Goal: Task Accomplishment & Management: Use online tool/utility

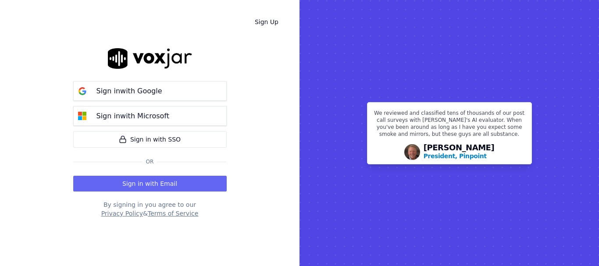
click at [166, 179] on button "Sign in with Email" at bounding box center [149, 184] width 153 height 16
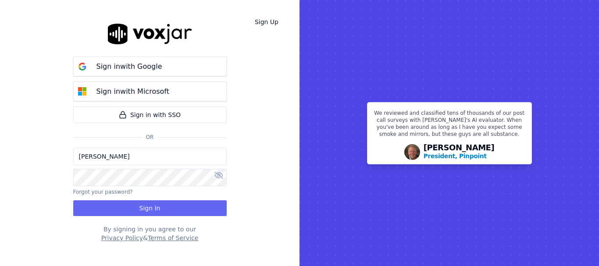
click at [136, 159] on input "[PERSON_NAME]" at bounding box center [149, 157] width 153 height 18
drag, startPoint x: 111, startPoint y: 158, endPoint x: 115, endPoint y: 161, distance: 4.7
click at [111, 158] on input "[PERSON_NAME][EMAIL_ADDRESS][DOMAIN_NAME]" at bounding box center [149, 157] width 153 height 18
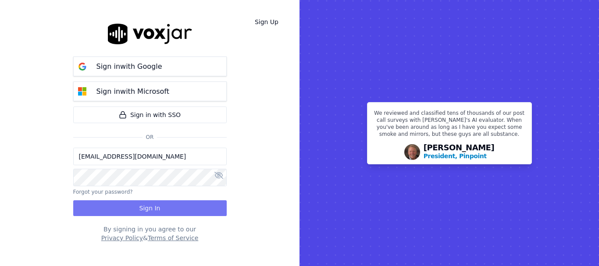
type input "[EMAIL_ADDRESS][DOMAIN_NAME]"
click at [140, 207] on button "Sign In" at bounding box center [149, 208] width 153 height 16
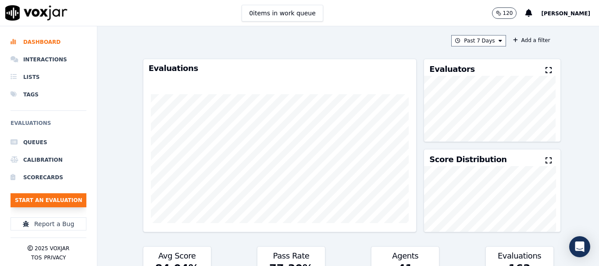
click at [74, 200] on button "Start an Evaluation" at bounding box center [49, 200] width 76 height 14
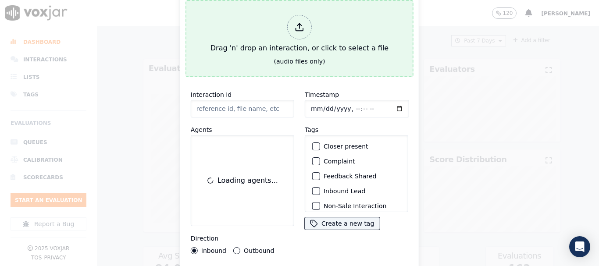
click at [258, 44] on div "Drag 'n' drop an interaction, or click to select a file" at bounding box center [299, 34] width 185 height 46
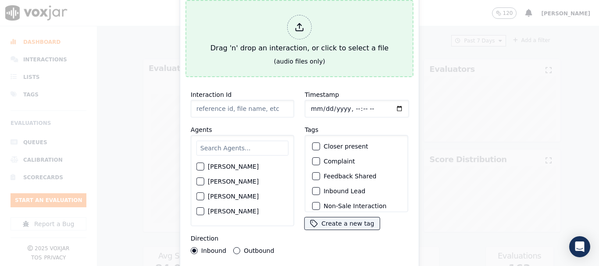
type input "20250902-120804_7243015831-all.mp3"
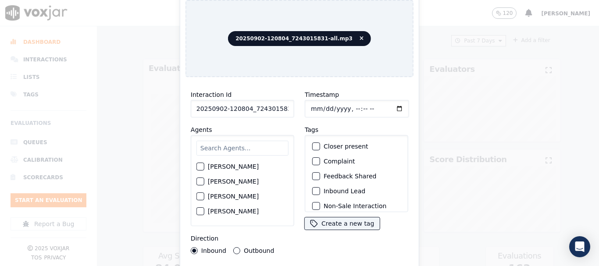
click at [218, 147] on input "text" at bounding box center [242, 148] width 92 height 15
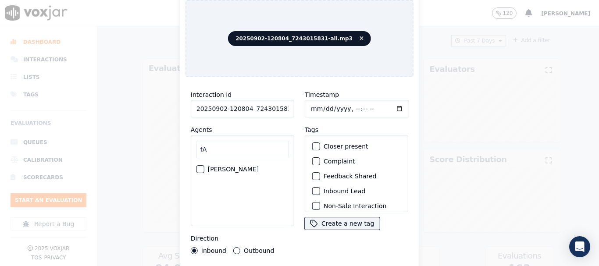
type input "f"
type input "F"
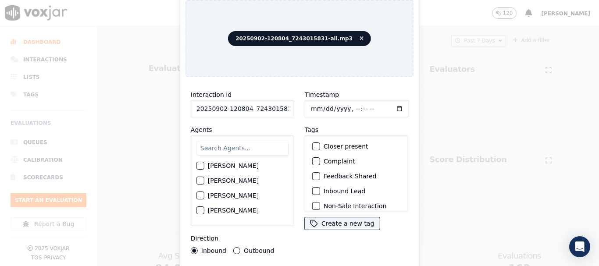
scroll to position [314, 0]
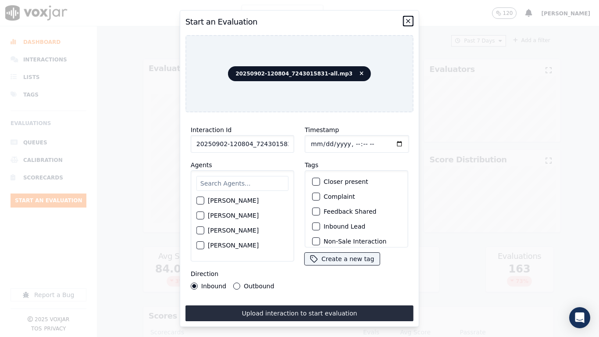
click at [409, 18] on icon "button" at bounding box center [408, 21] width 7 height 7
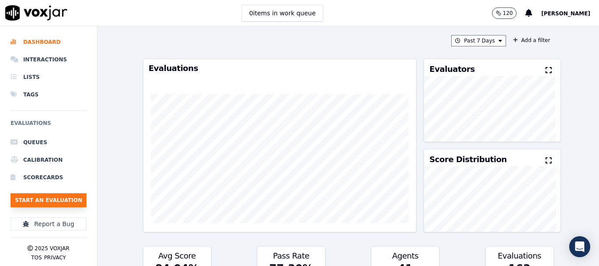
click at [50, 195] on button "Start an Evaluation" at bounding box center [49, 200] width 76 height 14
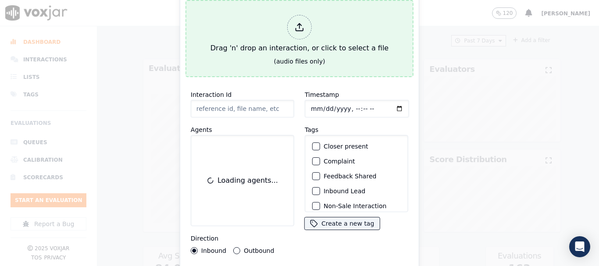
click at [251, 41] on div "Drag 'n' drop an interaction, or click to select a file" at bounding box center [299, 34] width 185 height 46
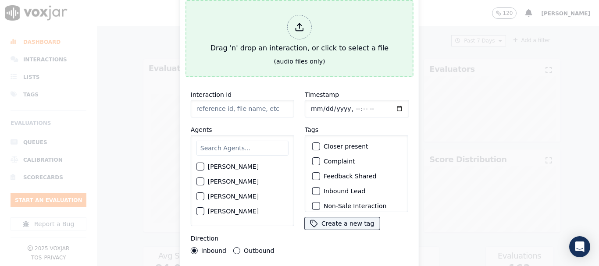
type input "20250902-120804_7243015831-all.mp3"
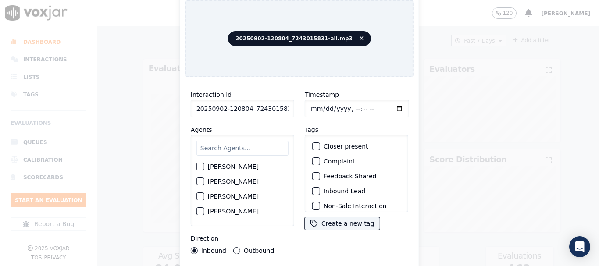
click at [220, 146] on input "text" at bounding box center [242, 148] width 92 height 15
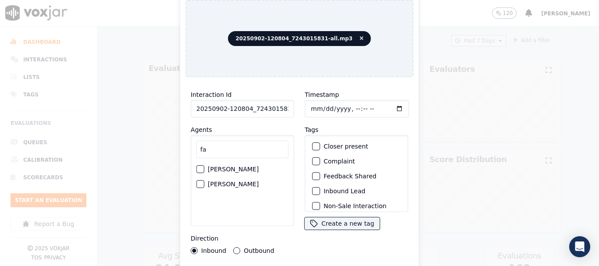
type input "fa"
click at [224, 181] on label "[PERSON_NAME]" at bounding box center [233, 184] width 51 height 6
click at [204, 180] on button "[PERSON_NAME]" at bounding box center [200, 184] width 8 height 8
click at [311, 108] on input "Timestamp" at bounding box center [357, 109] width 104 height 18
type input "[DATE]T15:12"
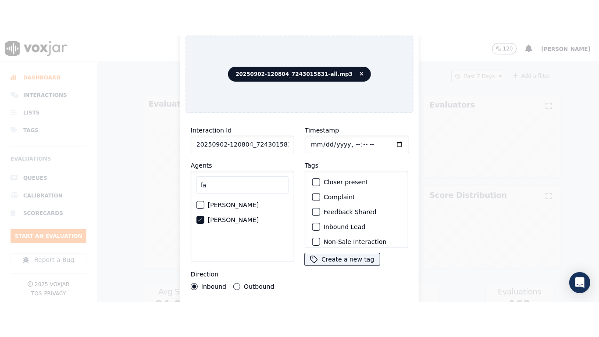
scroll to position [77, 0]
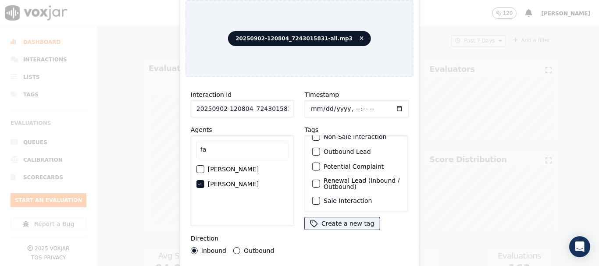
click at [341, 198] on label "Sale Interaction" at bounding box center [348, 201] width 48 height 6
click at [320, 197] on button "Sale Interaction" at bounding box center [316, 201] width 8 height 8
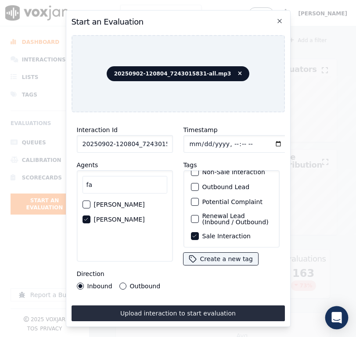
click at [332, 266] on body "0 items in work queue 120 [PERSON_NAME] Dashboard Interactions Lists Tags Evalu…" at bounding box center [178, 168] width 356 height 337
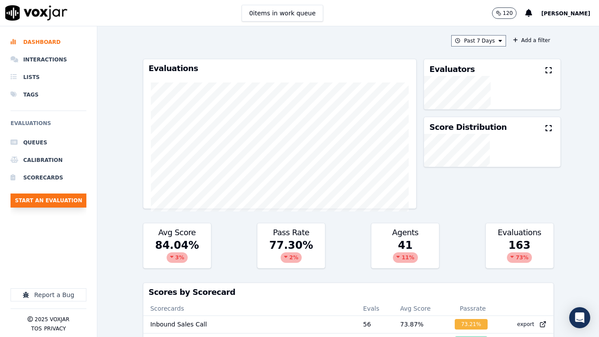
click at [71, 202] on button "Start an Evaluation" at bounding box center [49, 200] width 76 height 14
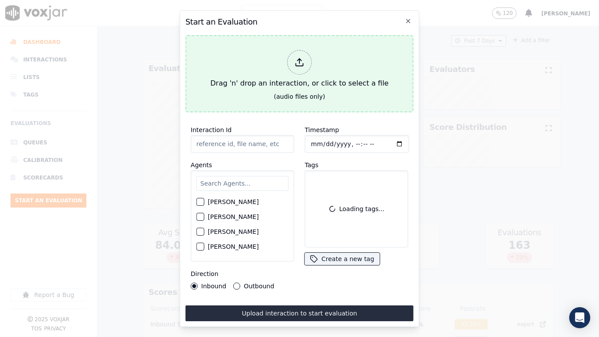
click at [267, 74] on div "Drag 'n' drop an interaction, or click to select a file" at bounding box center [299, 69] width 185 height 46
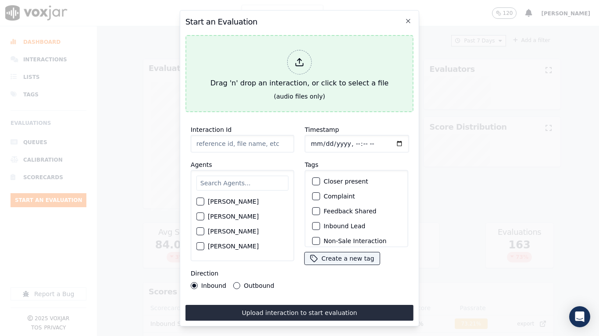
type input "20250902-120804_7243015831-all.mp3"
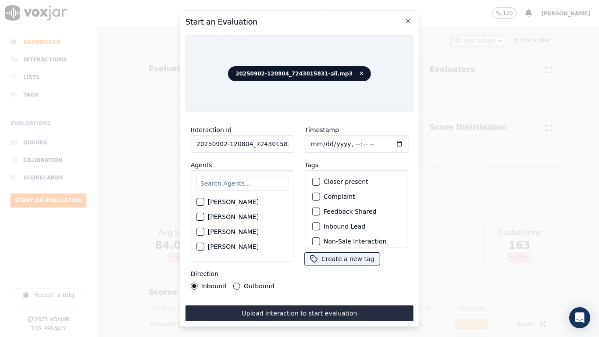
click at [224, 182] on input "text" at bounding box center [242, 183] width 92 height 15
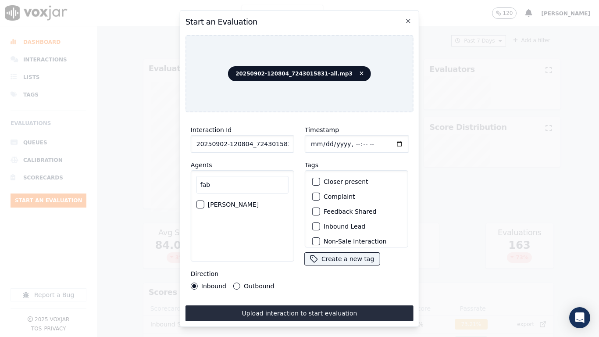
type input "fab"
click at [233, 203] on label "[PERSON_NAME]" at bounding box center [233, 204] width 51 height 6
click at [204, 203] on button "[PERSON_NAME]" at bounding box center [200, 204] width 8 height 8
click at [309, 139] on input "Timestamp" at bounding box center [357, 144] width 104 height 18
type input "[DATE]T15:12"
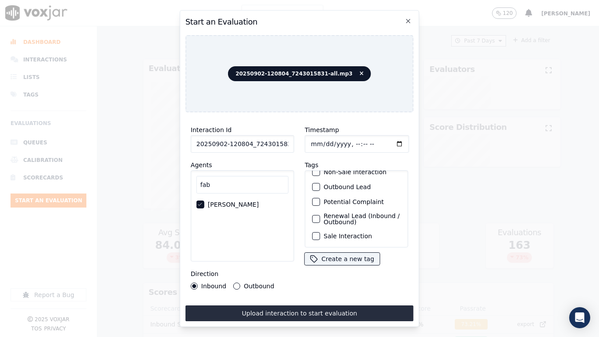
click at [346, 233] on label "Sale Interaction" at bounding box center [348, 236] width 48 height 6
click at [320, 232] on button "Sale Interaction" at bounding box center [316, 236] width 8 height 8
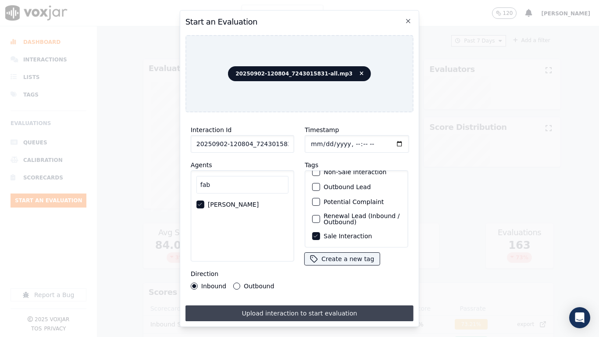
click at [298, 266] on button "Upload interaction to start evaluation" at bounding box center [299, 313] width 228 height 16
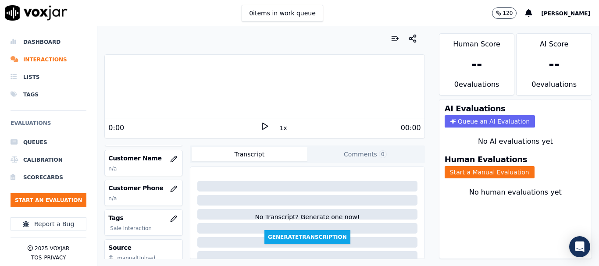
scroll to position [132, 0]
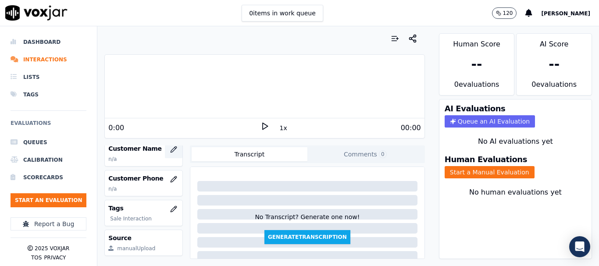
click at [171, 148] on icon "button" at bounding box center [174, 149] width 6 height 6
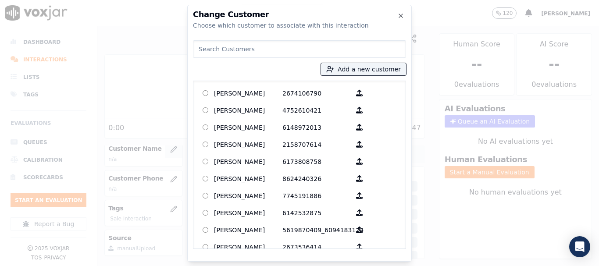
paste input "[PERSON_NAME]"
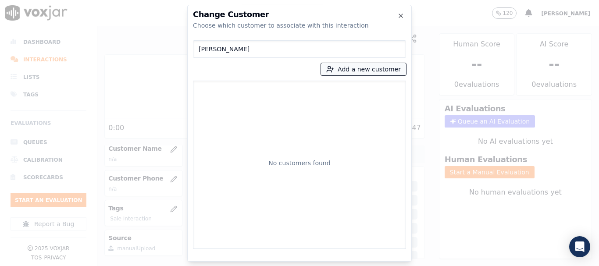
type input "[PERSON_NAME]"
click at [356, 66] on button "Add a new customer" at bounding box center [363, 69] width 85 height 12
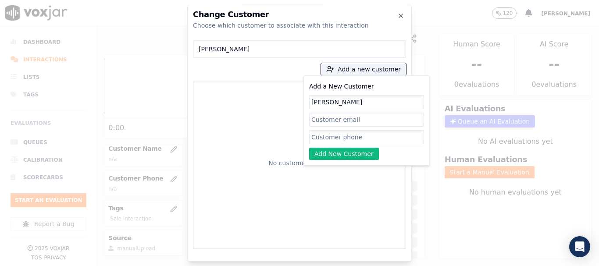
type input "[PERSON_NAME]"
click at [350, 134] on input "Add a New Customer" at bounding box center [366, 137] width 115 height 14
paste input "7243015831"
type input "7243015831"
click at [343, 155] on button "Add New Customer" at bounding box center [344, 154] width 70 height 12
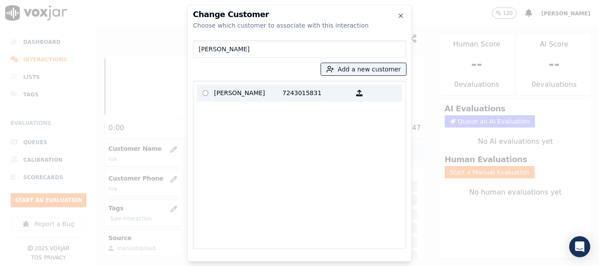
click at [237, 87] on p "[PERSON_NAME]" at bounding box center [248, 93] width 68 height 14
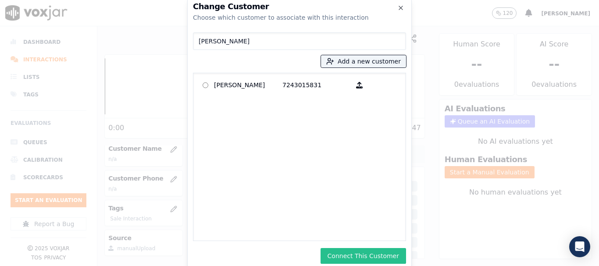
click at [363, 255] on button "Connect This Customer" at bounding box center [362, 256] width 85 height 16
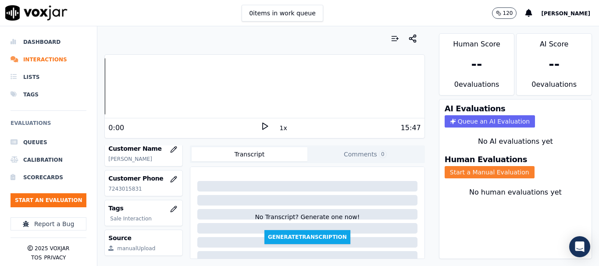
click at [483, 171] on button "Start a Manual Evaluation" at bounding box center [489, 172] width 90 height 12
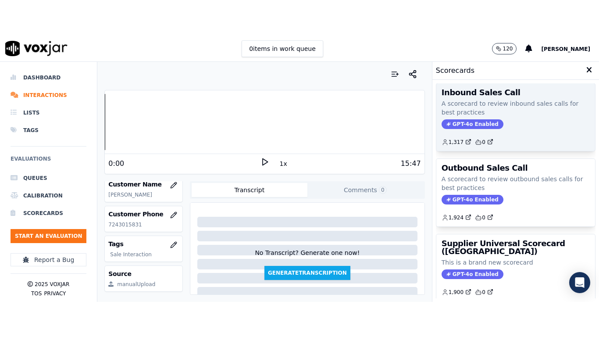
scroll to position [194, 0]
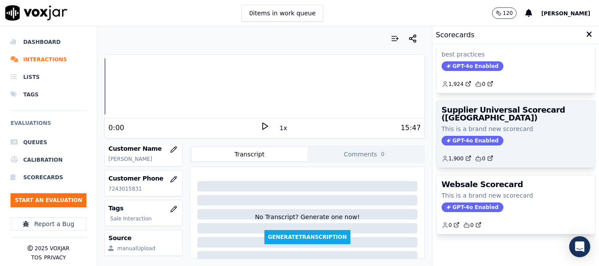
click at [490, 106] on h3 "Supplier Universal Scorecard ([GEOGRAPHIC_DATA])" at bounding box center [515, 114] width 148 height 16
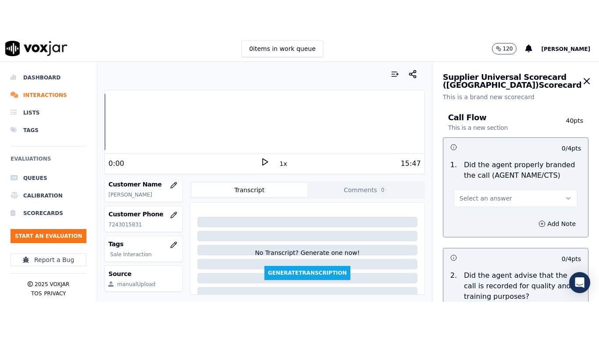
scroll to position [110, 0]
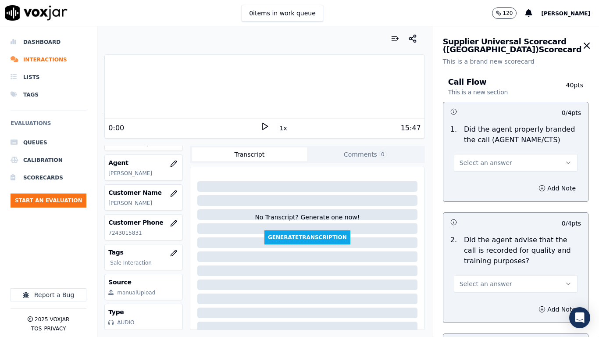
click at [506, 163] on button "Select an answer" at bounding box center [516, 163] width 124 height 18
click at [505, 185] on div "Yes" at bounding box center [499, 182] width 107 height 14
drag, startPoint x: 502, startPoint y: 280, endPoint x: 497, endPoint y: 293, distance: 13.9
click at [502, 266] on button "Select an answer" at bounding box center [516, 284] width 124 height 18
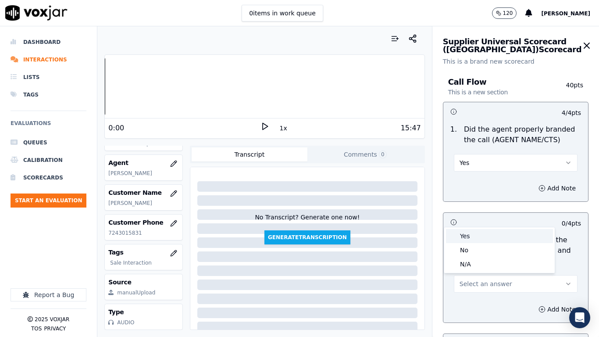
click at [473, 237] on div "Yes" at bounding box center [499, 236] width 107 height 14
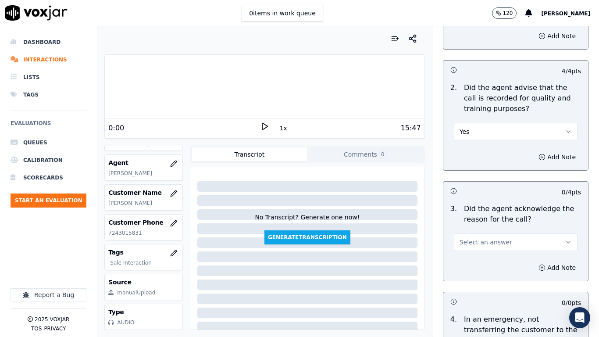
scroll to position [351, 0]
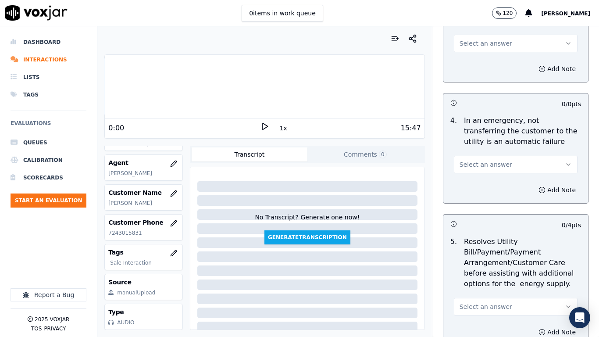
click at [469, 38] on button "Select an answer" at bounding box center [516, 44] width 124 height 18
click at [476, 57] on div "Yes" at bounding box center [499, 63] width 107 height 14
click at [502, 164] on button "Select an answer" at bounding box center [516, 165] width 124 height 18
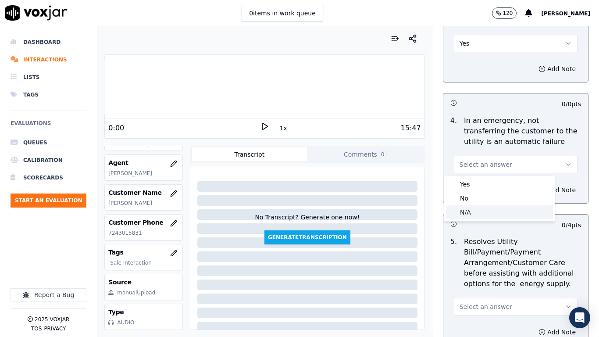
click at [499, 213] on div "N/A" at bounding box center [499, 212] width 107 height 14
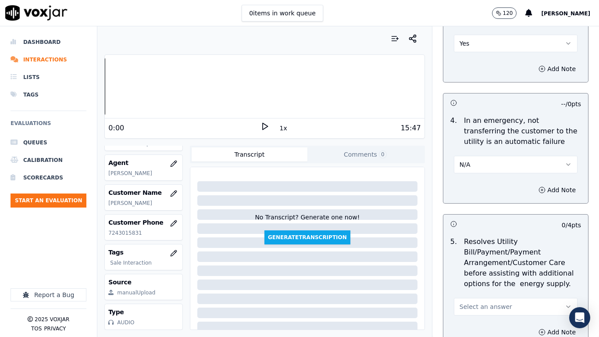
click at [496, 266] on button "Select an answer" at bounding box center [516, 307] width 124 height 18
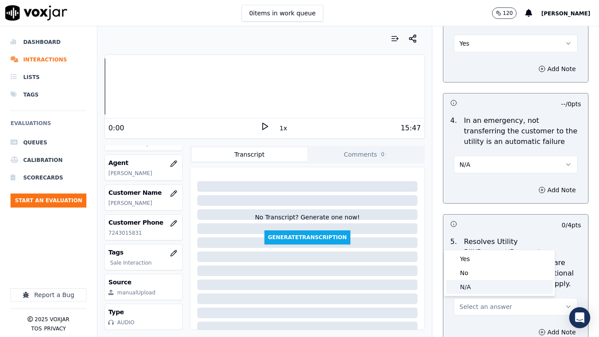
click at [485, 266] on div "N/A" at bounding box center [499, 287] width 107 height 14
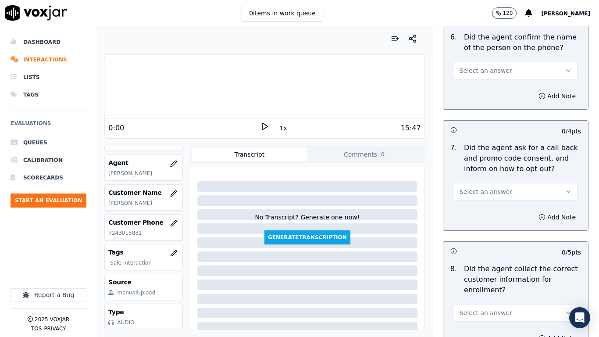
scroll to position [701, 0]
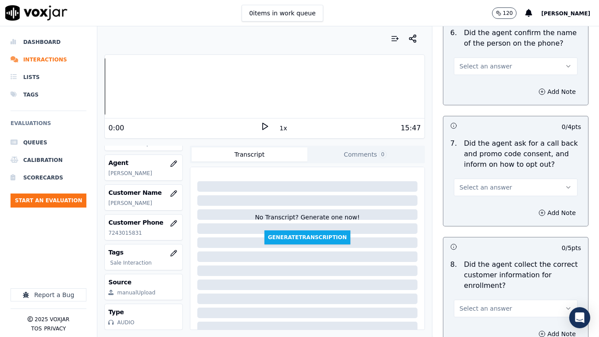
click at [497, 71] on button "Select an answer" at bounding box center [516, 66] width 124 height 18
click at [494, 82] on div "Yes" at bounding box center [499, 86] width 107 height 14
click at [511, 190] on button "Select an answer" at bounding box center [516, 187] width 124 height 18
click at [503, 207] on div "Yes" at bounding box center [499, 207] width 107 height 14
click at [494, 266] on span "Select an answer" at bounding box center [485, 308] width 53 height 9
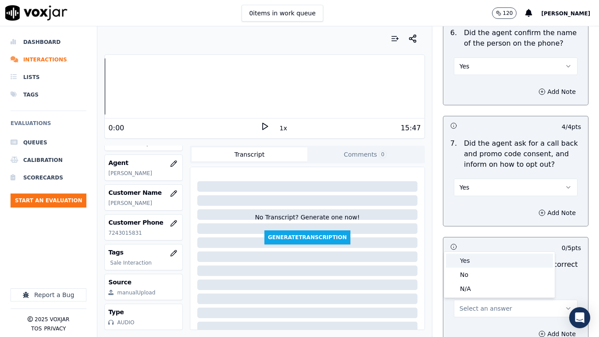
click at [484, 266] on div "Yes" at bounding box center [499, 260] width 107 height 14
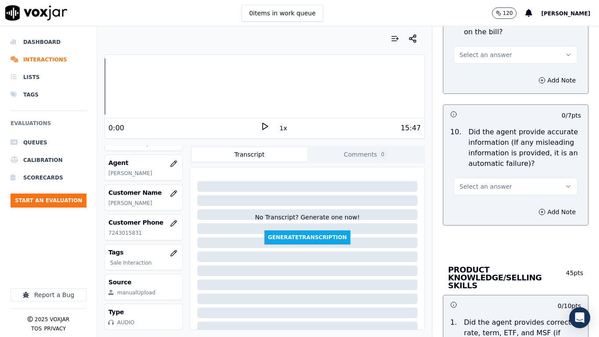
scroll to position [1096, 0]
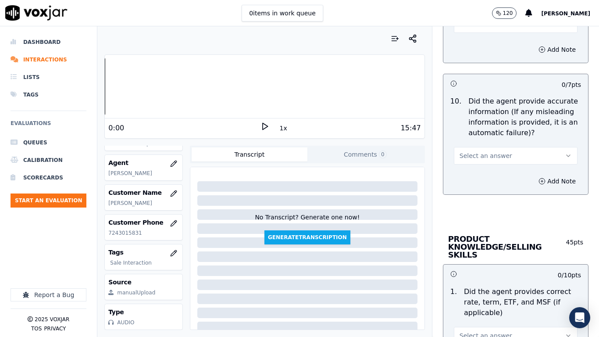
click at [481, 29] on button "Select an answer" at bounding box center [516, 24] width 124 height 18
click at [481, 40] on div "Yes" at bounding box center [499, 44] width 107 height 14
click at [484, 154] on span "Select an answer" at bounding box center [485, 155] width 53 height 9
click at [477, 179] on div "Yes" at bounding box center [499, 175] width 107 height 14
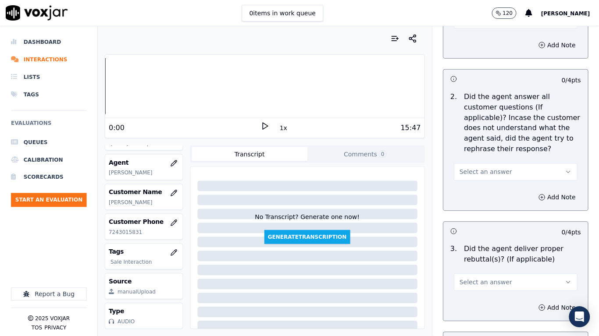
scroll to position [1359, 0]
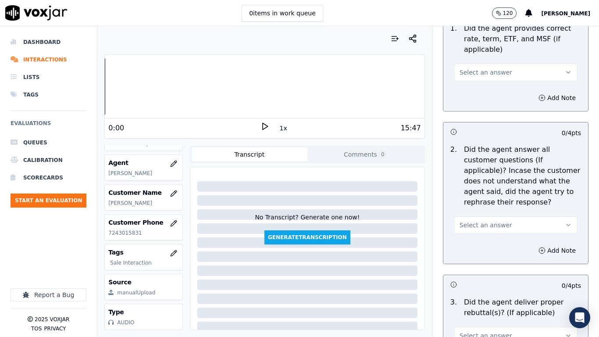
click at [480, 64] on button "Select an answer" at bounding box center [516, 73] width 124 height 18
click at [495, 97] on div "No" at bounding box center [499, 98] width 107 height 14
click at [538, 92] on button "Add Note" at bounding box center [557, 98] width 48 height 12
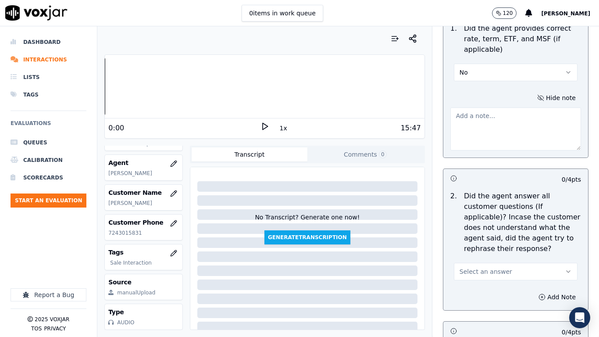
click at [478, 126] on textarea at bounding box center [515, 128] width 131 height 43
paste textarea "5.59sec Agent stated the rate as 12.cents/KWh twice on call last at 10.16sec"
type textarea "5.59sec Agent stated the rate as 12.cents/KWh twice on call last at 10.16sec"
click at [477, 266] on span "Select an answer" at bounding box center [485, 271] width 53 height 9
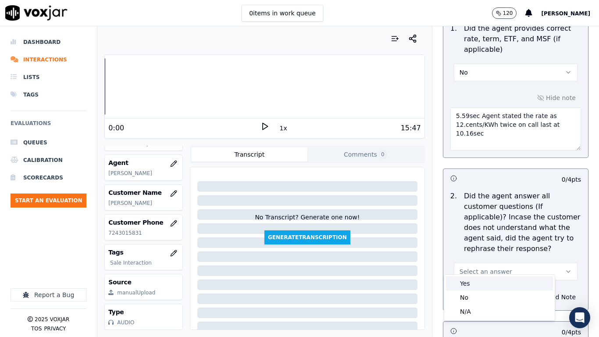
click at [472, 266] on div "Yes" at bounding box center [499, 283] width 107 height 14
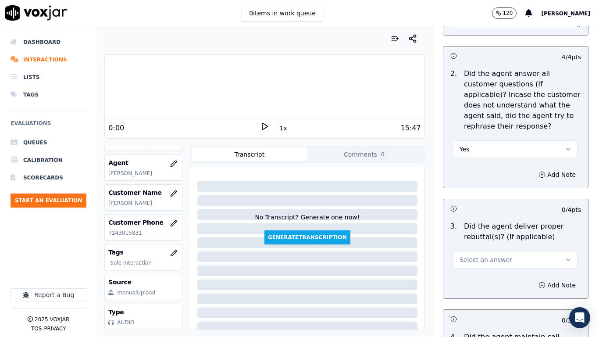
scroll to position [1753, 0]
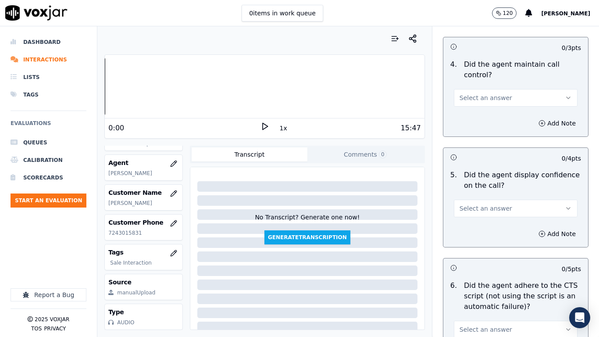
click at [459, 95] on button "Select an answer" at bounding box center [516, 98] width 124 height 18
click at [465, 114] on div "Yes" at bounding box center [499, 110] width 107 height 14
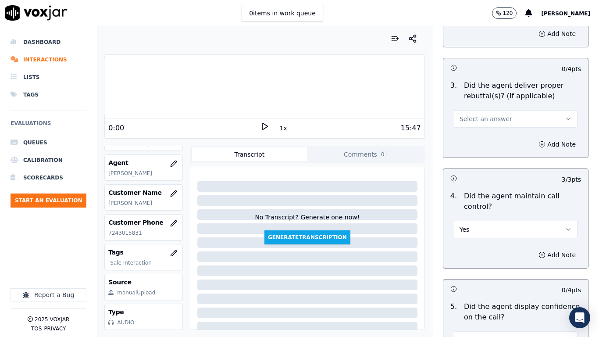
click at [474, 114] on span "Select an answer" at bounding box center [485, 118] width 53 height 9
click at [480, 133] on div "Yes" at bounding box center [499, 131] width 107 height 14
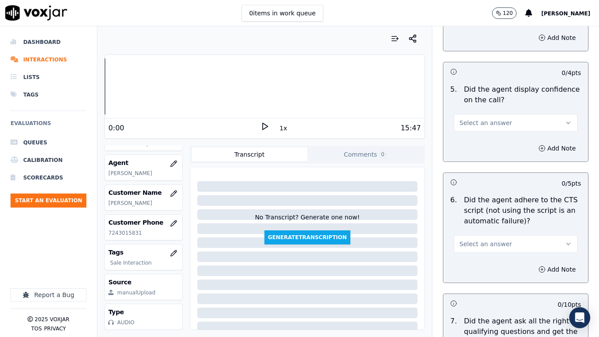
scroll to position [1841, 0]
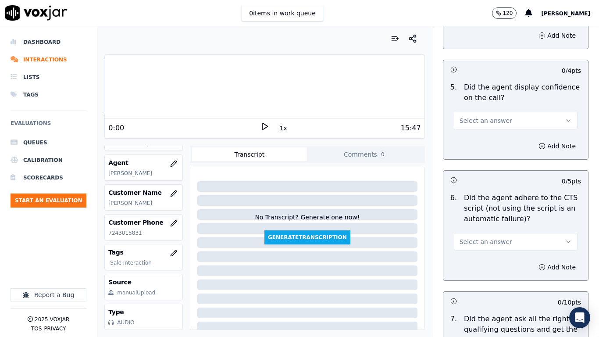
click at [480, 116] on span "Select an answer" at bounding box center [485, 120] width 53 height 9
click at [480, 136] on div "Yes" at bounding box center [499, 132] width 107 height 14
click at [487, 237] on span "Select an answer" at bounding box center [485, 241] width 53 height 9
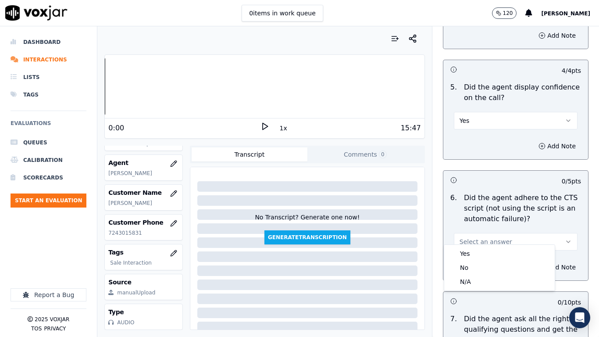
click at [481, 245] on div "Yes No N/A" at bounding box center [499, 268] width 110 height 46
click at [481, 251] on div "Yes" at bounding box center [499, 253] width 107 height 14
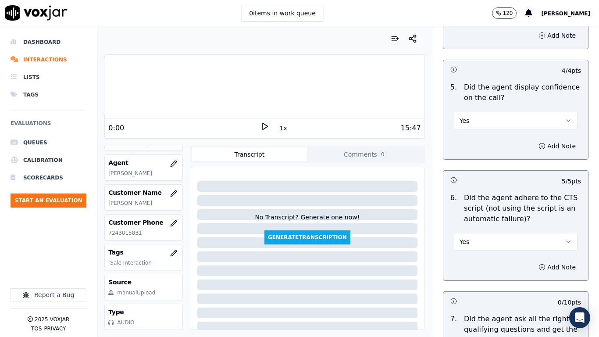
scroll to position [2148, 0]
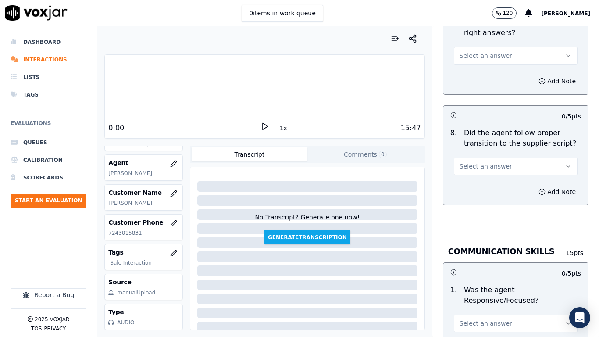
click at [466, 52] on span "Select an answer" at bounding box center [485, 55] width 53 height 9
click at [466, 71] on div "Yes" at bounding box center [499, 67] width 107 height 14
click at [472, 162] on span "Select an answer" at bounding box center [485, 166] width 53 height 9
click at [472, 177] on div "Yes" at bounding box center [499, 178] width 107 height 14
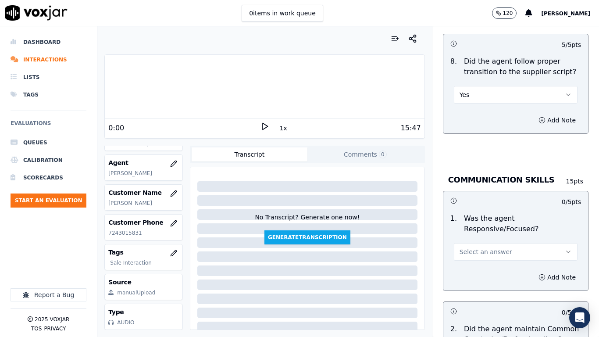
scroll to position [2411, 0]
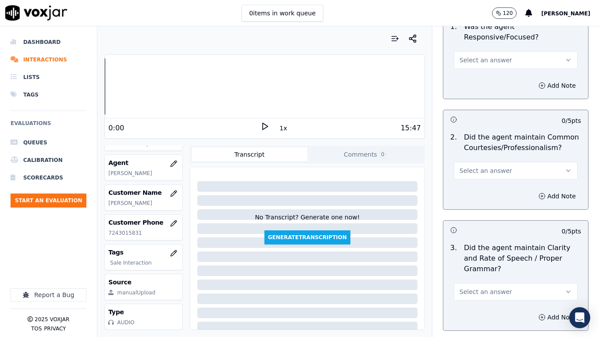
click at [468, 56] on span "Select an answer" at bounding box center [485, 60] width 53 height 9
click at [474, 72] on div "Yes" at bounding box center [499, 72] width 107 height 14
click at [474, 166] on span "Select an answer" at bounding box center [485, 170] width 53 height 9
click at [472, 180] on div "Yes" at bounding box center [499, 182] width 107 height 14
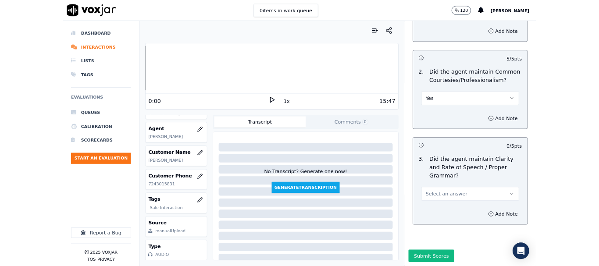
scroll to position [2472, 0]
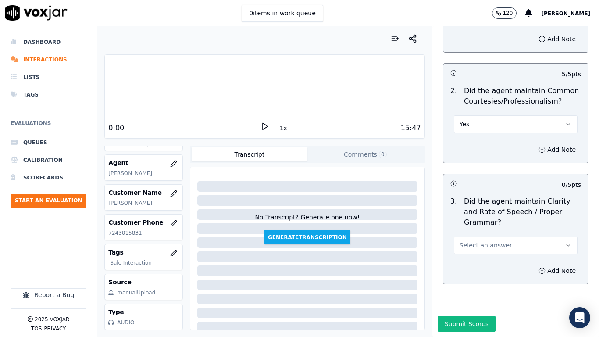
click at [484, 241] on span "Select an answer" at bounding box center [485, 245] width 53 height 9
click at [479, 241] on div "Yes" at bounding box center [499, 242] width 107 height 14
click at [457, 266] on button "Submit Scores" at bounding box center [466, 324] width 58 height 16
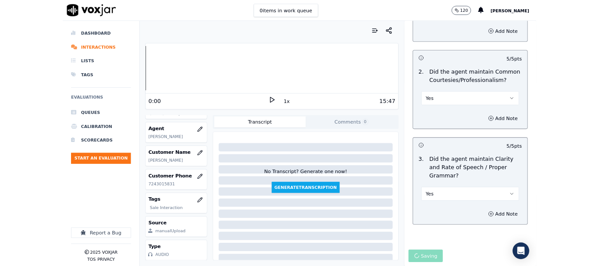
scroll to position [132, 0]
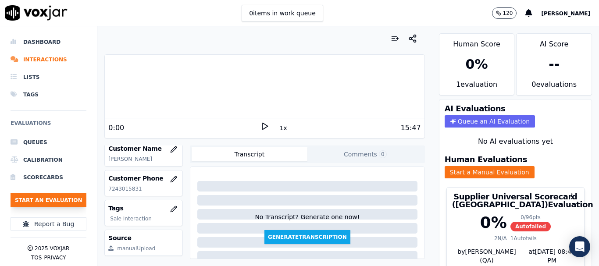
click at [71, 199] on button "Start an Evaluation" at bounding box center [49, 200] width 76 height 14
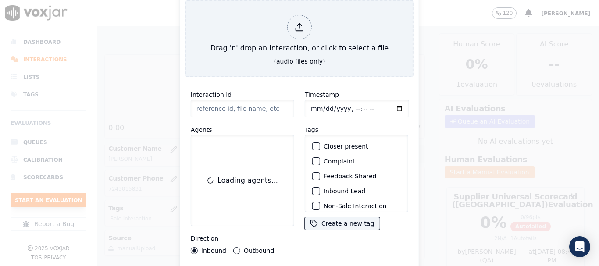
click at [218, 24] on div "Drag 'n' drop an interaction, or click to select a file" at bounding box center [299, 34] width 185 height 46
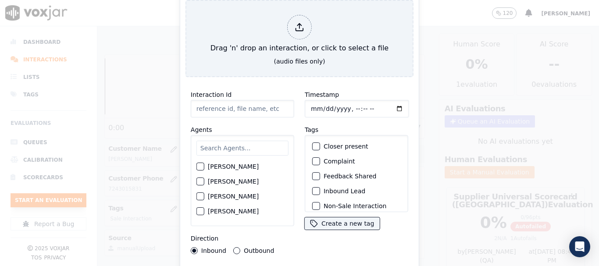
type input "20250902-163337_4452608107-all.mp3"
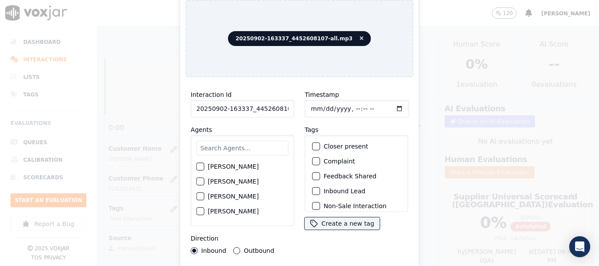
click at [220, 145] on input "text" at bounding box center [242, 148] width 92 height 15
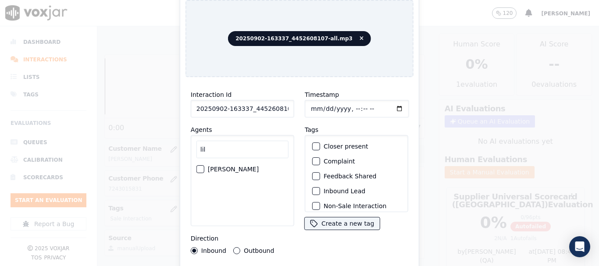
type input "lil"
click at [217, 166] on label "[PERSON_NAME]" at bounding box center [233, 169] width 51 height 6
click at [204, 165] on button "[PERSON_NAME]" at bounding box center [200, 169] width 8 height 8
click at [310, 107] on input "Timestamp" at bounding box center [357, 109] width 104 height 18
type input "[DATE]T15:22"
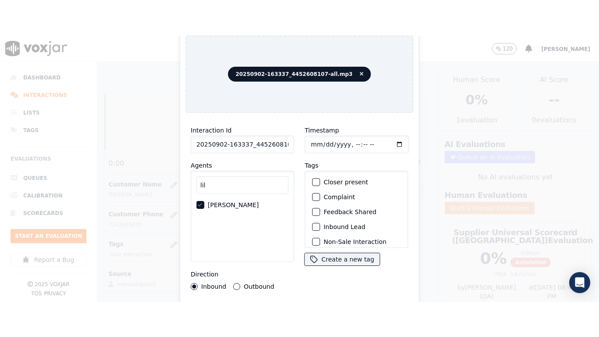
scroll to position [77, 0]
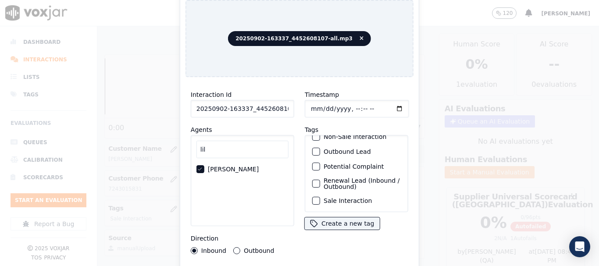
click at [350, 198] on label "Sale Interaction" at bounding box center [348, 201] width 48 height 6
click at [320, 197] on button "Sale Interaction" at bounding box center [316, 201] width 8 height 8
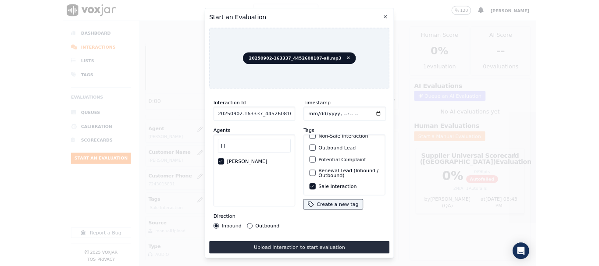
scroll to position [110, 0]
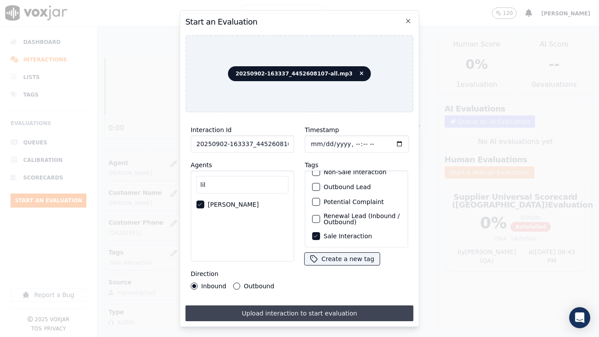
click at [347, 266] on button "Upload interaction to start evaluation" at bounding box center [299, 313] width 228 height 16
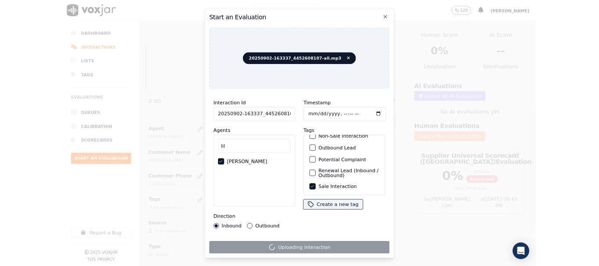
scroll to position [132, 0]
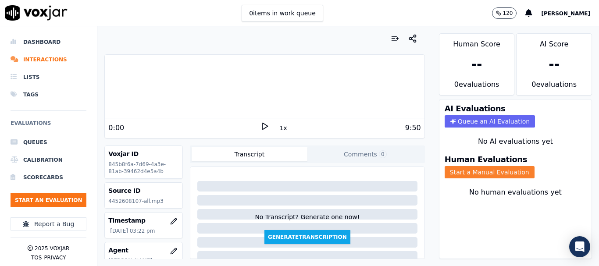
click at [485, 172] on button "Start a Manual Evaluation" at bounding box center [489, 172] width 90 height 12
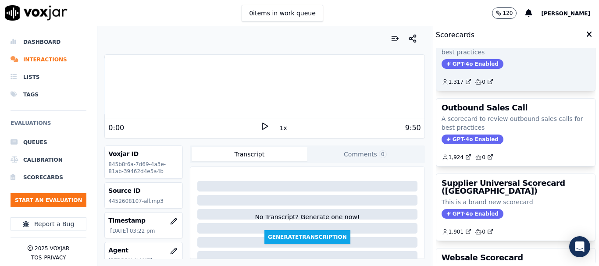
scroll to position [175, 0]
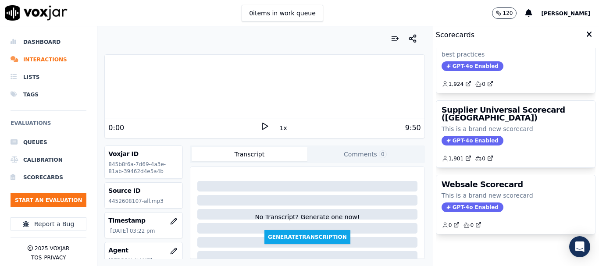
click at [486, 129] on p "This is a brand new scorecard" at bounding box center [515, 128] width 148 height 9
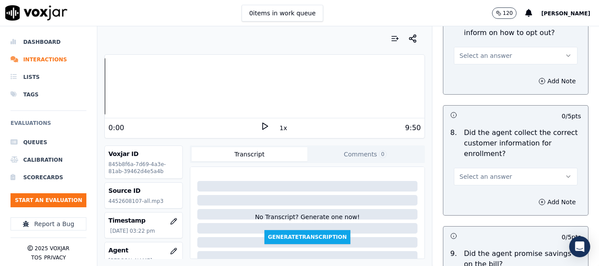
scroll to position [921, 0]
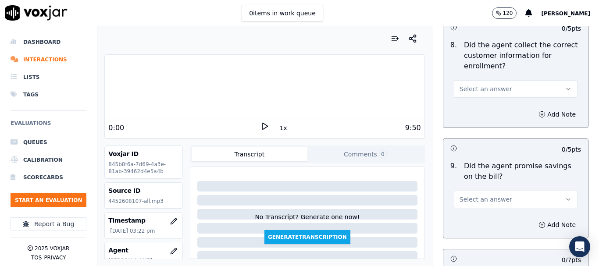
click at [496, 88] on button "Select an answer" at bounding box center [516, 89] width 124 height 18
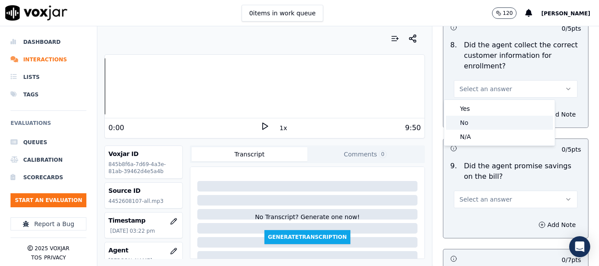
click at [486, 118] on div "No" at bounding box center [499, 123] width 107 height 14
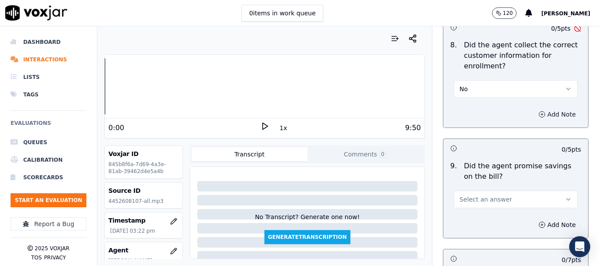
click at [548, 114] on button "Add Note" at bounding box center [557, 114] width 48 height 12
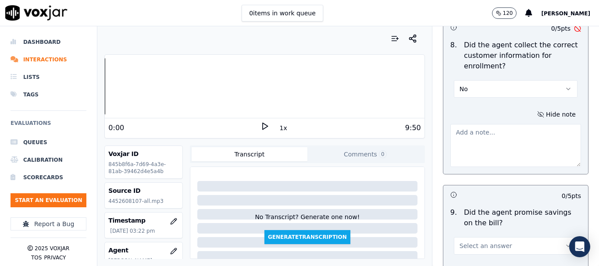
click at [492, 135] on textarea at bounding box center [515, 145] width 131 height 43
drag, startPoint x: 468, startPoint y: 132, endPoint x: 523, endPoint y: 148, distance: 56.7
click at [523, 148] on textarea "4.07sec Agent failed to take complete service address from CX" at bounding box center [515, 145] width 131 height 43
paste textarea "collect the complete service address from the customer (CX)."
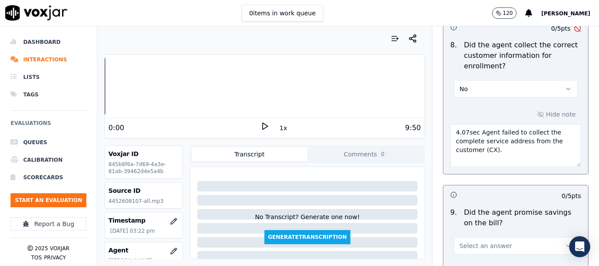
type textarea "4.07sec Agent failed to collect the complete service address from the customer …"
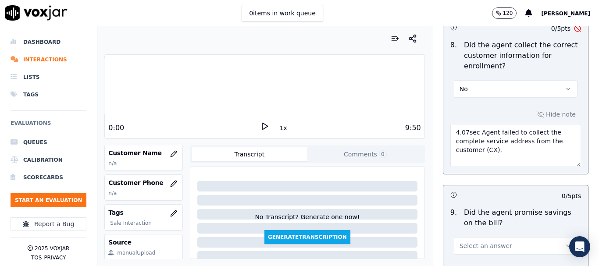
scroll to position [132, 0]
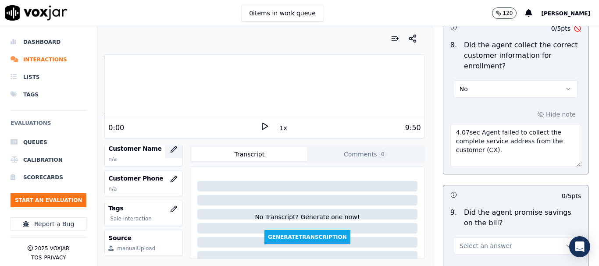
click at [170, 146] on icon "button" at bounding box center [173, 149] width 7 height 7
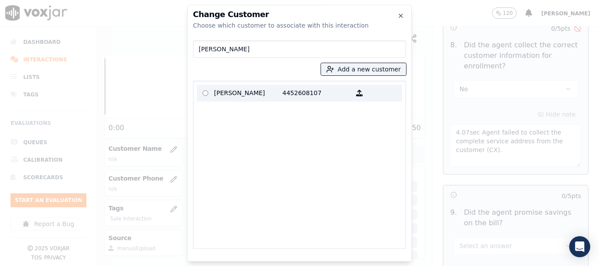
type input "[PERSON_NAME]"
click at [241, 91] on p "[PERSON_NAME]" at bounding box center [248, 93] width 68 height 14
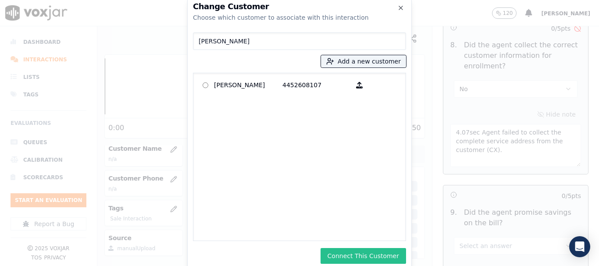
click at [362, 256] on button "Connect This Customer" at bounding box center [362, 256] width 85 height 16
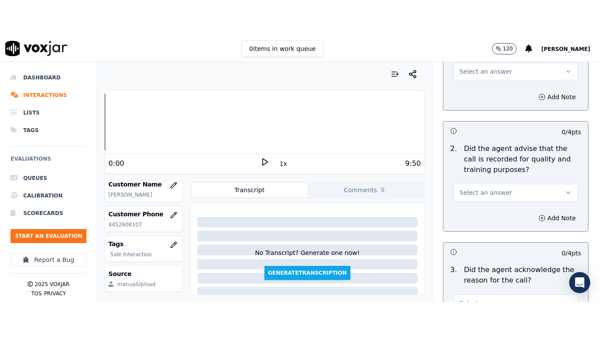
scroll to position [0, 0]
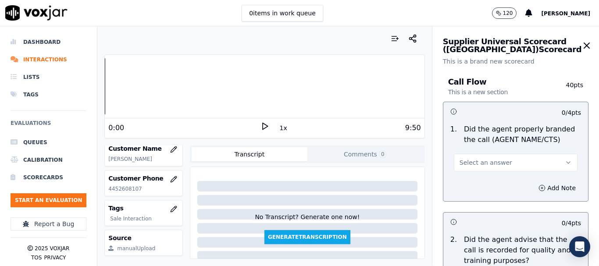
click at [487, 156] on button "Select an answer" at bounding box center [516, 163] width 124 height 18
click at [490, 184] on div "Yes" at bounding box center [499, 182] width 107 height 14
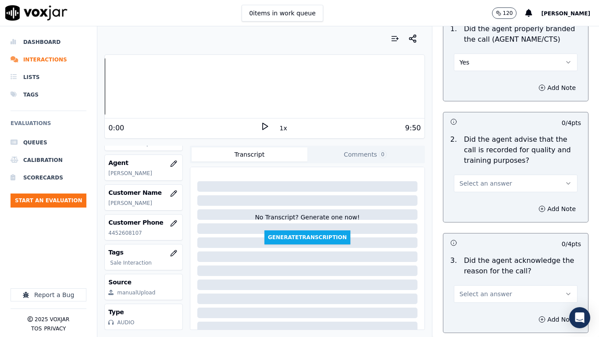
scroll to position [307, 0]
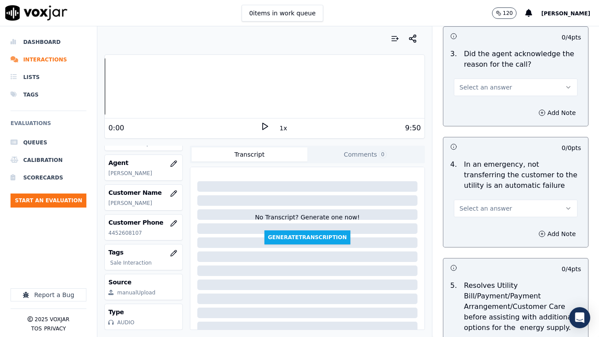
click at [480, 89] on span "Select an answer" at bounding box center [485, 87] width 53 height 9
click at [484, 113] on div "Yes" at bounding box center [499, 107] width 107 height 14
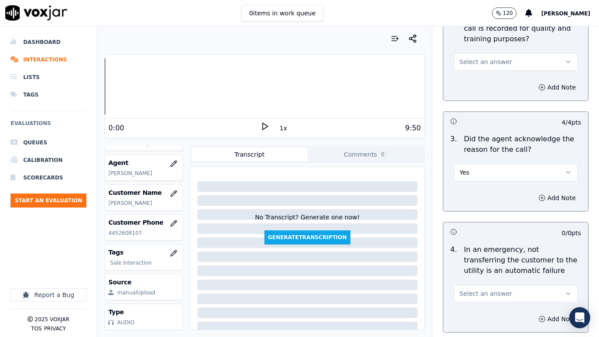
scroll to position [219, 0]
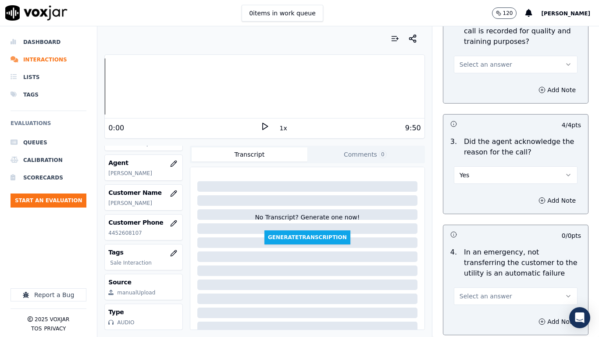
click at [477, 66] on span "Select an answer" at bounding box center [485, 64] width 53 height 9
click at [480, 86] on div "Yes" at bounding box center [499, 84] width 107 height 14
click at [491, 266] on span "Select an answer" at bounding box center [485, 296] width 53 height 9
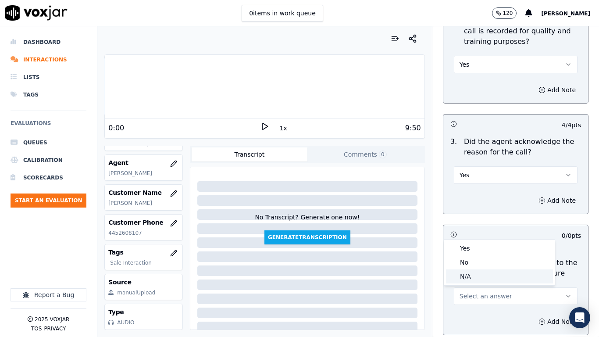
click at [479, 266] on div "N/A" at bounding box center [499, 276] width 107 height 14
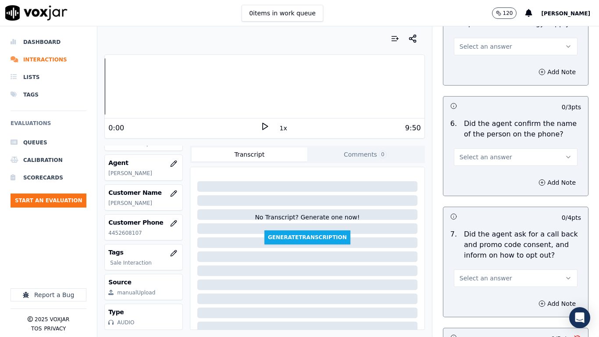
scroll to position [614, 0]
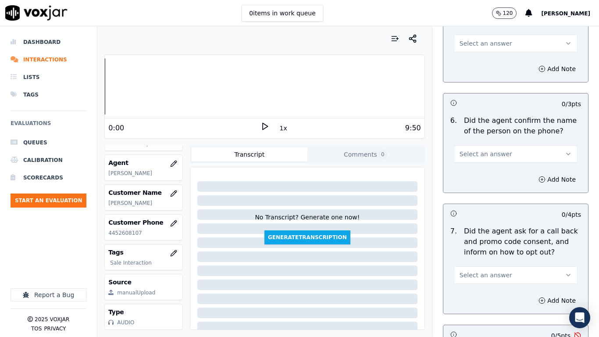
click at [458, 36] on button "Select an answer" at bounding box center [516, 44] width 124 height 18
click at [476, 88] on div "N/A" at bounding box center [499, 91] width 107 height 14
click at [493, 153] on span "Select an answer" at bounding box center [485, 153] width 53 height 9
click at [484, 174] on div "Yes" at bounding box center [499, 174] width 107 height 14
click at [487, 266] on span "Select an answer" at bounding box center [485, 274] width 53 height 9
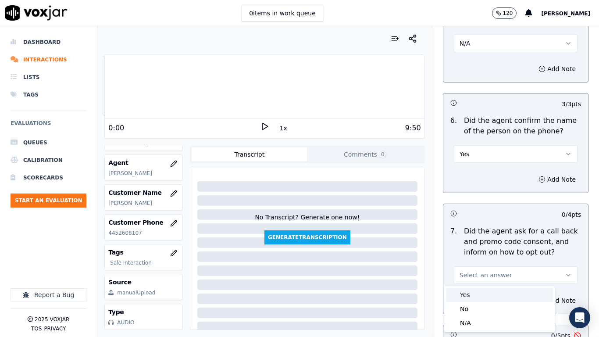
click at [476, 266] on div "Yes" at bounding box center [499, 295] width 107 height 14
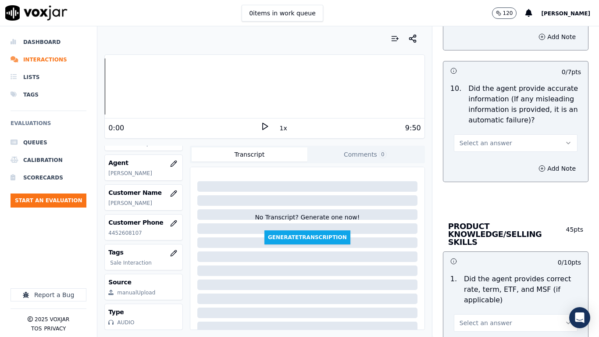
scroll to position [1140, 0]
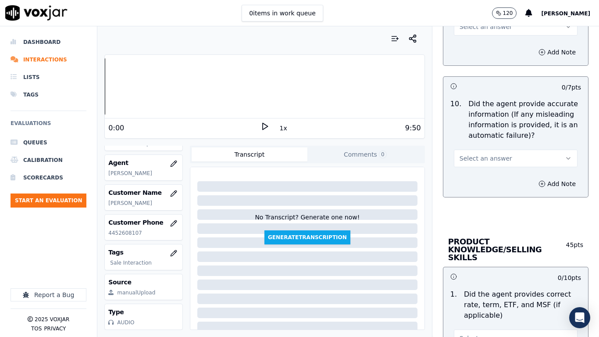
click at [467, 32] on button "Select an answer" at bounding box center [516, 27] width 124 height 18
click at [470, 49] on div "Yes" at bounding box center [499, 46] width 107 height 14
click at [485, 155] on span "Select an answer" at bounding box center [485, 158] width 53 height 9
click at [493, 181] on div "Yes" at bounding box center [499, 178] width 107 height 14
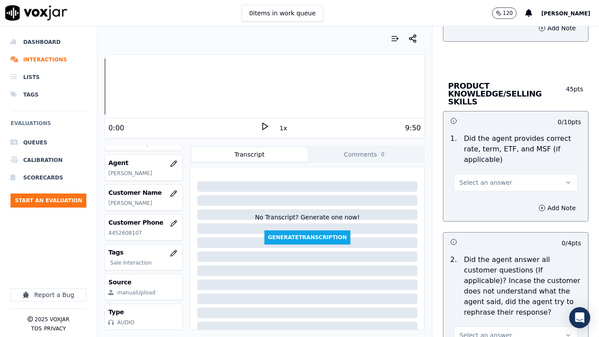
scroll to position [1447, 0]
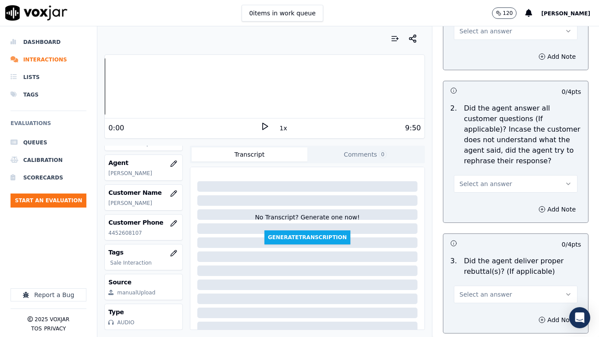
click at [460, 29] on button "Select an answer" at bounding box center [516, 31] width 124 height 18
click at [464, 45] on div "Yes" at bounding box center [499, 43] width 107 height 14
click at [474, 179] on span "Select an answer" at bounding box center [485, 183] width 53 height 9
click at [477, 193] on div "Yes" at bounding box center [499, 195] width 107 height 14
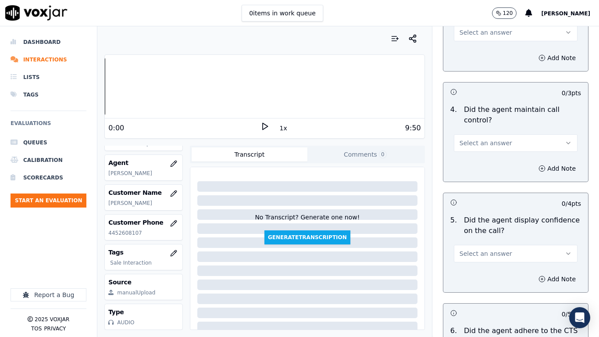
scroll to position [1710, 0]
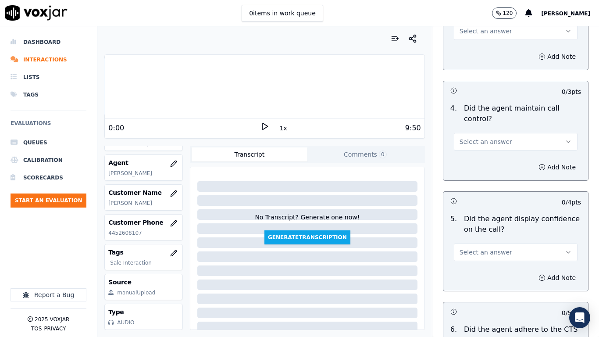
click at [475, 30] on button "Select an answer" at bounding box center [516, 31] width 124 height 18
click at [478, 43] on div "Yes" at bounding box center [499, 43] width 107 height 14
click at [481, 137] on span "Select an answer" at bounding box center [485, 141] width 53 height 9
click at [477, 153] on div "Yes" at bounding box center [499, 153] width 107 height 14
click at [479, 248] on span "Select an answer" at bounding box center [485, 252] width 53 height 9
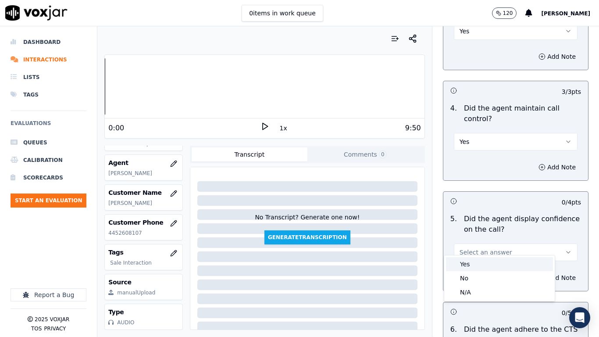
click at [464, 266] on div "Yes" at bounding box center [499, 264] width 107 height 14
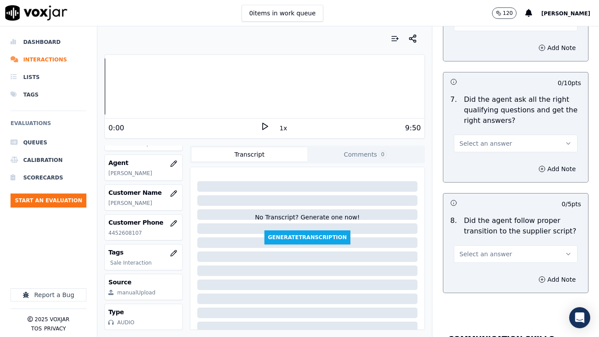
scroll to position [1973, 0]
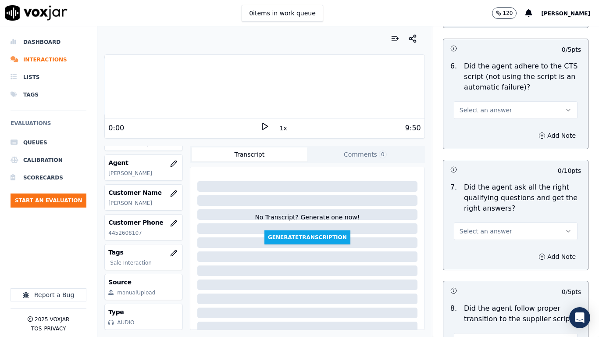
click at [472, 106] on span "Select an answer" at bounding box center [485, 110] width 53 height 9
click at [471, 124] on div "Yes" at bounding box center [499, 122] width 107 height 14
click at [478, 227] on span "Select an answer" at bounding box center [485, 231] width 53 height 9
click at [475, 243] on div "Yes" at bounding box center [499, 243] width 107 height 14
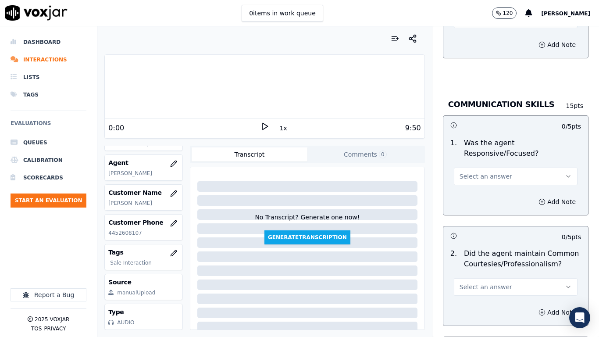
scroll to position [2279, 0]
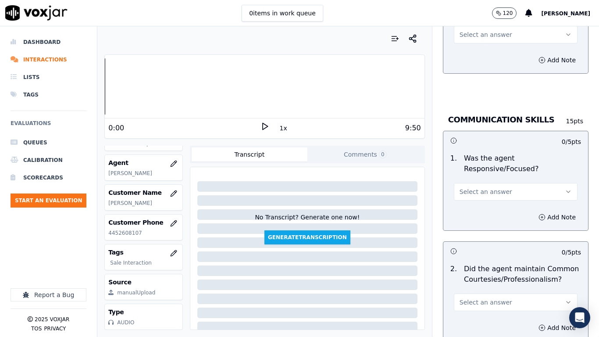
click at [463, 30] on span "Select an answer" at bounding box center [485, 34] width 53 height 9
click at [470, 44] on div "Yes" at bounding box center [499, 46] width 107 height 14
click at [462, 188] on button "Select an answer" at bounding box center [516, 192] width 124 height 18
click at [466, 204] on div "Yes" at bounding box center [499, 203] width 107 height 14
click at [481, 266] on span "Select an answer" at bounding box center [485, 302] width 53 height 9
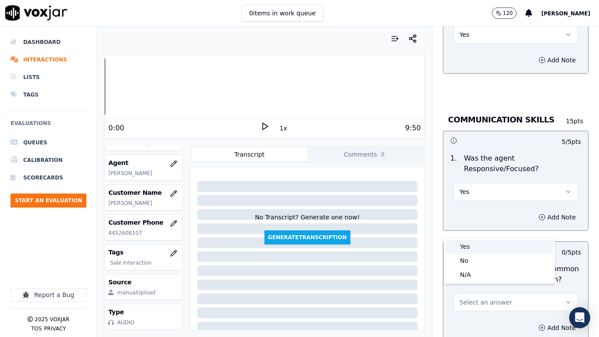
click at [465, 246] on div "Yes" at bounding box center [499, 246] width 107 height 14
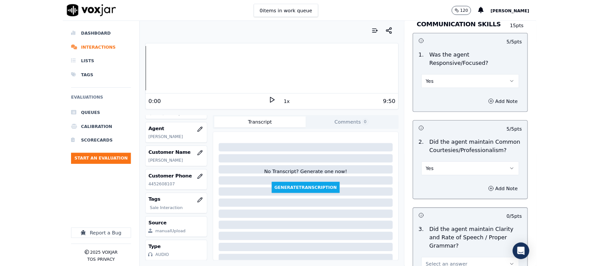
scroll to position [2472, 0]
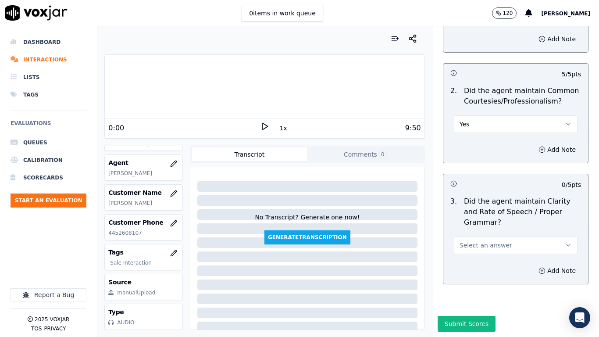
click at [469, 241] on span "Select an answer" at bounding box center [485, 245] width 53 height 9
click at [473, 241] on div "Yes" at bounding box center [499, 242] width 107 height 14
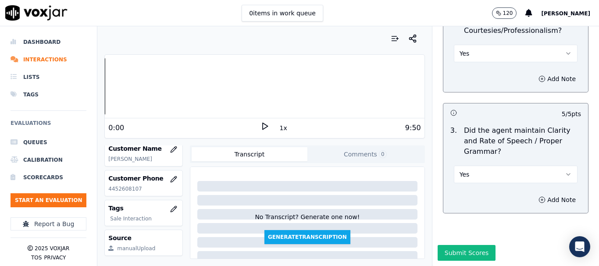
scroll to position [2542, 0]
click at [470, 245] on button "Submit Scores" at bounding box center [466, 253] width 58 height 16
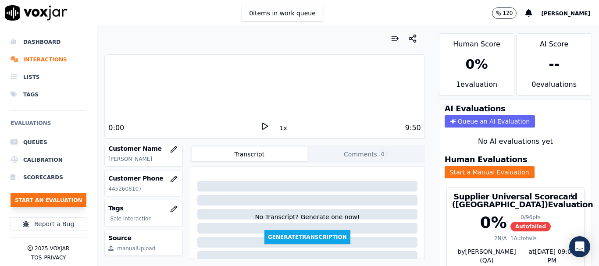
click at [43, 204] on button "Start an Evaluation" at bounding box center [49, 200] width 76 height 14
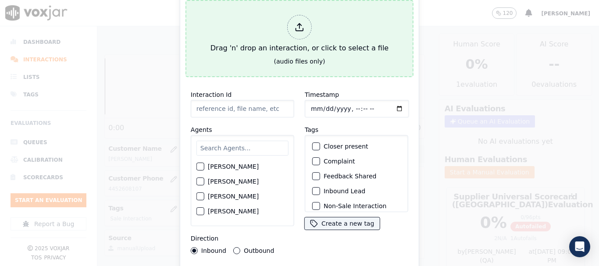
click at [264, 46] on div "Drag 'n' drop an interaction, or click to select a file" at bounding box center [299, 34] width 185 height 46
type input "20250902-124054_7173180457-all.mp3"
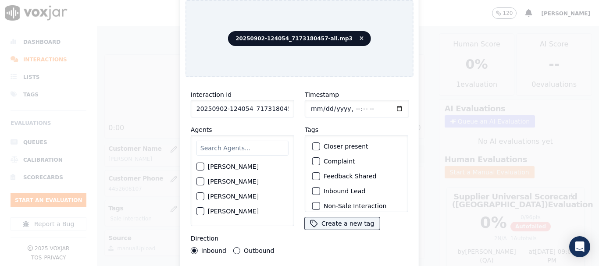
click at [238, 145] on input "text" at bounding box center [242, 148] width 92 height 15
type input "mi"
click at [236, 194] on label "[PERSON_NAME]" at bounding box center [233, 197] width 51 height 6
click at [204, 193] on button "[PERSON_NAME]" at bounding box center [200, 197] width 8 height 8
click at [309, 107] on input "Timestamp" at bounding box center [357, 109] width 104 height 18
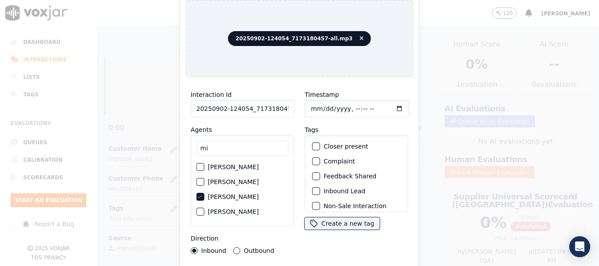
type input "[DATE]T15:38"
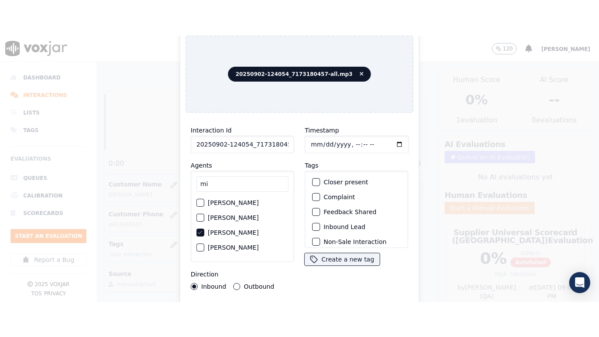
scroll to position [77, 0]
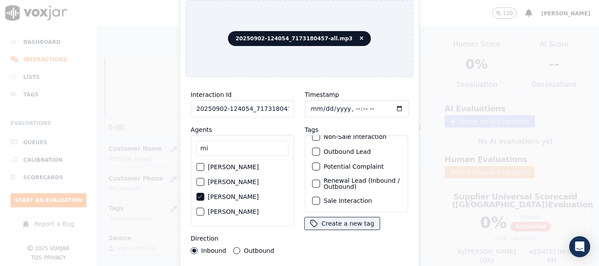
click at [356, 198] on label "Sale Interaction" at bounding box center [348, 201] width 48 height 6
click at [320, 197] on button "Sale Interaction" at bounding box center [316, 201] width 8 height 8
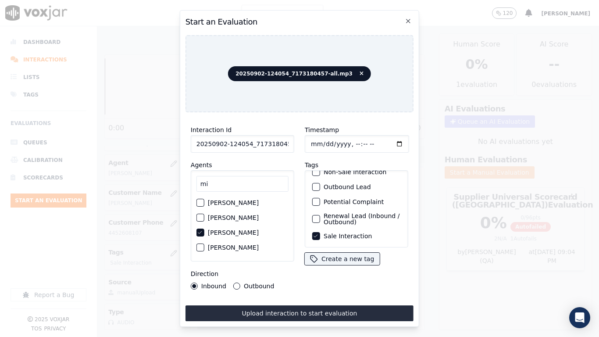
drag, startPoint x: 338, startPoint y: 308, endPoint x: 338, endPoint y: 303, distance: 4.9
click at [338, 266] on button "Upload interaction to start evaluation" at bounding box center [299, 313] width 228 height 16
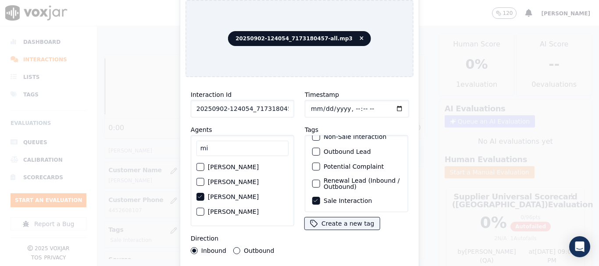
scroll to position [132, 0]
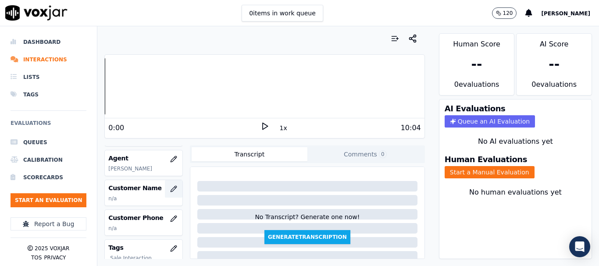
scroll to position [88, 0]
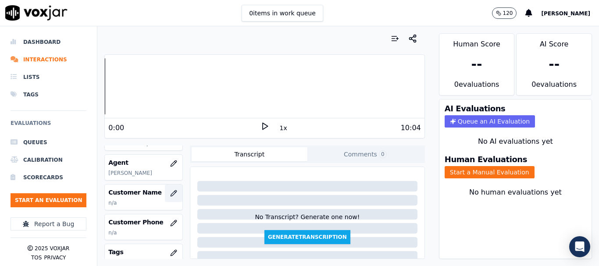
click at [170, 194] on icon "button" at bounding box center [173, 193] width 7 height 7
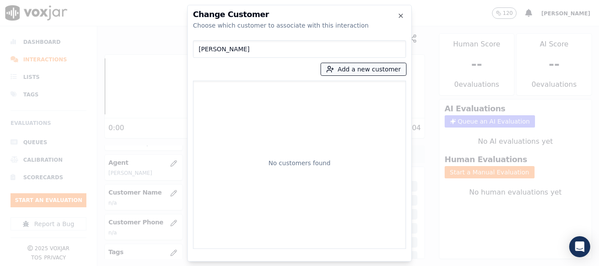
type input "[PERSON_NAME]"
click at [353, 68] on button "Add a new customer" at bounding box center [363, 69] width 85 height 12
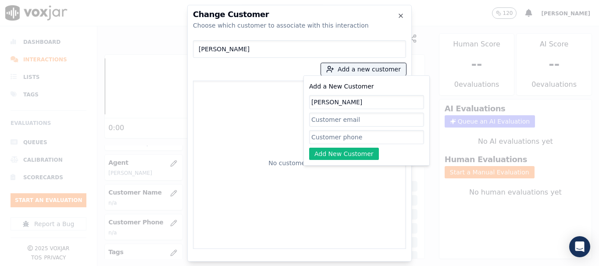
type input "[PERSON_NAME]"
click at [340, 137] on input "Add a New Customer" at bounding box center [366, 137] width 115 height 14
paste input "7173180457"
type input "7173180457"
click at [338, 154] on button "Add New Customer" at bounding box center [344, 154] width 70 height 12
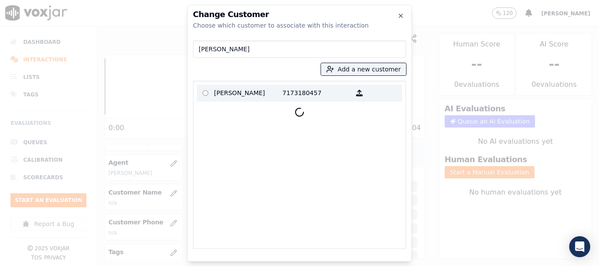
click at [236, 93] on p "[PERSON_NAME]" at bounding box center [248, 93] width 68 height 14
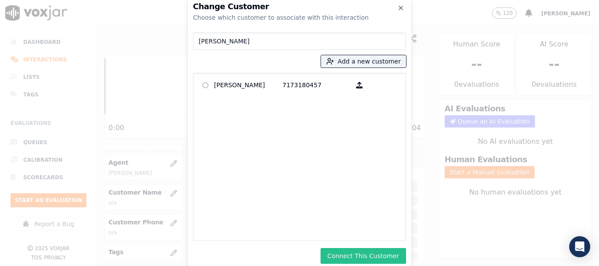
click at [380, 256] on button "Connect This Customer" at bounding box center [362, 256] width 85 height 16
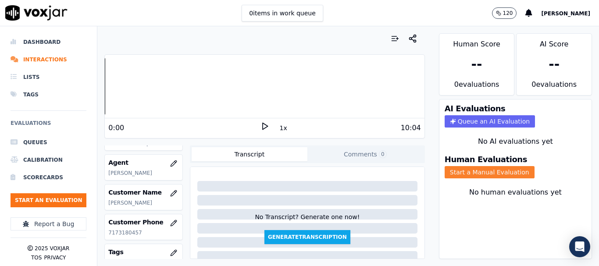
click at [484, 174] on button "Start a Manual Evaluation" at bounding box center [489, 172] width 90 height 12
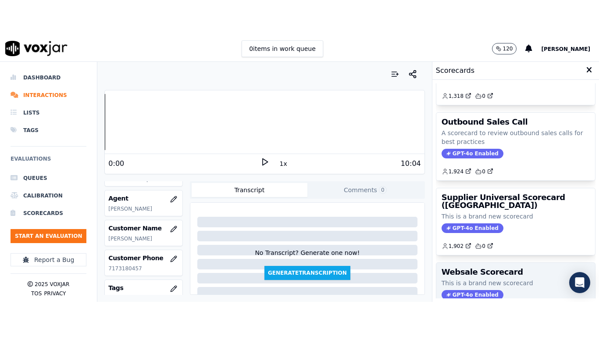
scroll to position [194, 0]
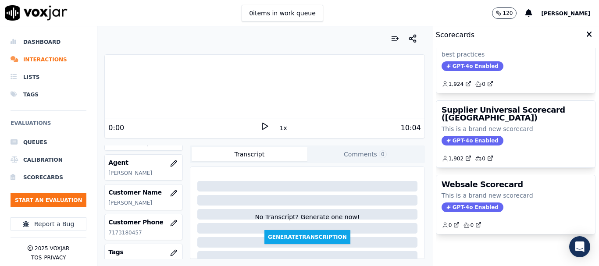
click at [472, 106] on h3 "Supplier Universal Scorecard ([GEOGRAPHIC_DATA])" at bounding box center [515, 114] width 148 height 16
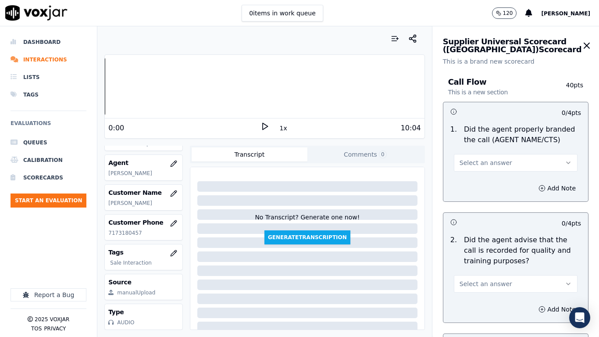
drag, startPoint x: 476, startPoint y: 164, endPoint x: 476, endPoint y: 168, distance: 4.5
click at [476, 164] on span "Select an answer" at bounding box center [485, 162] width 53 height 9
click at [475, 177] on div "Yes" at bounding box center [499, 182] width 107 height 14
click at [491, 266] on span "Select an answer" at bounding box center [485, 283] width 53 height 9
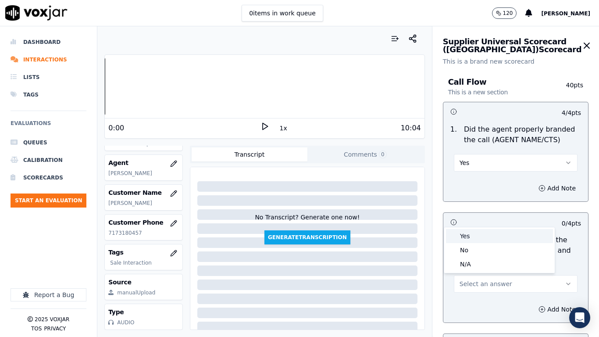
click at [473, 235] on div "Yes" at bounding box center [499, 236] width 107 height 14
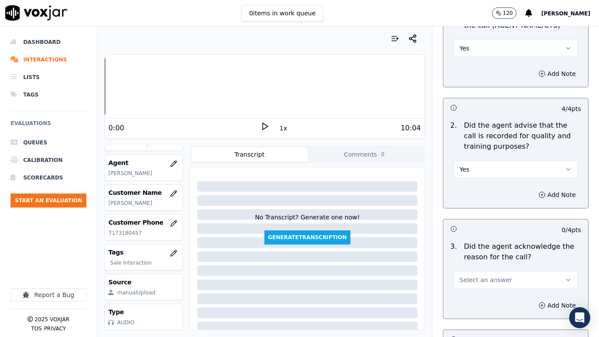
scroll to position [263, 0]
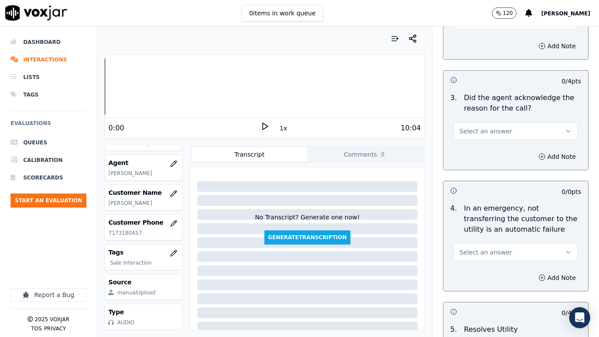
click at [484, 133] on span "Select an answer" at bounding box center [485, 131] width 53 height 9
click at [487, 149] on div "Yes" at bounding box center [499, 151] width 107 height 14
click at [490, 249] on span "Select an answer" at bounding box center [485, 252] width 53 height 9
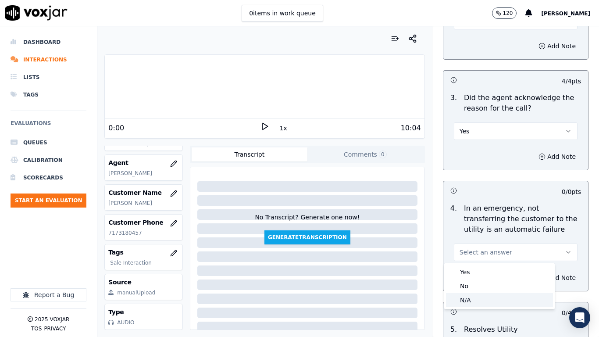
click at [485, 266] on div "N/A" at bounding box center [499, 300] width 107 height 14
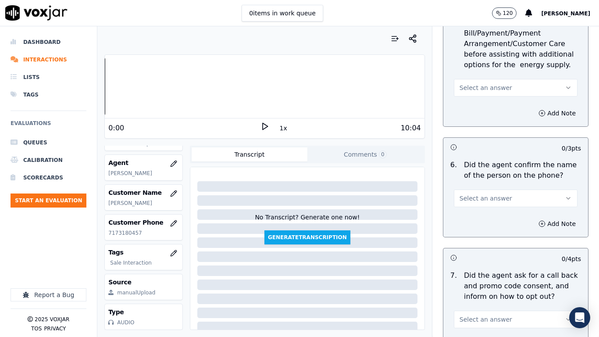
scroll to position [570, 0]
click at [472, 86] on span "Select an answer" at bounding box center [485, 87] width 53 height 9
click at [481, 132] on div "N/A" at bounding box center [499, 135] width 107 height 14
click at [492, 200] on span "Select an answer" at bounding box center [485, 197] width 53 height 9
click at [484, 215] on div "Yes" at bounding box center [499, 217] width 107 height 14
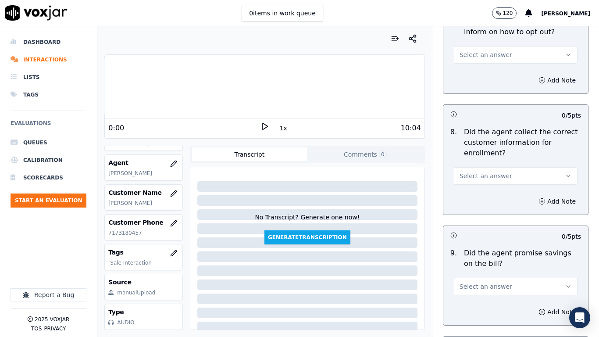
scroll to position [833, 0]
click at [473, 54] on span "Select an answer" at bounding box center [485, 55] width 53 height 9
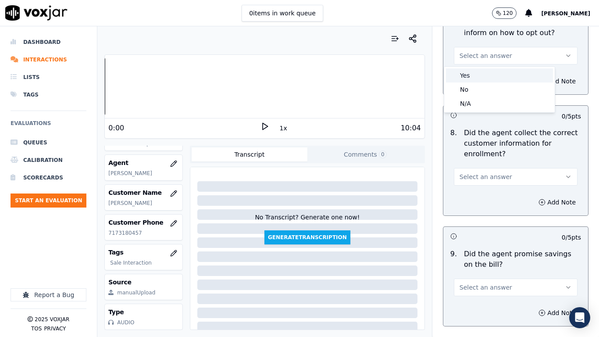
click at [477, 68] on div "Yes No N/A" at bounding box center [499, 90] width 110 height 46
click at [467, 72] on div "Yes" at bounding box center [499, 75] width 107 height 14
click at [480, 175] on span "Select an answer" at bounding box center [485, 176] width 53 height 9
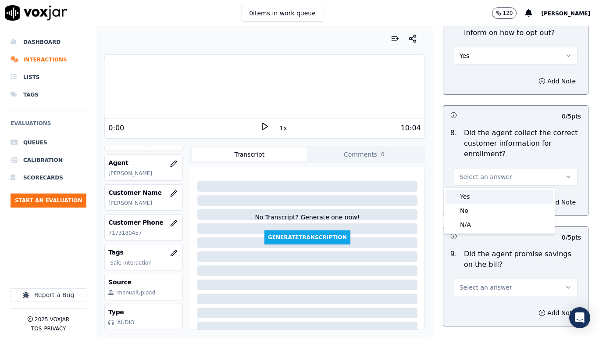
click at [482, 196] on div "Yes" at bounding box center [499, 196] width 107 height 14
click at [493, 266] on span "Select an answer" at bounding box center [485, 287] width 53 height 9
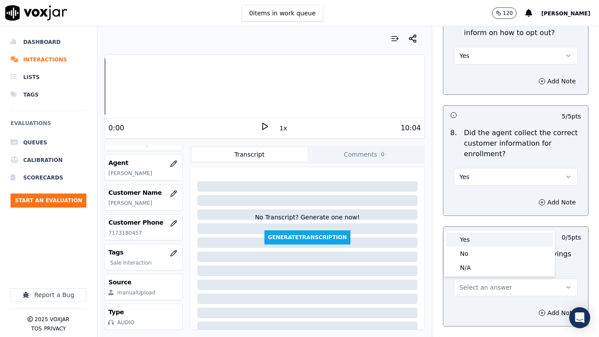
click at [469, 240] on div "Yes" at bounding box center [499, 239] width 107 height 14
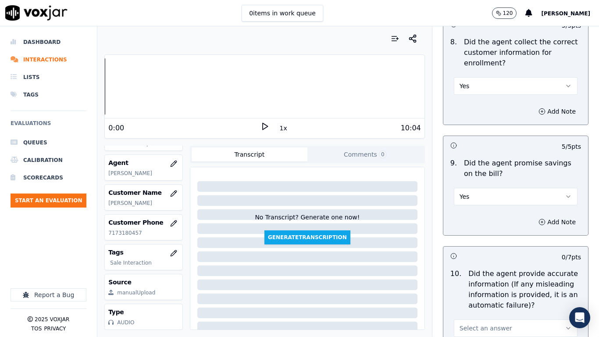
scroll to position [1140, 0]
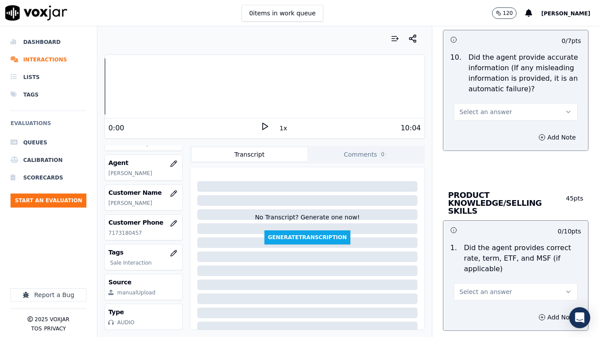
click at [484, 114] on span "Select an answer" at bounding box center [485, 111] width 53 height 9
click at [487, 129] on div "Yes" at bounding box center [499, 131] width 107 height 14
click at [478, 266] on span "Select an answer" at bounding box center [485, 291] width 53 height 9
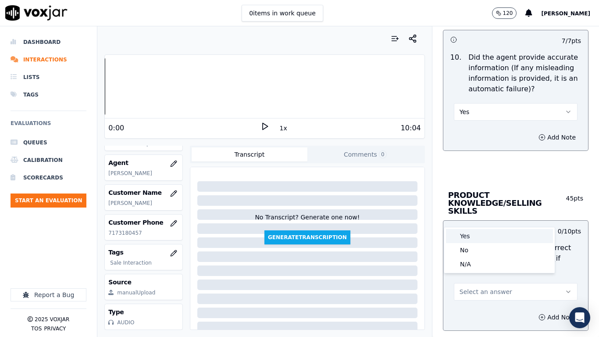
click at [469, 235] on div "Yes" at bounding box center [499, 236] width 107 height 14
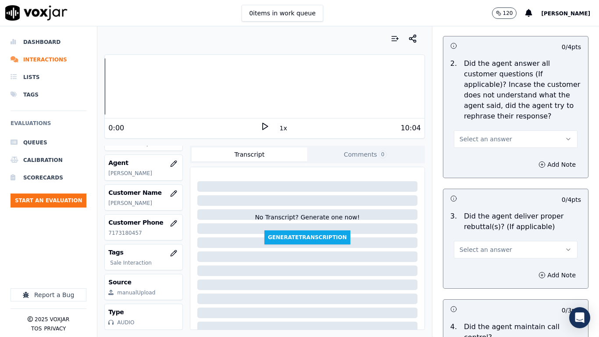
scroll to position [1490, 0]
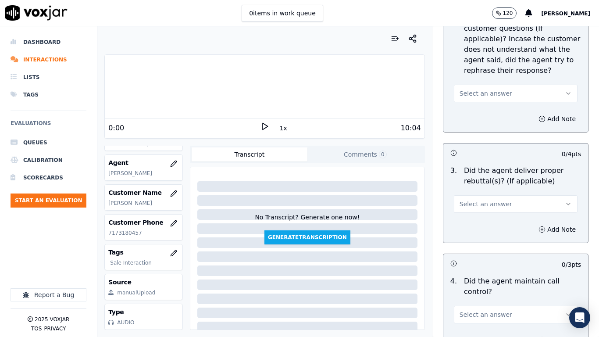
click at [481, 89] on span "Select an answer" at bounding box center [485, 93] width 53 height 9
click at [481, 103] on div "Yes" at bounding box center [499, 105] width 107 height 14
click at [487, 199] on span "Select an answer" at bounding box center [485, 203] width 53 height 9
click at [486, 215] on div "Yes" at bounding box center [499, 216] width 107 height 14
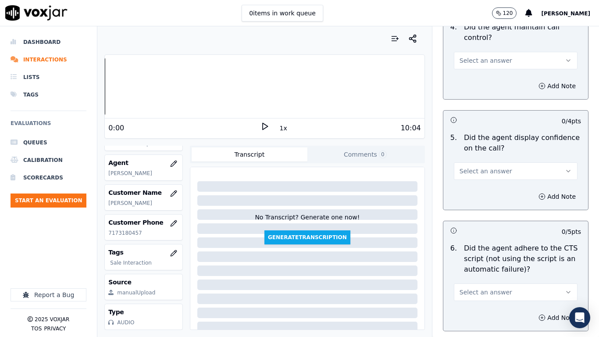
scroll to position [1753, 0]
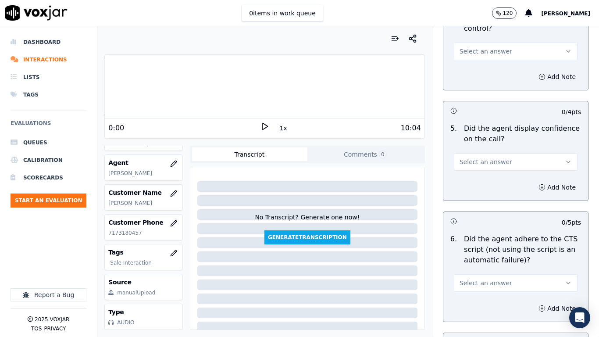
click at [471, 47] on span "Select an answer" at bounding box center [485, 51] width 53 height 9
click at [468, 60] on div "Yes" at bounding box center [499, 63] width 107 height 14
click at [467, 157] on span "Select an answer" at bounding box center [485, 161] width 53 height 9
click at [461, 176] on div "Yes" at bounding box center [499, 174] width 107 height 14
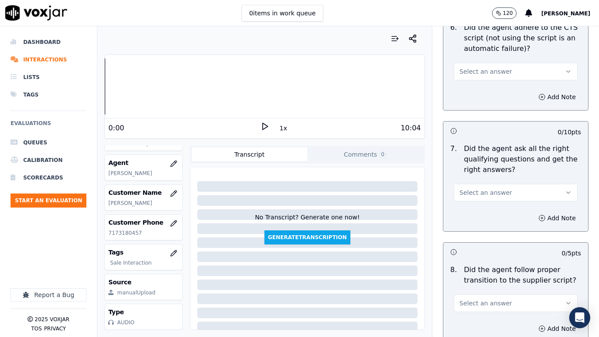
scroll to position [1973, 0]
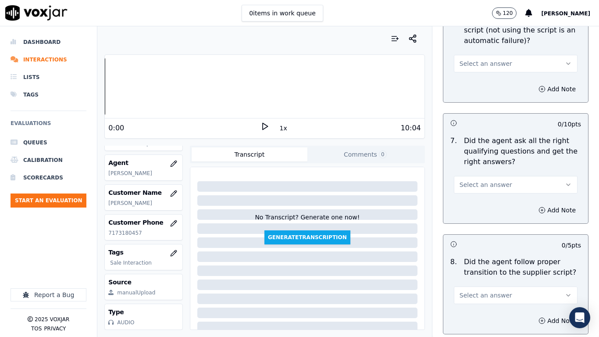
click at [467, 59] on span "Select an answer" at bounding box center [485, 63] width 53 height 9
click at [475, 74] on div "Yes" at bounding box center [499, 75] width 107 height 14
click at [494, 176] on button "Select an answer" at bounding box center [516, 185] width 124 height 18
click at [492, 197] on div "Yes" at bounding box center [499, 196] width 107 height 14
click at [491, 266] on span "Select an answer" at bounding box center [485, 295] width 53 height 9
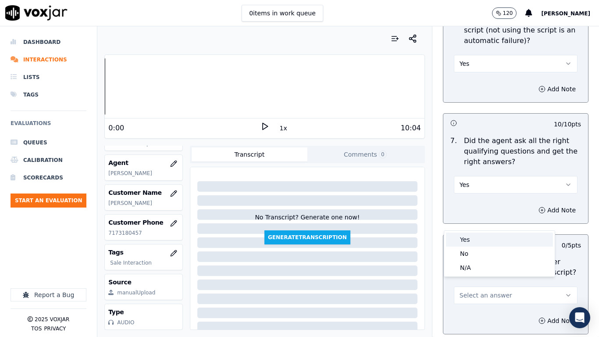
click at [476, 239] on div "Yes" at bounding box center [499, 239] width 107 height 14
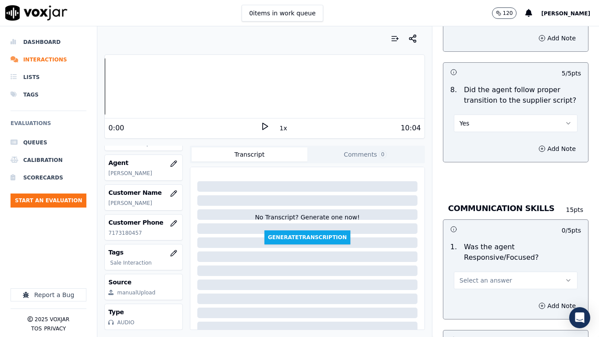
scroll to position [2323, 0]
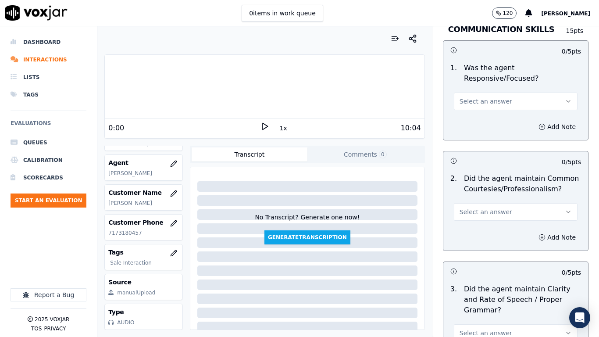
click at [477, 97] on span "Select an answer" at bounding box center [485, 101] width 53 height 9
click at [479, 110] on div "Yes" at bounding box center [499, 113] width 107 height 14
click at [488, 208] on span "Select an answer" at bounding box center [485, 211] width 53 height 9
click at [487, 227] on div "Yes" at bounding box center [499, 224] width 107 height 14
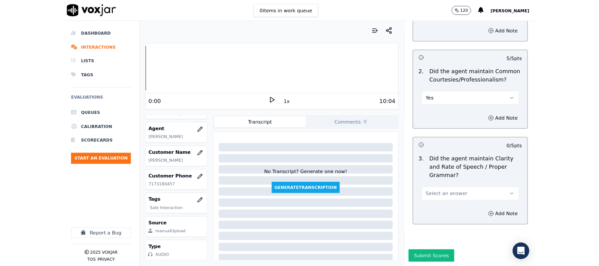
scroll to position [2425, 0]
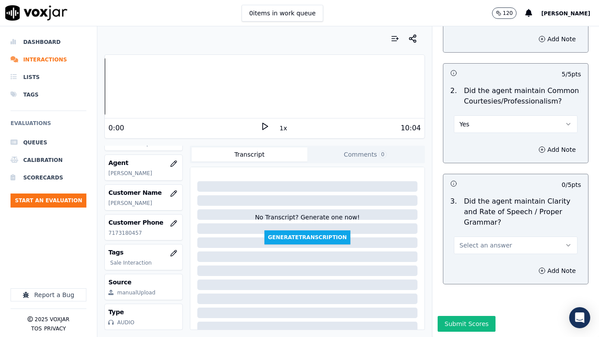
click at [490, 241] on span "Select an answer" at bounding box center [485, 245] width 53 height 9
click at [480, 242] on div "Yes" at bounding box center [499, 242] width 107 height 14
click at [460, 266] on button "Submit Scores" at bounding box center [466, 324] width 58 height 16
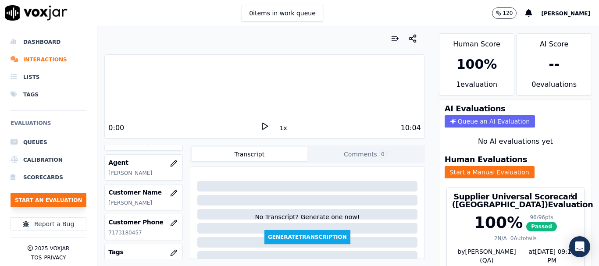
click at [50, 199] on button "Start an Evaluation" at bounding box center [49, 200] width 76 height 14
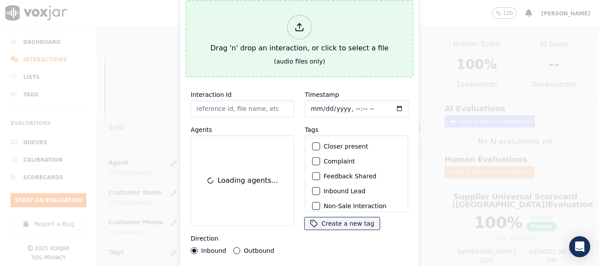
click at [232, 53] on button "Drag 'n' drop an interaction, or click to select a file (audio files only)" at bounding box center [299, 38] width 228 height 77
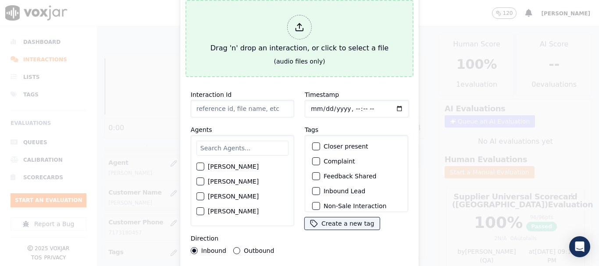
type input "20250902-113633_7242059747-all.mp3"
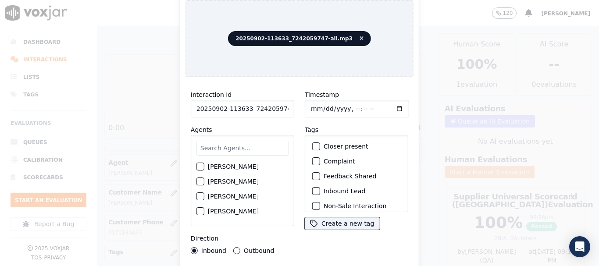
click at [242, 146] on input "text" at bounding box center [242, 148] width 92 height 15
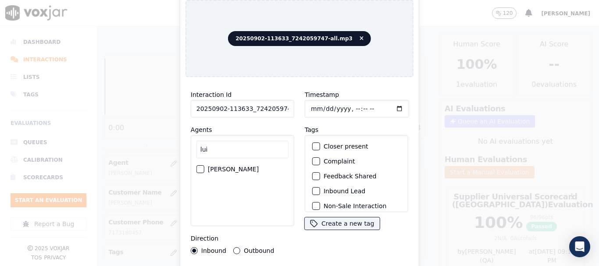
type input "lui"
click at [230, 166] on label "[PERSON_NAME]" at bounding box center [233, 169] width 51 height 6
click at [204, 166] on button "[PERSON_NAME]" at bounding box center [200, 169] width 8 height 8
click at [310, 107] on input "Timestamp" at bounding box center [357, 109] width 104 height 18
type input "[DATE]T15:54"
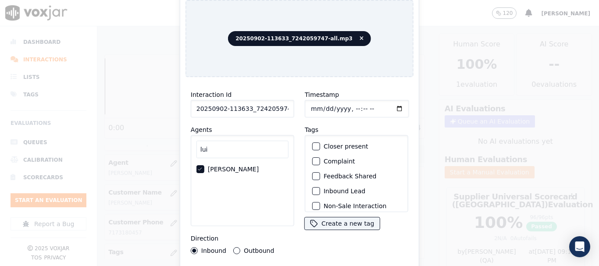
scroll to position [77, 0]
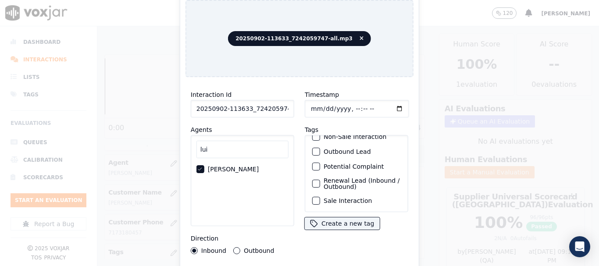
click at [357, 198] on label "Sale Interaction" at bounding box center [348, 201] width 48 height 6
click at [320, 197] on button "Sale Interaction" at bounding box center [316, 201] width 8 height 8
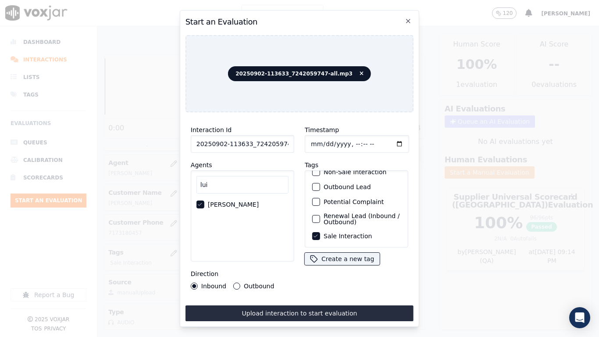
click at [342, 266] on button "Upload interaction to start evaluation" at bounding box center [299, 313] width 228 height 16
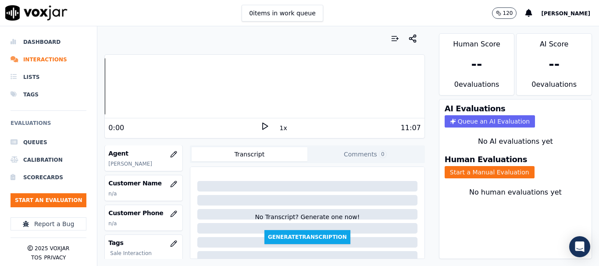
scroll to position [132, 0]
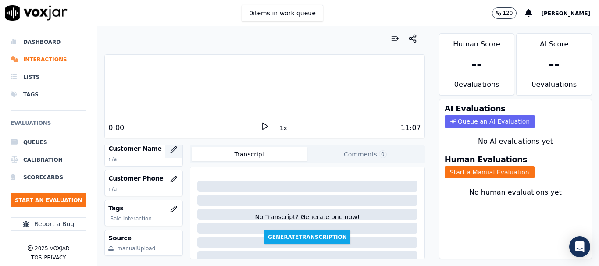
click at [170, 149] on icon "button" at bounding box center [173, 149] width 7 height 7
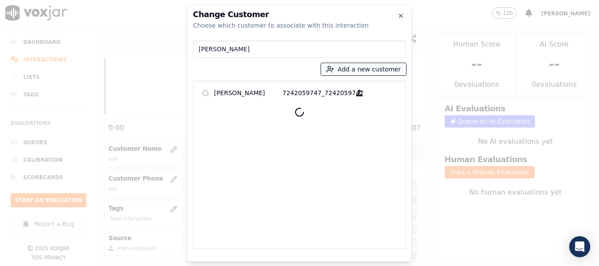
type input "[PERSON_NAME]"
click at [344, 70] on button "Add a new customer" at bounding box center [363, 69] width 85 height 12
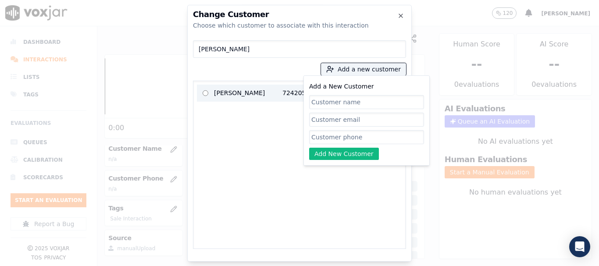
click at [224, 91] on p "[PERSON_NAME]" at bounding box center [248, 93] width 68 height 14
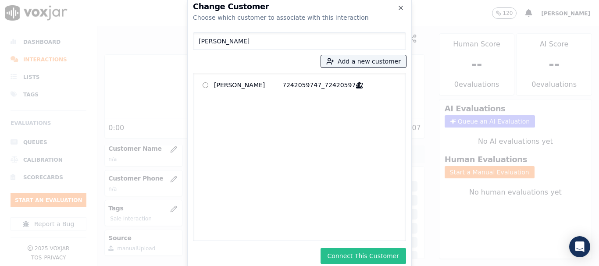
click at [341, 255] on button "Connect This Customer" at bounding box center [362, 256] width 85 height 16
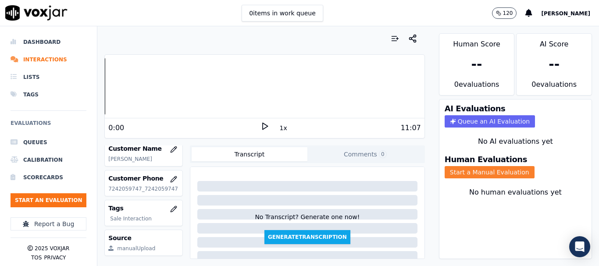
click at [494, 173] on button "Start a Manual Evaluation" at bounding box center [489, 172] width 90 height 12
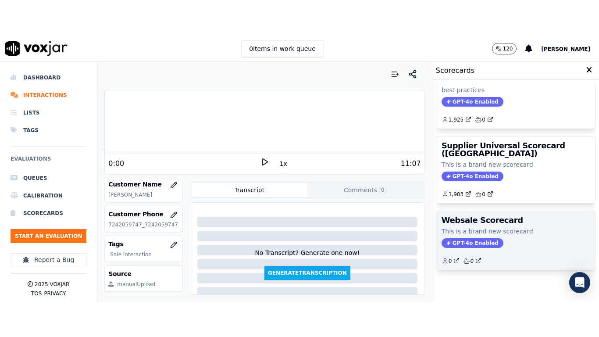
scroll to position [194, 0]
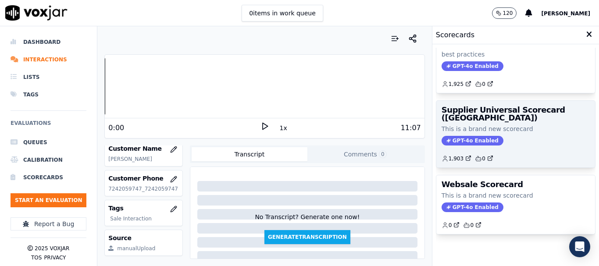
click at [493, 113] on div "Supplier Universal Scorecard ([GEOGRAPHIC_DATA]) This is a brand new scorecard …" at bounding box center [515, 134] width 159 height 67
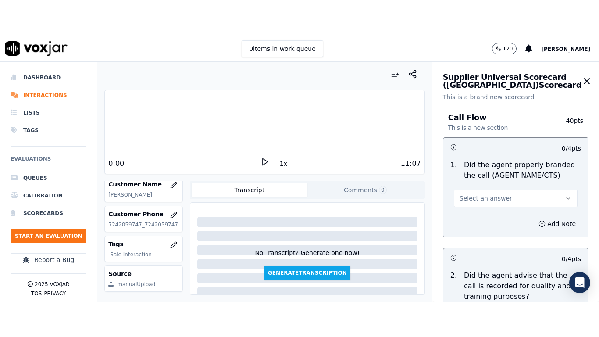
scroll to position [110, 0]
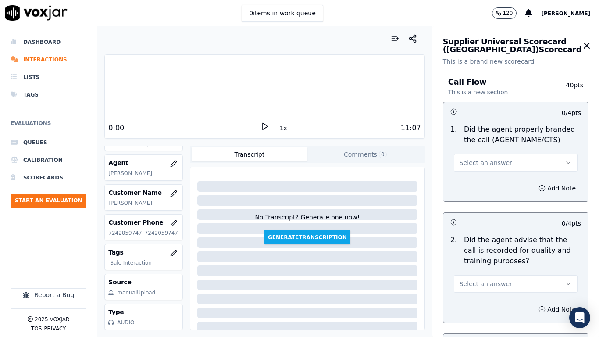
click at [471, 162] on span "Select an answer" at bounding box center [485, 162] width 53 height 9
click at [476, 184] on div "Yes" at bounding box center [499, 182] width 107 height 14
click at [488, 266] on span "Select an answer" at bounding box center [485, 283] width 53 height 9
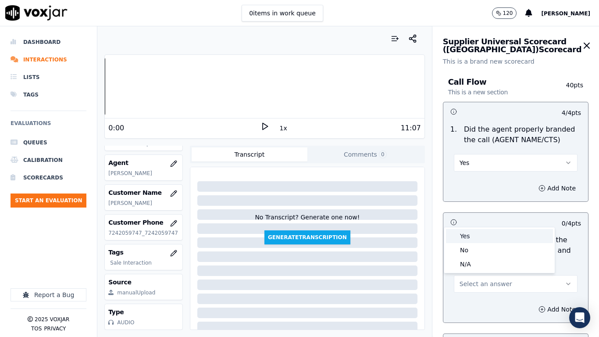
click at [467, 234] on div "Yes" at bounding box center [499, 236] width 107 height 14
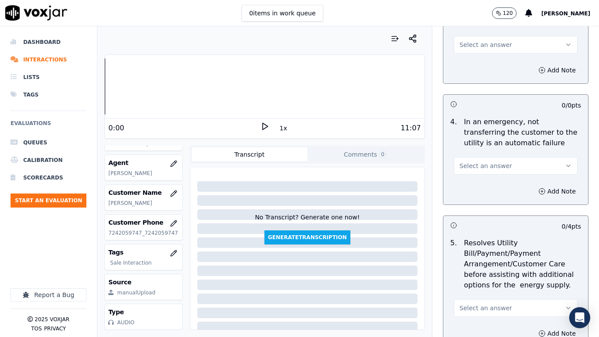
scroll to position [351, 0]
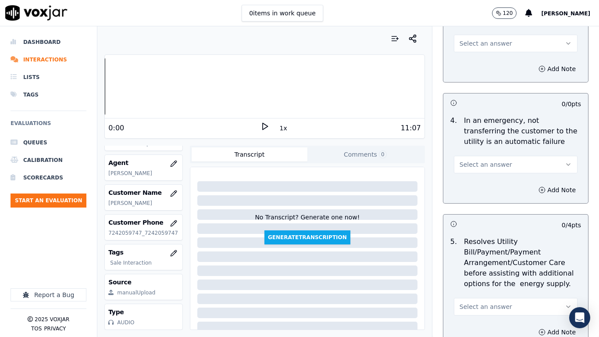
click at [468, 41] on span "Select an answer" at bounding box center [485, 43] width 53 height 9
click at [476, 58] on div "Yes" at bounding box center [499, 63] width 107 height 14
click at [487, 164] on span "Select an answer" at bounding box center [485, 164] width 53 height 9
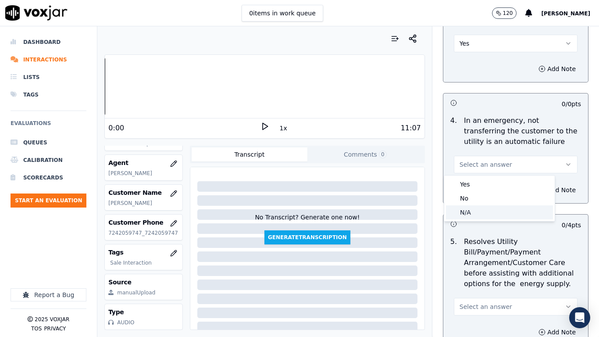
click at [482, 211] on div "N/A" at bounding box center [499, 212] width 107 height 14
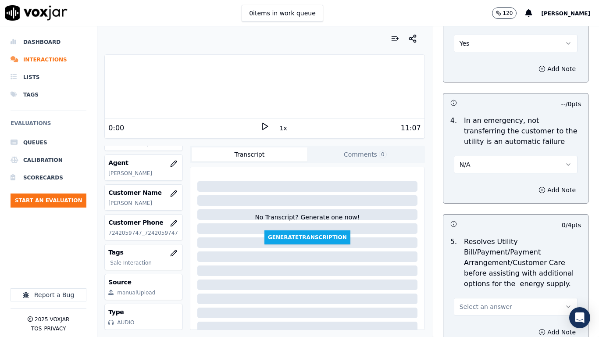
click at [494, 266] on span "Select an answer" at bounding box center [485, 306] width 53 height 9
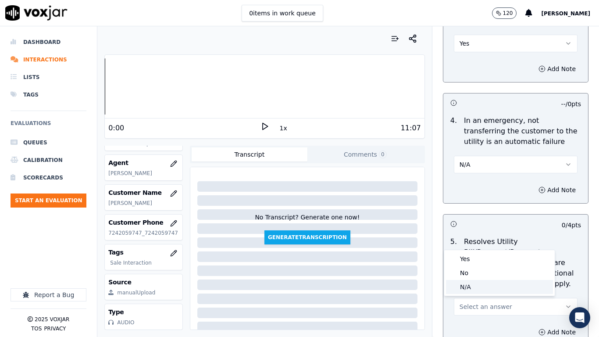
click at [488, 266] on div "N/A" at bounding box center [499, 287] width 107 height 14
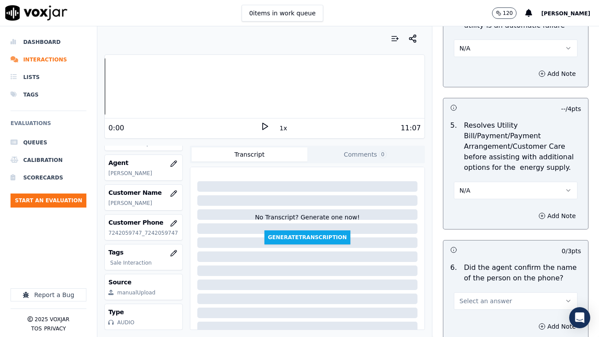
scroll to position [745, 0]
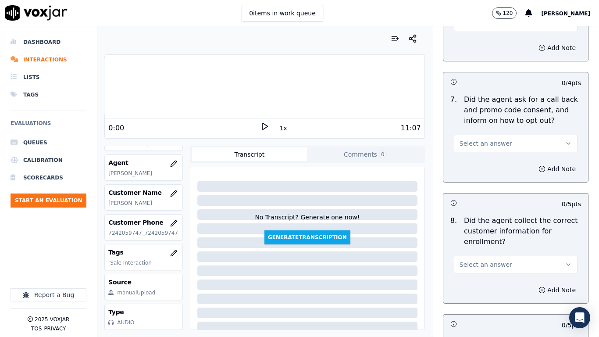
click at [463, 27] on button "Select an answer" at bounding box center [516, 23] width 124 height 18
drag, startPoint x: 469, startPoint y: 41, endPoint x: 484, endPoint y: 118, distance: 78.7
click at [469, 41] on div "Yes" at bounding box center [499, 42] width 107 height 14
click at [484, 146] on span "Select an answer" at bounding box center [485, 143] width 53 height 9
click at [486, 165] on div "Yes" at bounding box center [499, 163] width 107 height 14
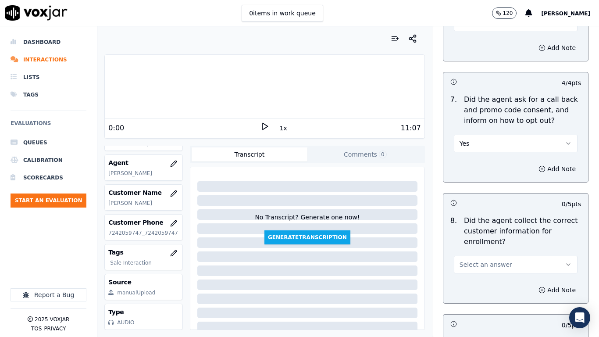
click at [483, 259] on button "Select an answer" at bounding box center [516, 265] width 124 height 18
click at [477, 266] on div "Yes" at bounding box center [499, 284] width 107 height 14
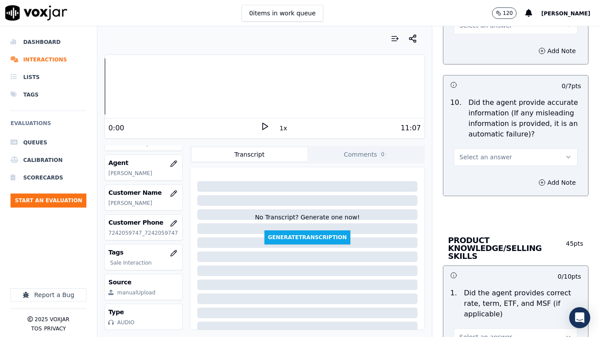
scroll to position [1096, 0]
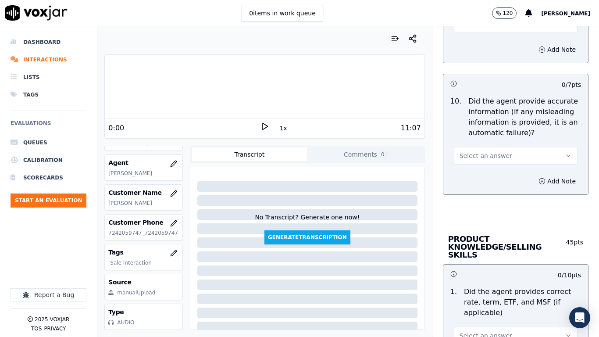
click at [465, 29] on button "Select an answer" at bounding box center [516, 24] width 124 height 18
click at [471, 40] on div "Yes" at bounding box center [499, 44] width 107 height 14
click at [476, 159] on span "Select an answer" at bounding box center [485, 155] width 53 height 9
click at [475, 178] on div "Yes" at bounding box center [499, 175] width 107 height 14
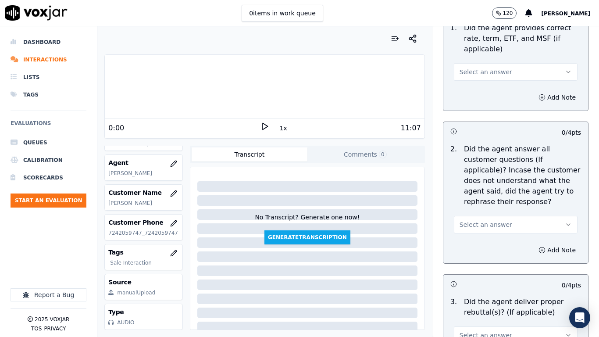
scroll to position [1359, 0]
click at [469, 68] on span "Select an answer" at bounding box center [485, 72] width 53 height 9
click at [481, 85] on div "Yes" at bounding box center [499, 84] width 107 height 14
click at [485, 220] on span "Select an answer" at bounding box center [485, 224] width 53 height 9
click at [480, 238] on div "Yes" at bounding box center [499, 237] width 107 height 14
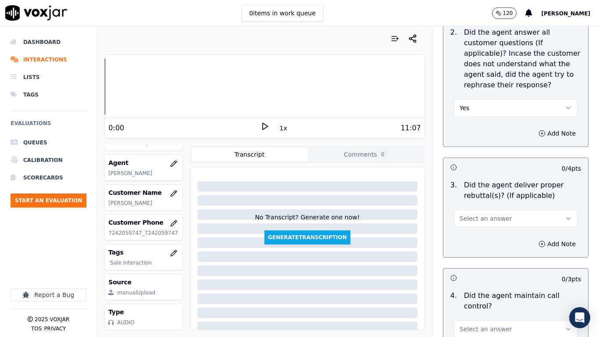
scroll to position [1666, 0]
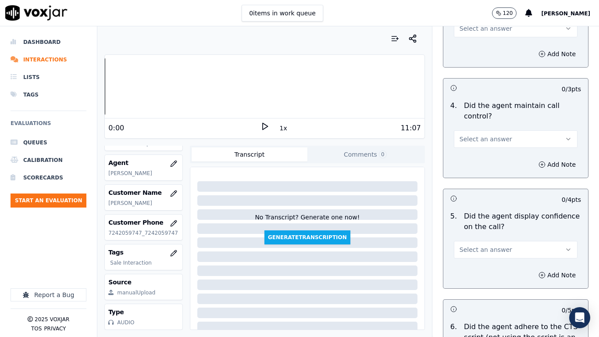
click at [458, 29] on button "Select an answer" at bounding box center [516, 29] width 124 height 18
click at [462, 36] on div "Yes" at bounding box center [499, 40] width 107 height 14
click at [473, 135] on span "Select an answer" at bounding box center [485, 139] width 53 height 9
click at [475, 156] on div "Yes" at bounding box center [499, 151] width 107 height 14
click at [484, 245] on span "Select an answer" at bounding box center [485, 249] width 53 height 9
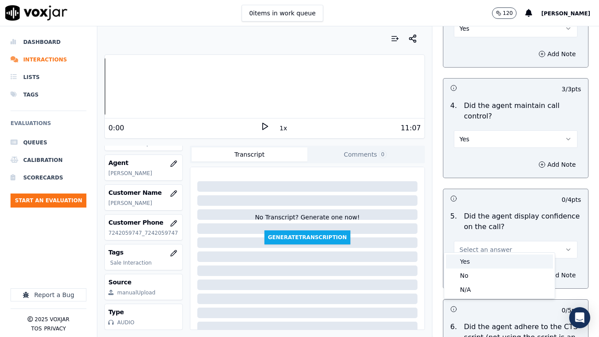
click at [478, 262] on div "Yes" at bounding box center [499, 261] width 107 height 14
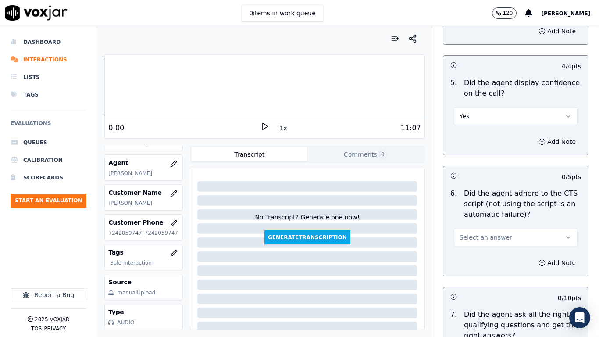
scroll to position [1973, 0]
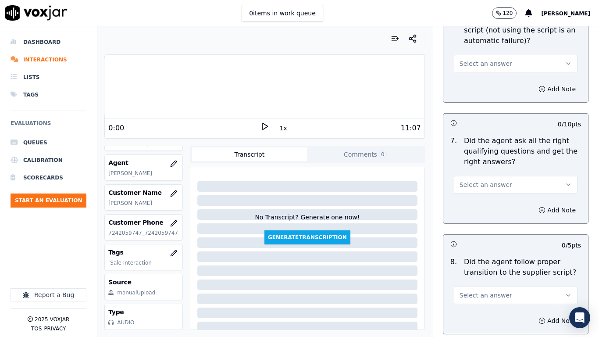
click at [467, 59] on span "Select an answer" at bounding box center [485, 63] width 53 height 9
click at [476, 74] on div "Yes" at bounding box center [499, 75] width 107 height 14
click at [495, 176] on button "Select an answer" at bounding box center [516, 185] width 124 height 18
click at [477, 196] on div "Yes" at bounding box center [499, 196] width 107 height 14
click at [483, 266] on span "Select an answer" at bounding box center [485, 295] width 53 height 9
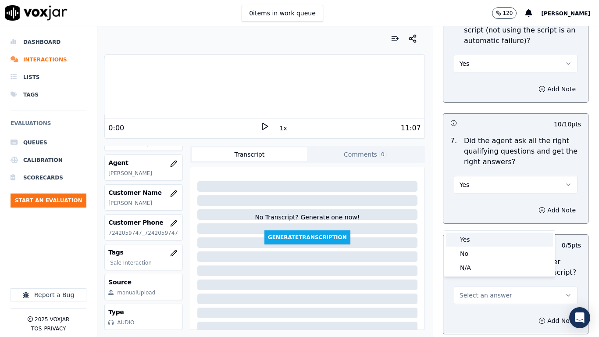
click at [471, 242] on div "Yes" at bounding box center [499, 239] width 107 height 14
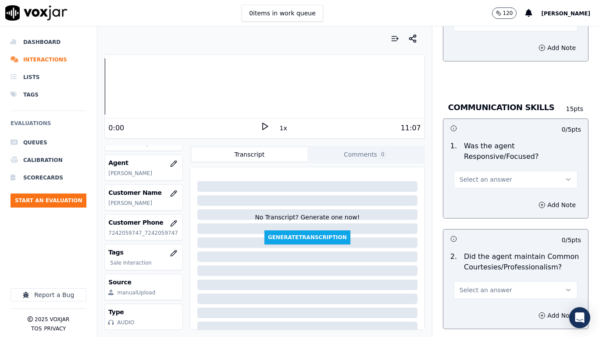
scroll to position [2323, 0]
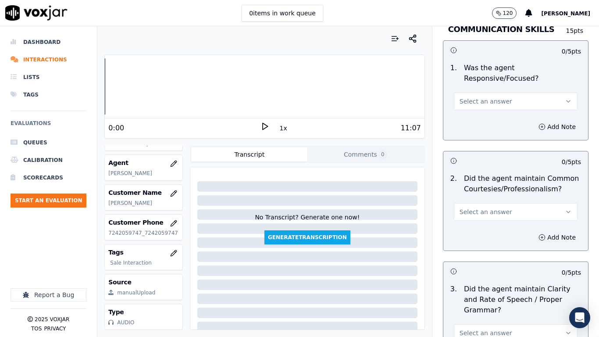
click at [479, 97] on span "Select an answer" at bounding box center [485, 101] width 53 height 9
click at [483, 111] on div "Yes" at bounding box center [499, 113] width 107 height 14
click at [487, 207] on span "Select an answer" at bounding box center [485, 211] width 53 height 9
click at [482, 224] on div "Yes" at bounding box center [499, 224] width 107 height 14
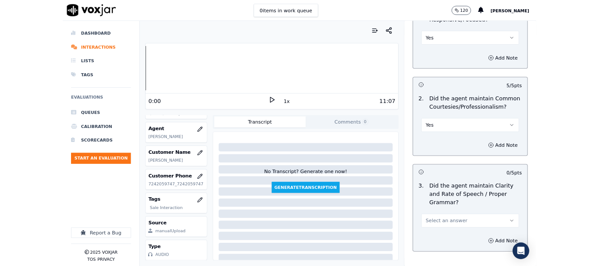
scroll to position [2425, 0]
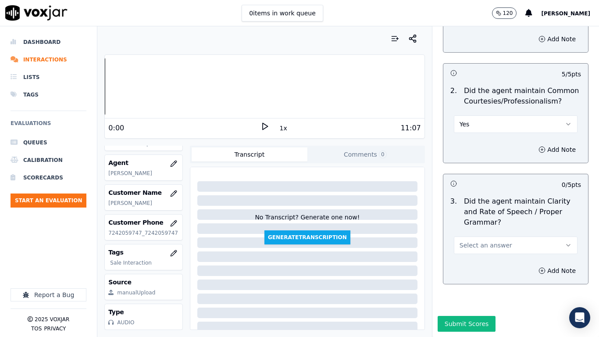
drag, startPoint x: 488, startPoint y: 220, endPoint x: 487, endPoint y: 230, distance: 10.1
click at [489, 241] on span "Select an answer" at bounding box center [485, 245] width 53 height 9
click at [485, 240] on div "Yes" at bounding box center [499, 242] width 107 height 14
click at [468, 266] on button "Submit Scores" at bounding box center [466, 324] width 58 height 16
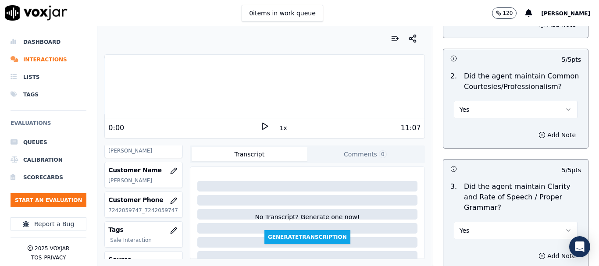
scroll to position [132, 0]
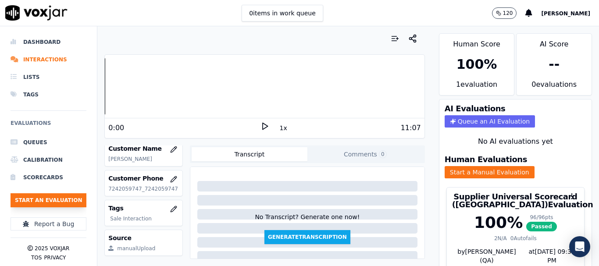
click at [75, 199] on button "Start an Evaluation" at bounding box center [49, 200] width 76 height 14
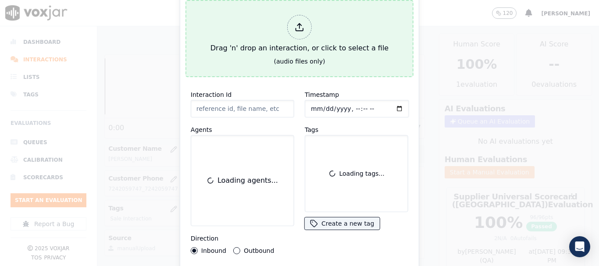
click at [256, 20] on div "Drag 'n' drop an interaction, or click to select a file" at bounding box center [299, 34] width 185 height 46
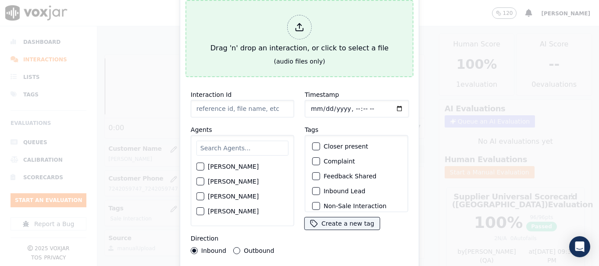
type input "20250902-151032_7175135219-all.mp3"
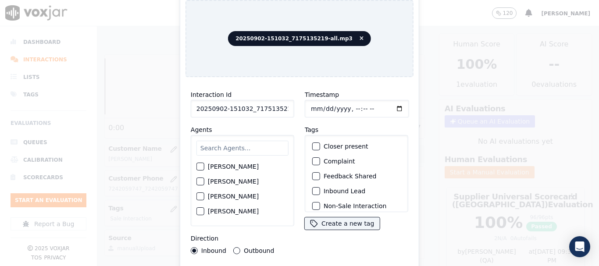
click at [244, 146] on input "text" at bounding box center [242, 148] width 92 height 15
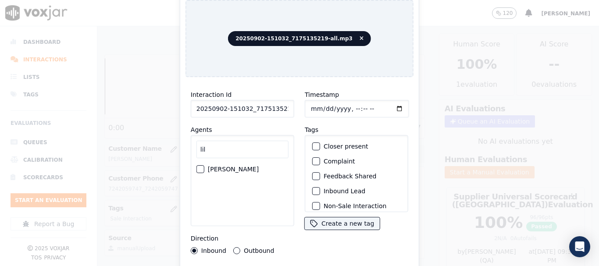
type input "lil"
click at [244, 166] on label "[PERSON_NAME]" at bounding box center [233, 169] width 51 height 6
click at [204, 165] on button "[PERSON_NAME]" at bounding box center [200, 169] width 8 height 8
click at [309, 103] on input "Timestamp" at bounding box center [357, 109] width 104 height 18
type input "[DATE]T16:13"
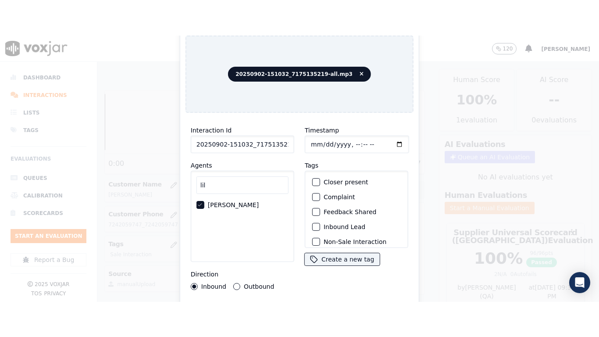
scroll to position [77, 0]
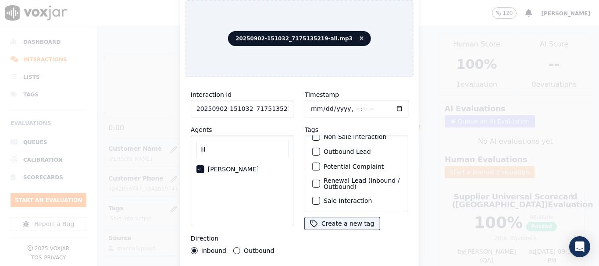
click at [358, 198] on label "Sale Interaction" at bounding box center [348, 201] width 48 height 6
click at [320, 197] on button "Sale Interaction" at bounding box center [316, 201] width 8 height 8
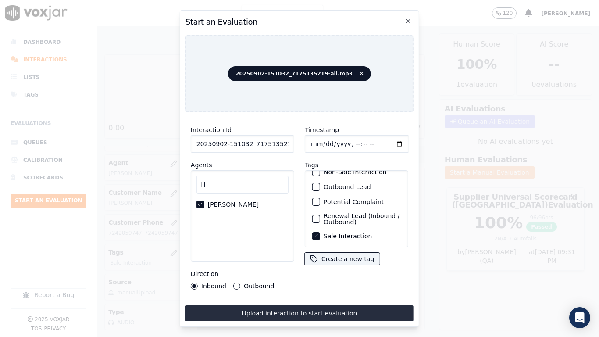
click at [361, 266] on button "Upload interaction to start evaluation" at bounding box center [299, 313] width 228 height 16
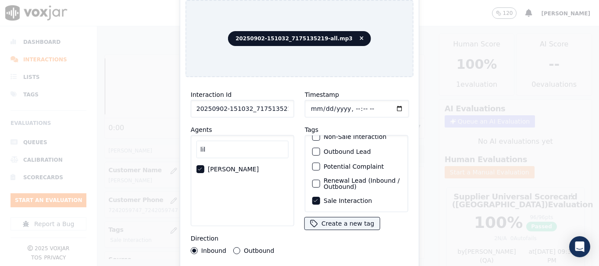
scroll to position [132, 0]
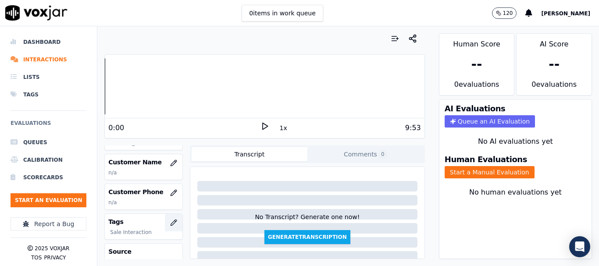
scroll to position [132, 0]
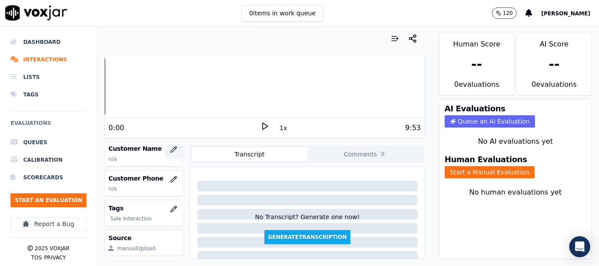
click at [170, 148] on icon "button" at bounding box center [173, 149] width 7 height 7
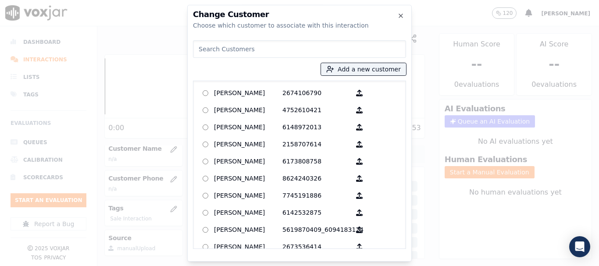
paste input "[PERSON_NAME]"
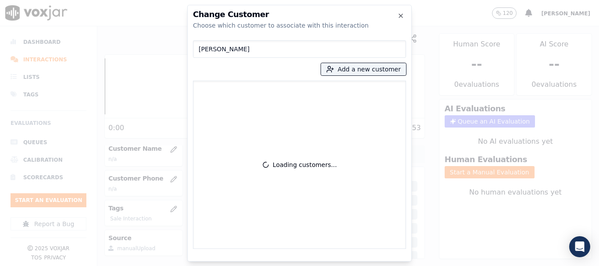
type input "[PERSON_NAME]"
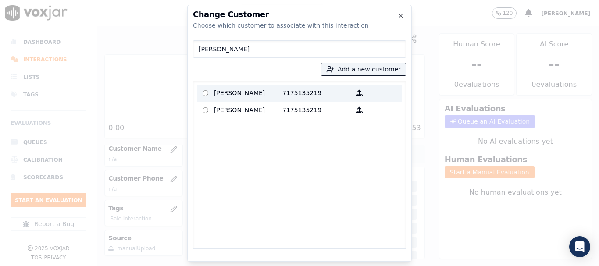
click at [248, 95] on p "[PERSON_NAME]" at bounding box center [248, 93] width 68 height 14
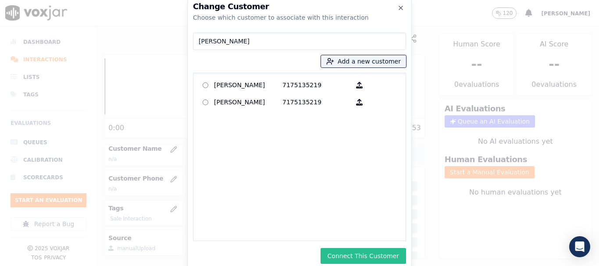
click at [373, 256] on button "Connect This Customer" at bounding box center [362, 256] width 85 height 16
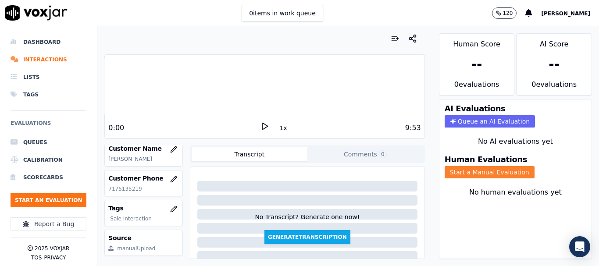
click at [482, 171] on button "Start a Manual Evaluation" at bounding box center [489, 172] width 90 height 12
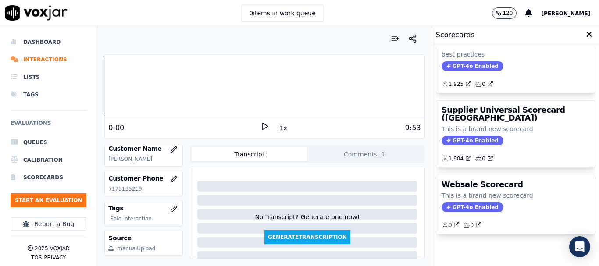
scroll to position [44, 0]
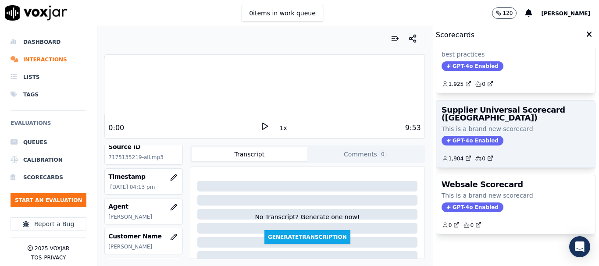
click at [513, 106] on h3 "Supplier Universal Scorecard ([GEOGRAPHIC_DATA])" at bounding box center [515, 114] width 148 height 16
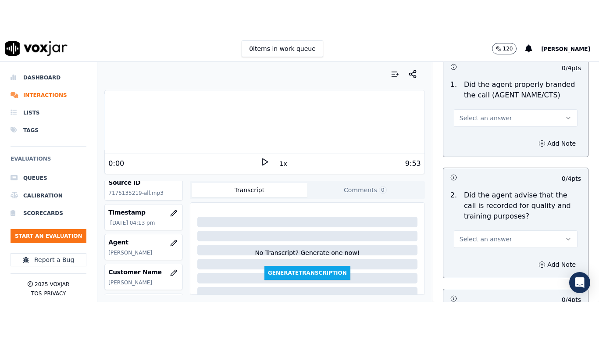
scroll to position [88, 0]
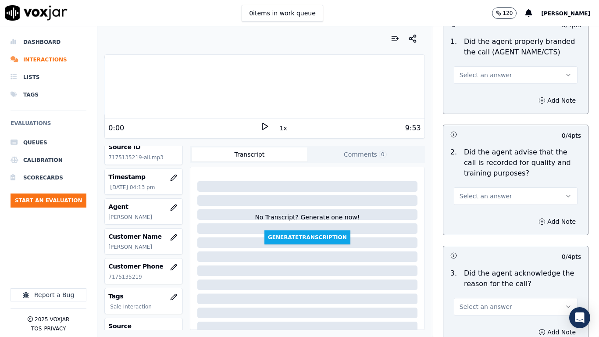
click at [508, 71] on button "Select an answer" at bounding box center [516, 75] width 124 height 18
click at [508, 93] on div "Yes" at bounding box center [499, 95] width 107 height 14
click at [483, 195] on span "Select an answer" at bounding box center [485, 196] width 53 height 9
click at [480, 211] on div "Yes" at bounding box center [499, 216] width 107 height 14
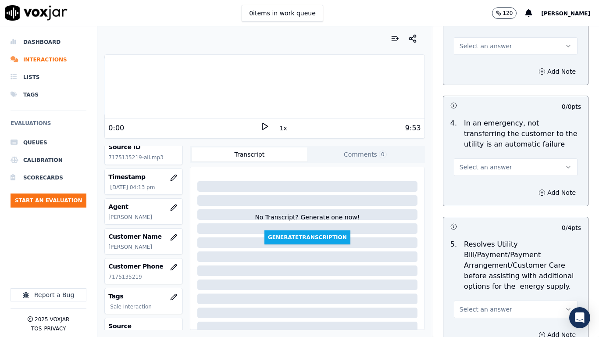
scroll to position [351, 0]
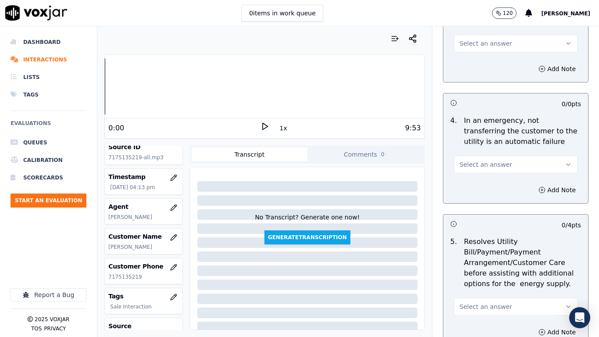
click at [494, 48] on button "Select an answer" at bounding box center [516, 44] width 124 height 18
click at [495, 69] on div "Yes" at bounding box center [499, 63] width 107 height 14
click at [487, 163] on span "Select an answer" at bounding box center [485, 164] width 53 height 9
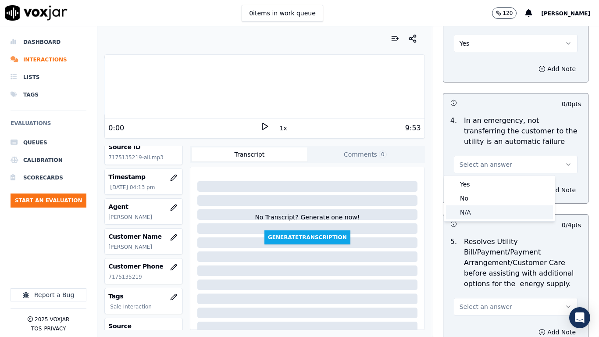
click at [477, 208] on div "N/A" at bounding box center [499, 212] width 107 height 14
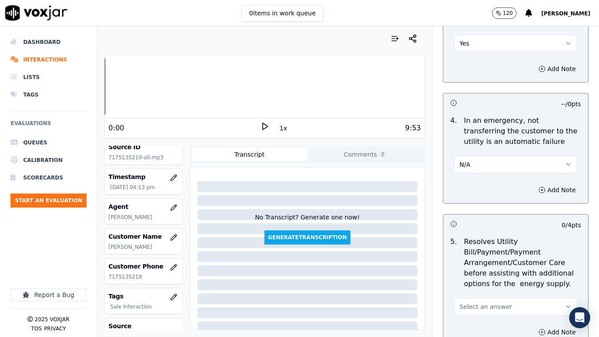
click at [482, 266] on span "Select an answer" at bounding box center [485, 306] width 53 height 9
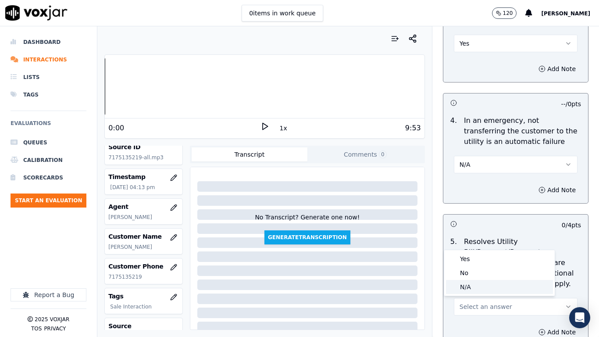
click at [480, 266] on div "N/A" at bounding box center [499, 287] width 107 height 14
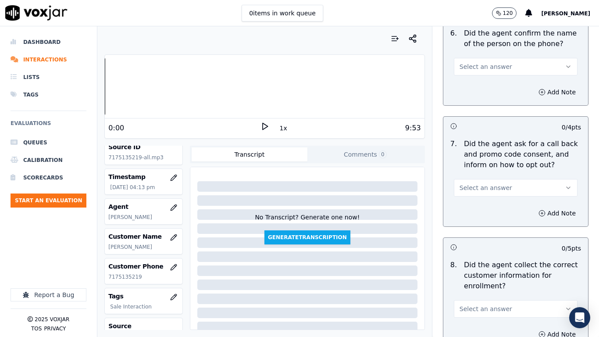
scroll to position [701, 0]
click at [491, 64] on span "Select an answer" at bounding box center [485, 66] width 53 height 9
click at [497, 85] on div "Yes" at bounding box center [499, 86] width 107 height 14
click at [496, 188] on button "Select an answer" at bounding box center [516, 187] width 124 height 18
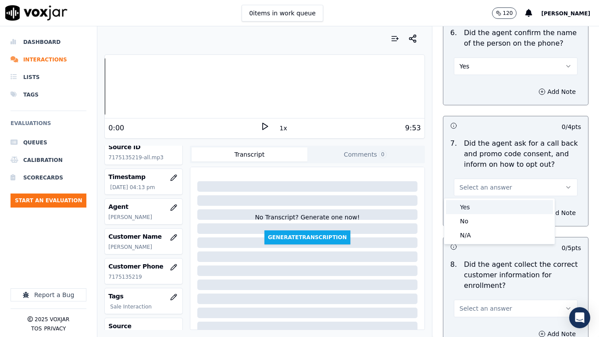
click at [489, 209] on div "Yes" at bounding box center [499, 207] width 107 height 14
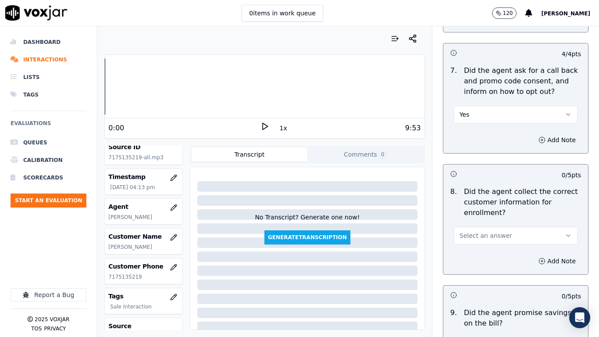
scroll to position [921, 0]
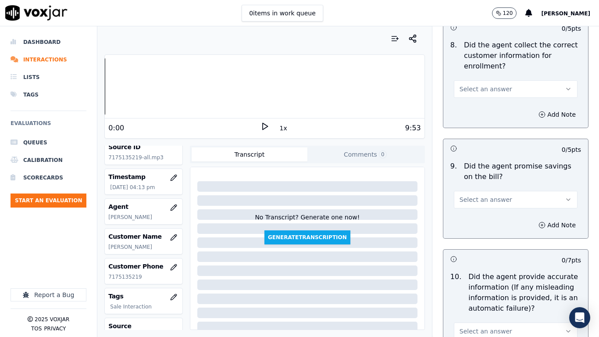
click at [494, 87] on span "Select an answer" at bounding box center [485, 89] width 53 height 9
click at [499, 113] on div "Yes" at bounding box center [499, 109] width 107 height 14
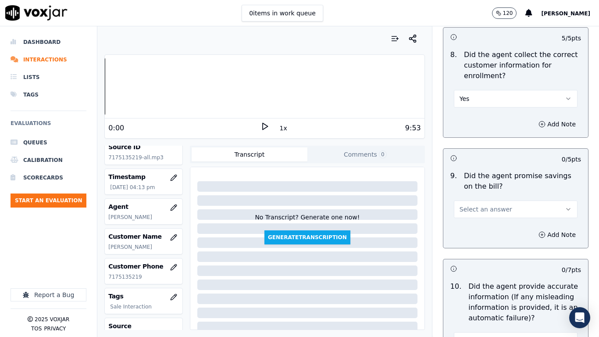
scroll to position [1008, 0]
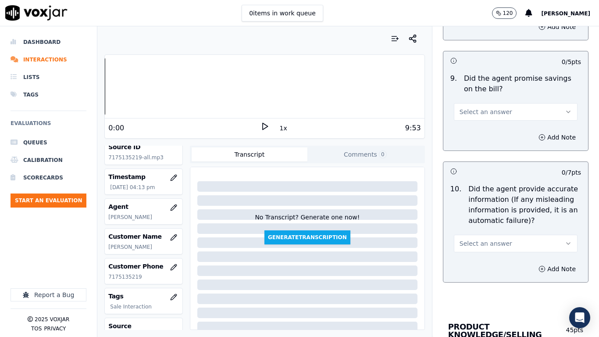
click at [494, 107] on button "Select an answer" at bounding box center [516, 112] width 124 height 18
click at [501, 130] on div "Yes" at bounding box center [499, 131] width 107 height 14
click at [499, 240] on button "Select an answer" at bounding box center [516, 244] width 124 height 18
click at [492, 264] on div "Yes" at bounding box center [499, 263] width 107 height 14
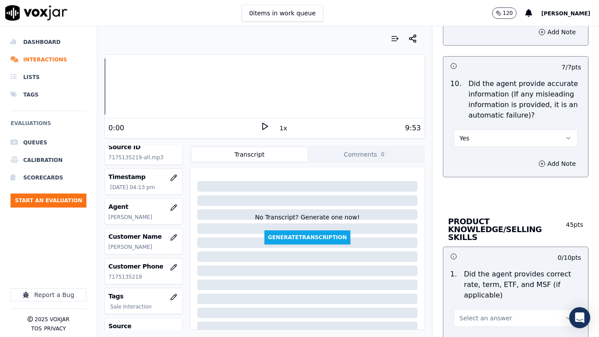
scroll to position [1271, 0]
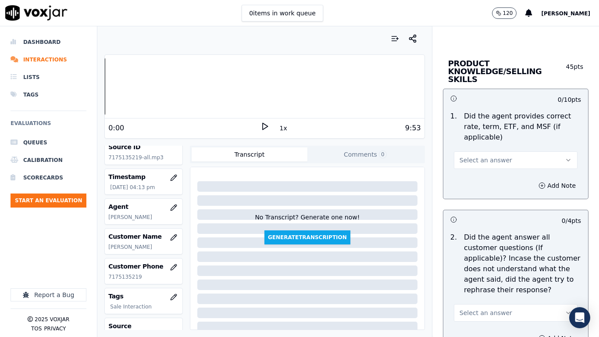
click at [488, 156] on span "Select an answer" at bounding box center [485, 160] width 53 height 9
click at [495, 178] on div "Yes" at bounding box center [499, 172] width 107 height 14
click at [488, 266] on button "Select an answer" at bounding box center [516, 313] width 124 height 18
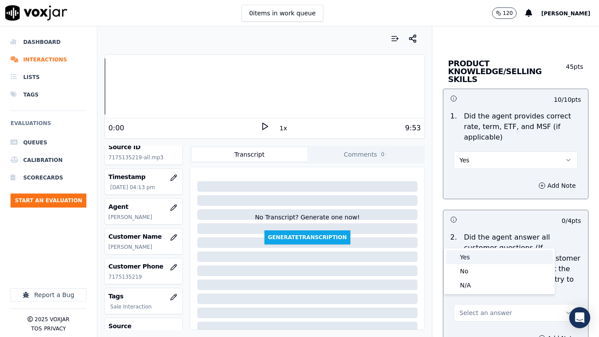
click at [484, 262] on div "Yes" at bounding box center [499, 257] width 107 height 14
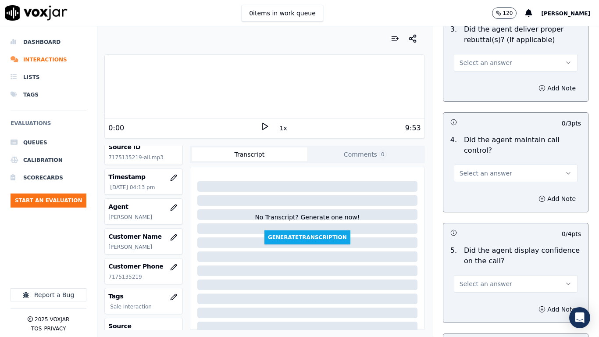
scroll to position [1622, 0]
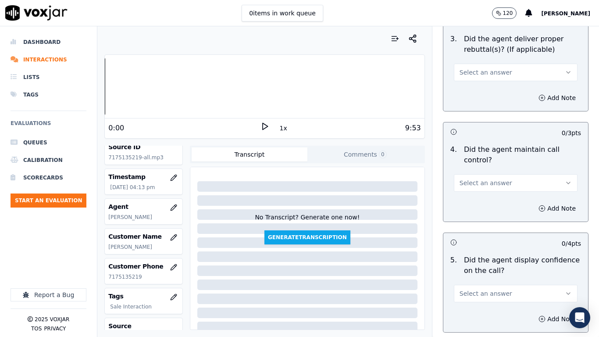
click at [493, 68] on span "Select an answer" at bounding box center [485, 72] width 53 height 9
click at [496, 80] on div "Yes" at bounding box center [499, 84] width 107 height 14
click at [487, 181] on button "Select an answer" at bounding box center [516, 183] width 124 height 18
click at [483, 194] on div "Yes" at bounding box center [499, 195] width 107 height 14
click at [500, 266] on button "Select an answer" at bounding box center [516, 293] width 124 height 18
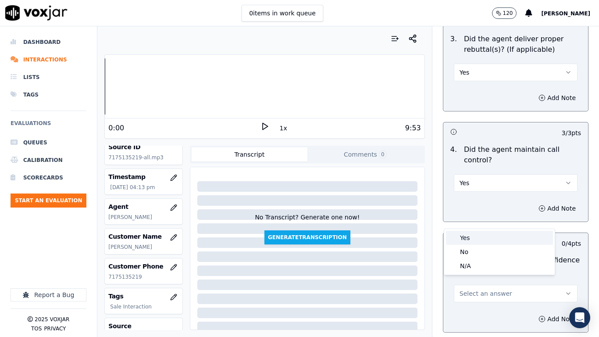
click at [476, 234] on div "Yes" at bounding box center [499, 238] width 107 height 14
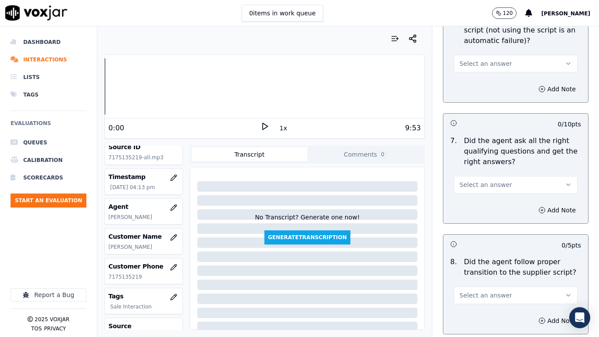
scroll to position [1929, 0]
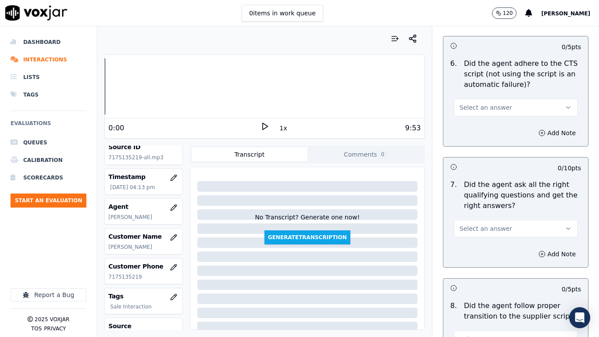
click at [493, 103] on span "Select an answer" at bounding box center [485, 107] width 53 height 9
click at [493, 132] on div "No" at bounding box center [499, 133] width 107 height 14
click at [533, 127] on button "Add Note" at bounding box center [557, 133] width 48 height 12
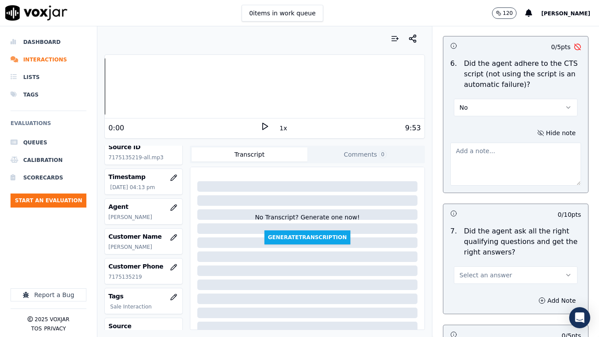
click at [474, 158] on textarea at bounding box center [515, 163] width 131 height 43
paste textarea "1.38sec Agent failed to obtain the customer’s (CX) consent for call recording, …"
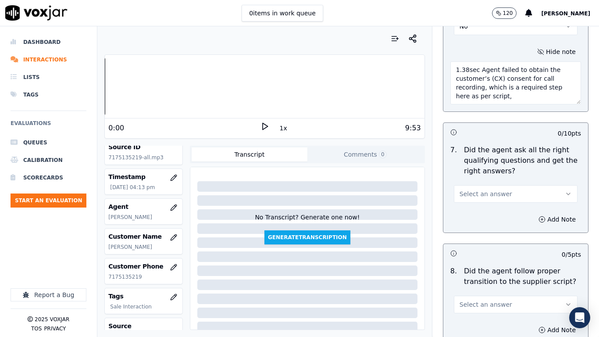
scroll to position [2016, 0]
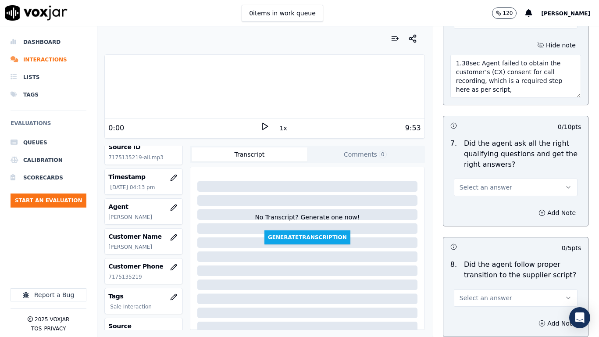
type textarea "1.38sec Agent failed to obtain the customer’s (CX) consent for call recording, …"
click at [493, 183] on span "Select an answer" at bounding box center [485, 187] width 53 height 9
click at [491, 197] on div "Yes" at bounding box center [499, 199] width 107 height 14
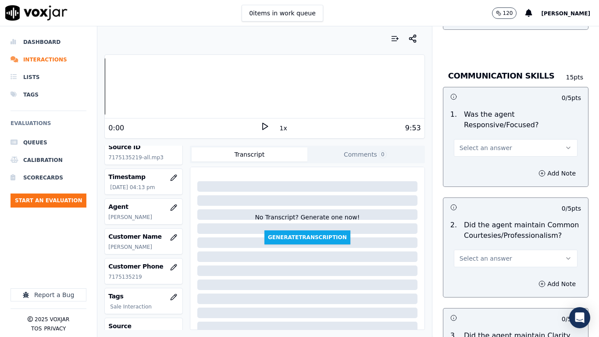
scroll to position [2279, 0]
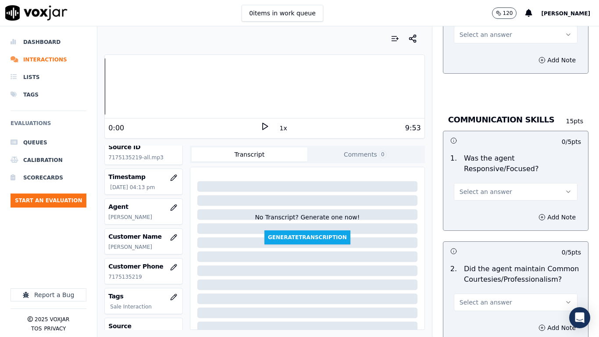
click at [480, 30] on span "Select an answer" at bounding box center [485, 34] width 53 height 9
click at [484, 40] on div "Yes" at bounding box center [499, 46] width 107 height 14
click at [476, 187] on span "Select an answer" at bounding box center [485, 191] width 53 height 9
click at [474, 206] on div "Yes" at bounding box center [499, 203] width 107 height 14
click at [487, 266] on span "Select an answer" at bounding box center [485, 302] width 53 height 9
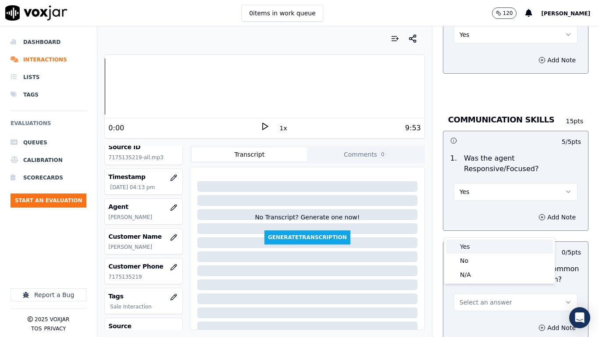
click at [474, 249] on div "Yes" at bounding box center [499, 246] width 107 height 14
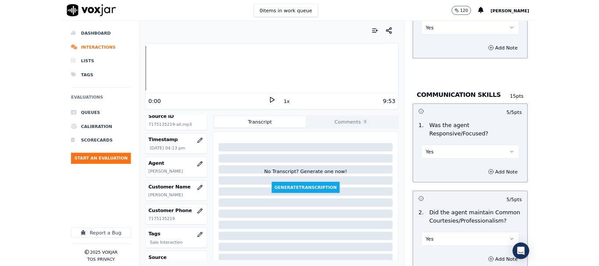
scroll to position [2472, 0]
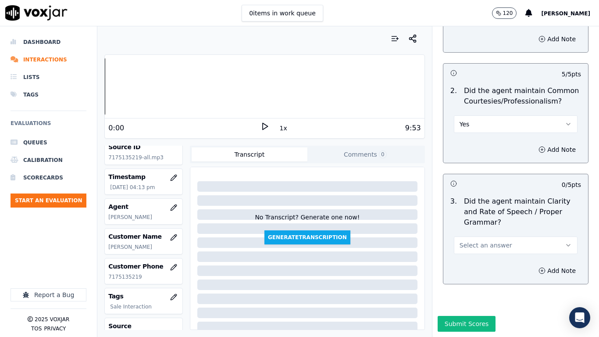
click at [484, 241] on span "Select an answer" at bounding box center [485, 245] width 53 height 9
click at [483, 245] on div "Yes" at bounding box center [499, 242] width 107 height 14
click at [475, 266] on button "Submit Scores" at bounding box center [466, 324] width 58 height 16
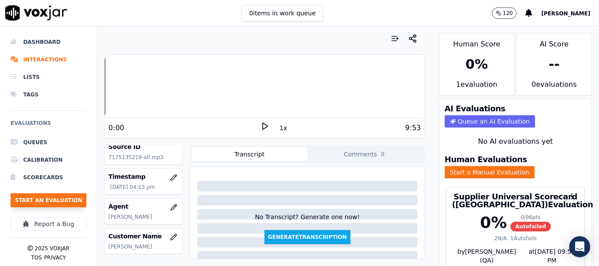
click at [55, 201] on button "Start an Evaluation" at bounding box center [49, 200] width 76 height 14
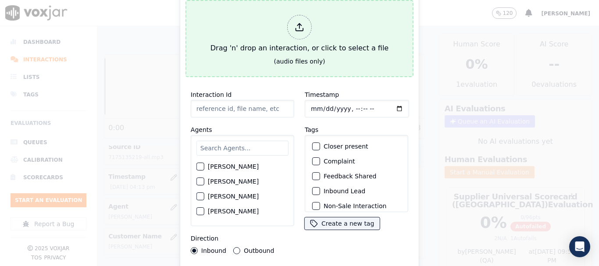
click at [224, 36] on div "Drag 'n' drop an interaction, or click to select a file" at bounding box center [299, 34] width 185 height 46
type input "20250902-130640_2027046450-all.mp3"
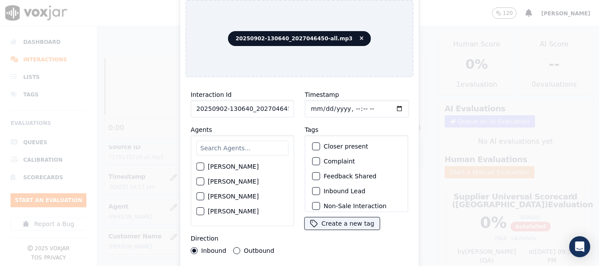
click at [245, 145] on input "text" at bounding box center [242, 148] width 92 height 15
type input "mi"
click at [244, 194] on label "[PERSON_NAME]" at bounding box center [233, 197] width 51 height 6
click at [204, 193] on button "[PERSON_NAME]" at bounding box center [200, 197] width 8 height 8
click at [312, 107] on input "Timestamp" at bounding box center [357, 109] width 104 height 18
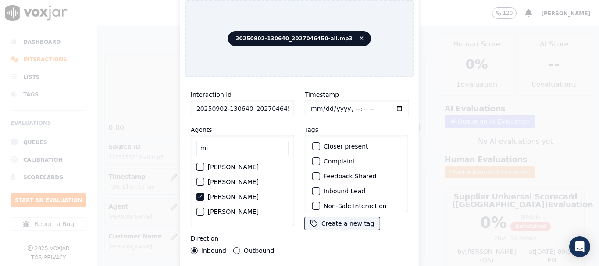
type input "[DATE]T16:31"
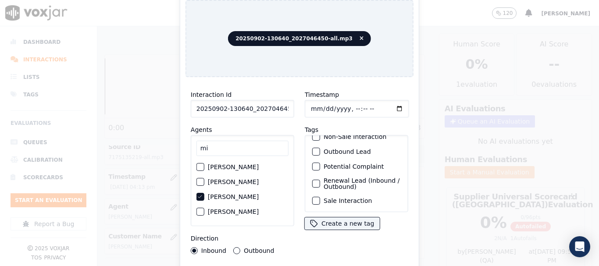
click at [349, 198] on label "Sale Interaction" at bounding box center [348, 201] width 48 height 6
click at [320, 197] on button "Sale Interaction" at bounding box center [316, 201] width 8 height 8
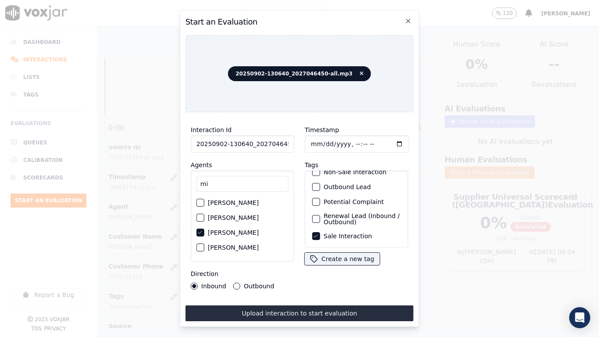
drag, startPoint x: 358, startPoint y: 306, endPoint x: 358, endPoint y: 312, distance: 5.3
click at [358, 266] on button "Upload interaction to start evaluation" at bounding box center [299, 313] width 228 height 16
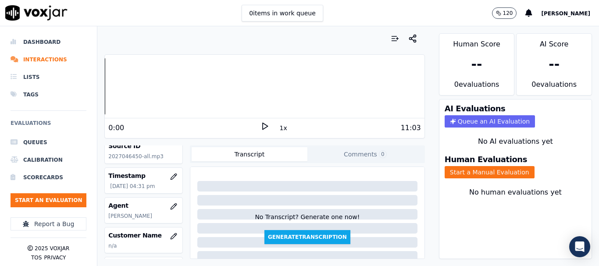
scroll to position [88, 0]
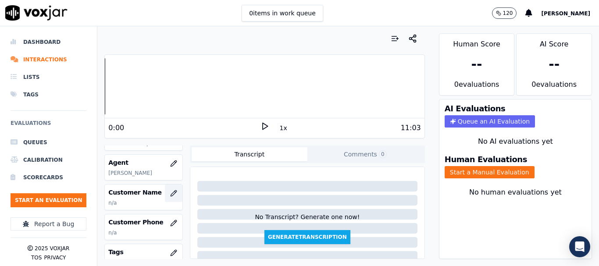
click at [170, 193] on icon "button" at bounding box center [173, 193] width 7 height 7
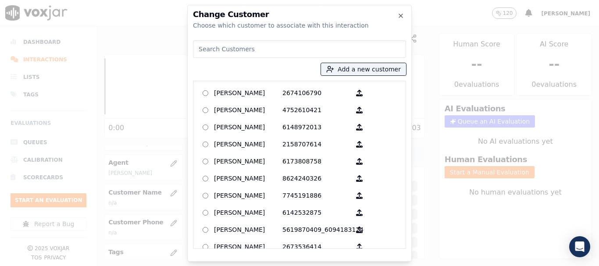
paste input "[PERSON_NAME]"
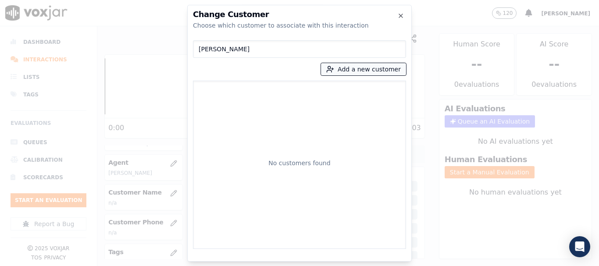
type input "[PERSON_NAME]"
click at [356, 66] on button "Add a new customer" at bounding box center [363, 69] width 85 height 12
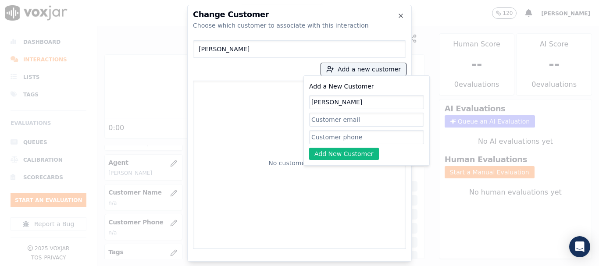
type input "[PERSON_NAME]"
click at [370, 136] on input "Add a New Customer" at bounding box center [366, 137] width 115 height 14
paste input "2027046450"
type input "2027046450"
click at [335, 153] on button "Add New Customer" at bounding box center [344, 154] width 70 height 12
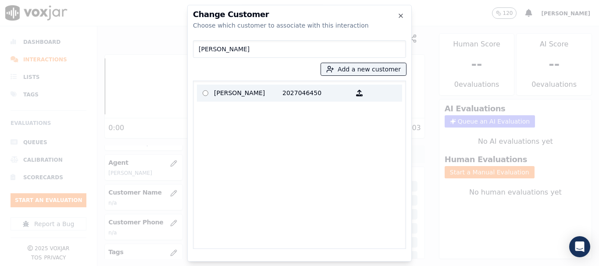
click at [234, 93] on p "[PERSON_NAME]" at bounding box center [248, 93] width 68 height 14
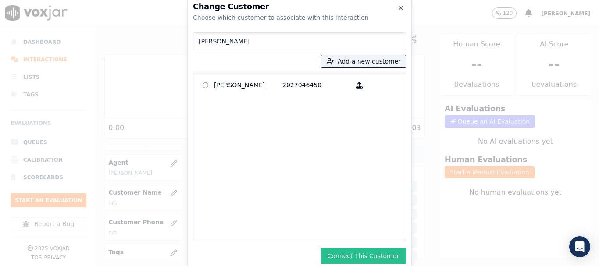
click at [371, 256] on button "Connect This Customer" at bounding box center [362, 256] width 85 height 16
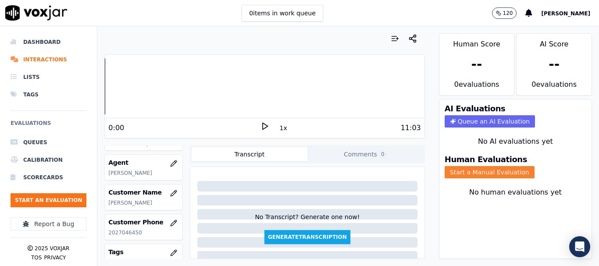
click at [476, 171] on button "Start a Manual Evaluation" at bounding box center [489, 172] width 90 height 12
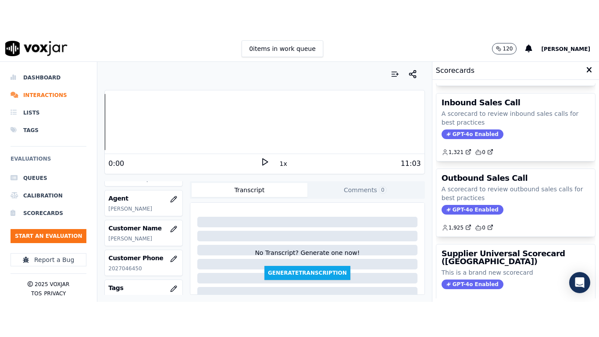
scroll to position [175, 0]
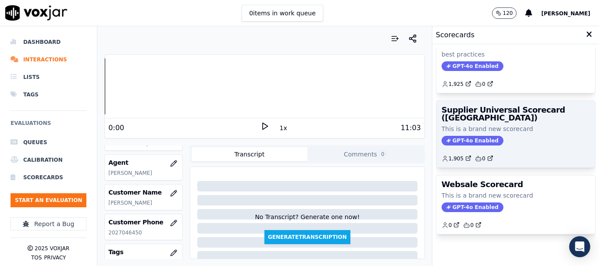
click at [491, 120] on div "Supplier Universal Scorecard ([GEOGRAPHIC_DATA]) This is a brand new scorecard …" at bounding box center [515, 134] width 159 height 67
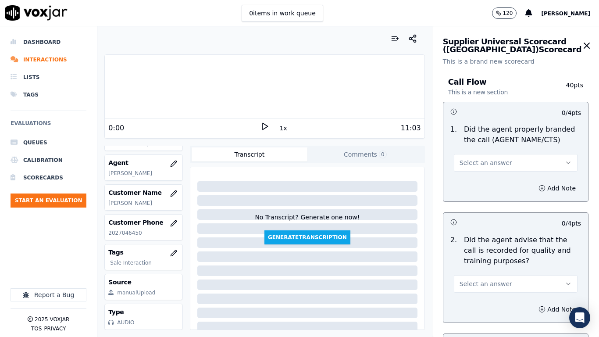
drag, startPoint x: 481, startPoint y: 158, endPoint x: 481, endPoint y: 171, distance: 12.7
click at [481, 158] on span "Select an answer" at bounding box center [485, 162] width 53 height 9
click at [482, 179] on div "Yes" at bounding box center [499, 182] width 107 height 14
click at [487, 266] on span "Select an answer" at bounding box center [485, 283] width 53 height 9
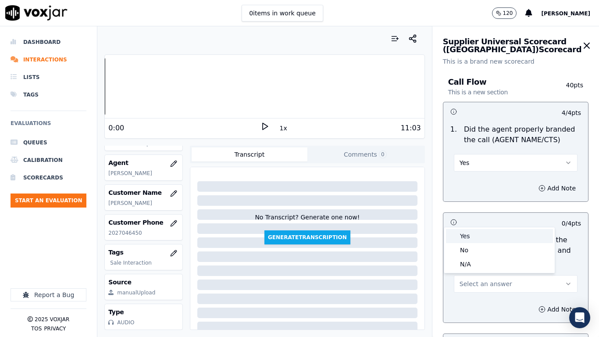
click at [474, 234] on div "Yes" at bounding box center [499, 236] width 107 height 14
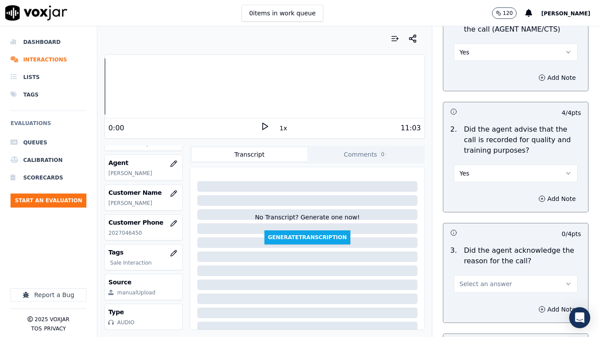
scroll to position [351, 0]
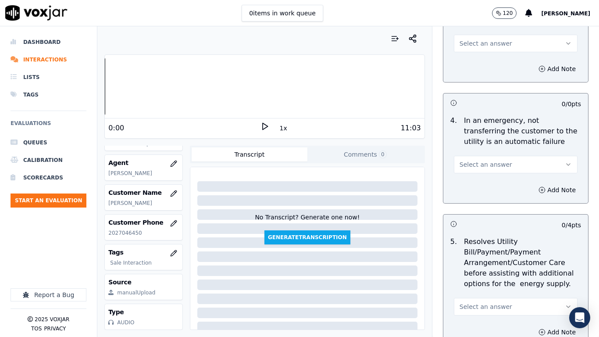
click at [459, 47] on span "Select an answer" at bounding box center [485, 43] width 53 height 9
click at [464, 64] on div "Yes" at bounding box center [499, 63] width 107 height 14
click at [486, 166] on span "Select an answer" at bounding box center [485, 164] width 53 height 9
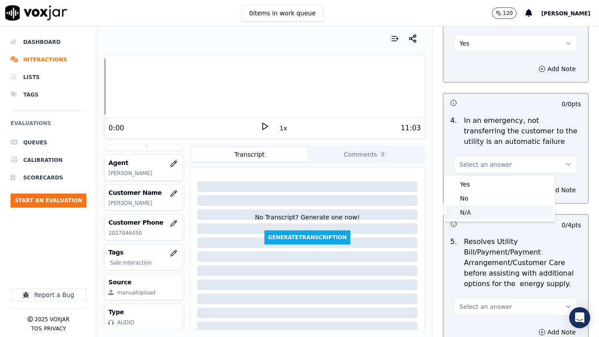
click at [479, 213] on div "N/A" at bounding box center [499, 212] width 107 height 14
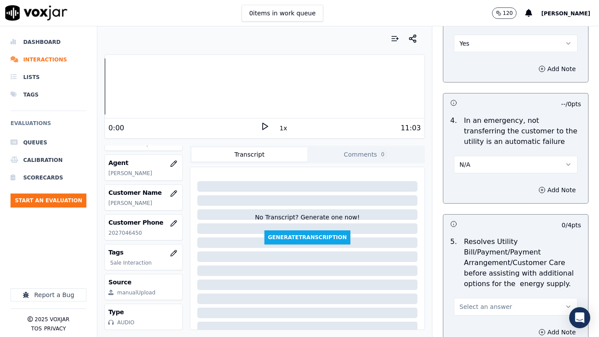
click at [487, 266] on span "Select an answer" at bounding box center [485, 306] width 53 height 9
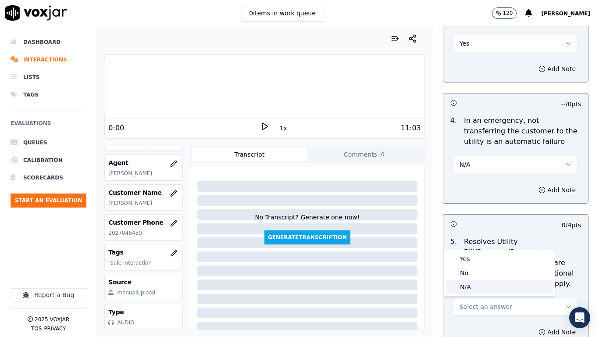
click at [476, 266] on div "N/A" at bounding box center [499, 287] width 107 height 14
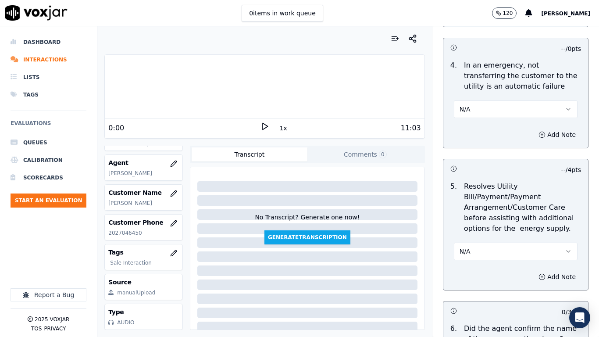
scroll to position [701, 0]
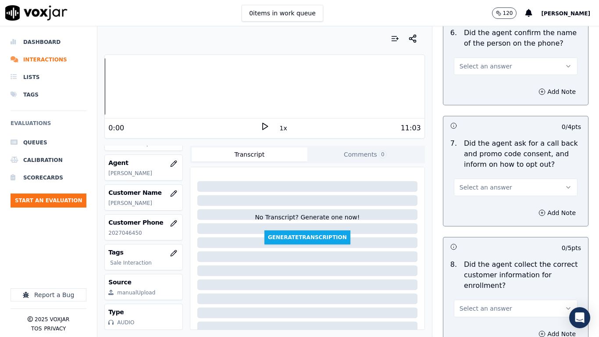
click at [482, 71] on button "Select an answer" at bounding box center [516, 66] width 124 height 18
click at [486, 85] on div "Yes" at bounding box center [499, 86] width 107 height 14
click at [492, 180] on button "Select an answer" at bounding box center [516, 187] width 124 height 18
click at [494, 206] on div "Yes" at bounding box center [499, 207] width 107 height 14
click at [491, 266] on span "Select an answer" at bounding box center [485, 308] width 53 height 9
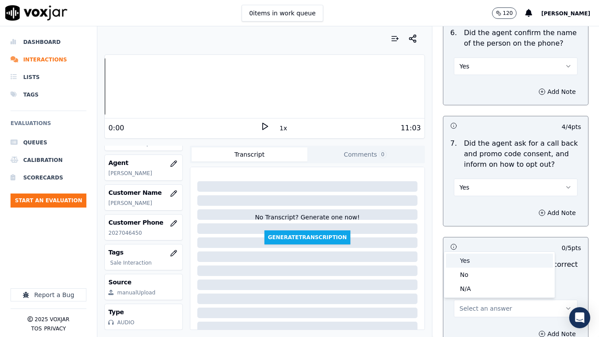
click at [469, 260] on div "Yes" at bounding box center [499, 260] width 107 height 14
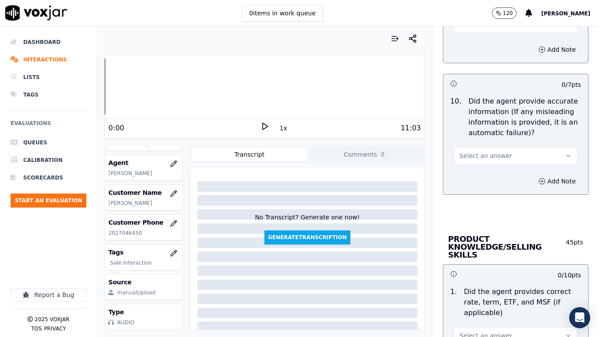
scroll to position [1052, 0]
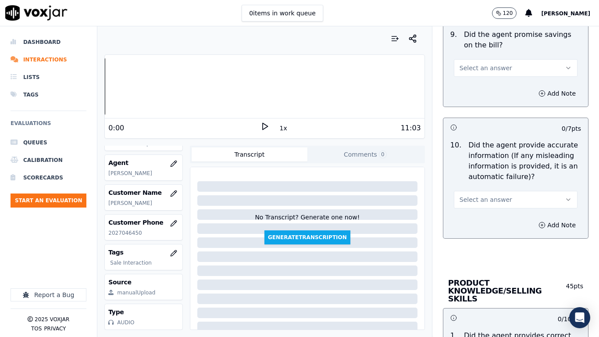
click at [479, 70] on span "Select an answer" at bounding box center [485, 68] width 53 height 9
click at [488, 86] on div "Yes" at bounding box center [499, 88] width 107 height 14
click at [480, 192] on button "Select an answer" at bounding box center [516, 200] width 124 height 18
click at [484, 220] on div "Yes" at bounding box center [499, 219] width 107 height 14
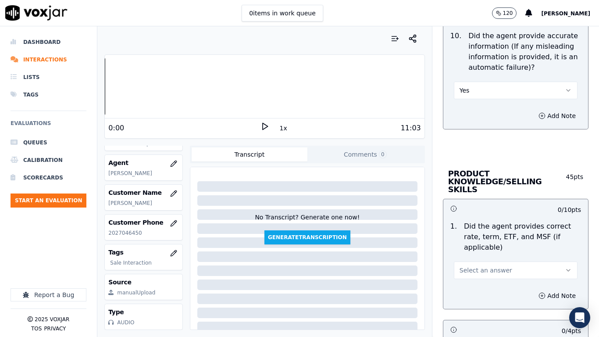
scroll to position [1403, 0]
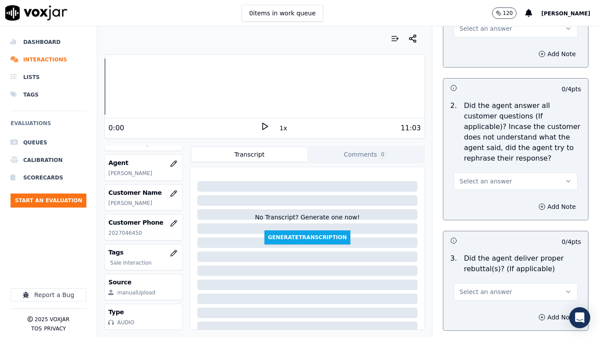
click at [459, 28] on button "Select an answer" at bounding box center [516, 29] width 124 height 18
click at [471, 43] on div "Yes" at bounding box center [499, 40] width 107 height 14
click at [482, 172] on button "Select an answer" at bounding box center [516, 181] width 124 height 18
click at [481, 187] on div "Yes" at bounding box center [499, 193] width 107 height 14
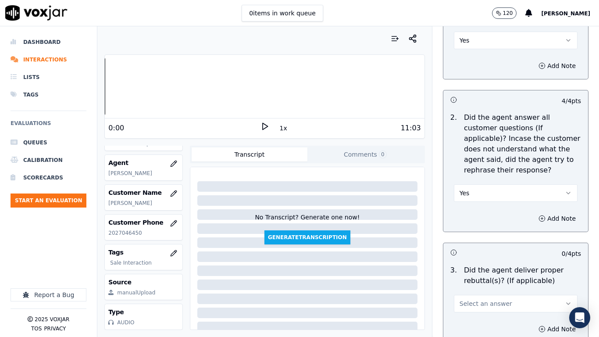
scroll to position [1578, 0]
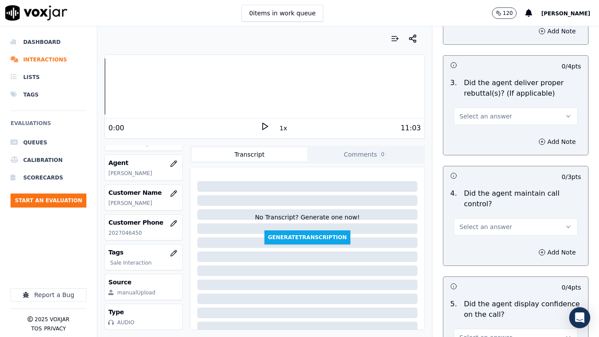
click at [478, 112] on span "Select an answer" at bounding box center [485, 116] width 53 height 9
click at [487, 128] on div "Yes" at bounding box center [499, 128] width 107 height 14
click at [480, 222] on span "Select an answer" at bounding box center [485, 226] width 53 height 9
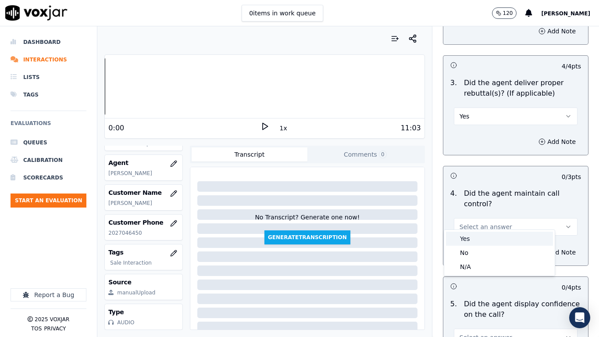
click at [482, 235] on div "Yes" at bounding box center [499, 238] width 107 height 14
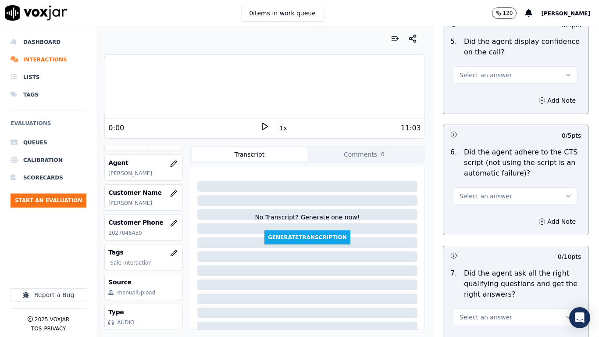
scroll to position [1841, 0]
click at [475, 65] on button "Select an answer" at bounding box center [516, 74] width 124 height 18
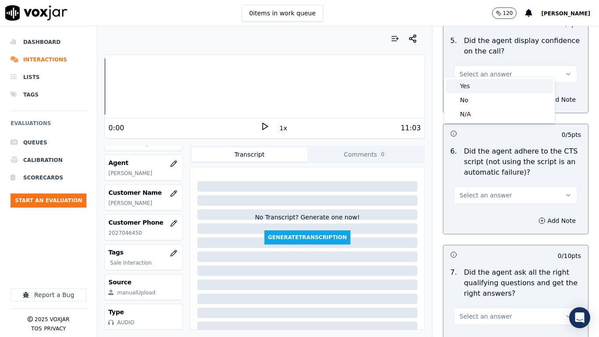
click at [484, 85] on div "Yes" at bounding box center [499, 86] width 107 height 14
click at [482, 191] on span "Select an answer" at bounding box center [485, 195] width 53 height 9
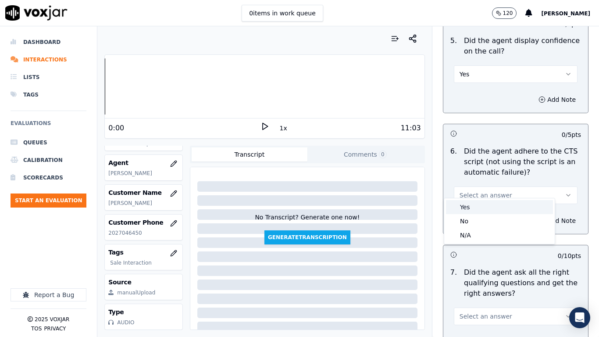
click at [472, 209] on div "Yes" at bounding box center [499, 207] width 107 height 14
click at [484, 266] on span "Select an answer" at bounding box center [485, 316] width 53 height 9
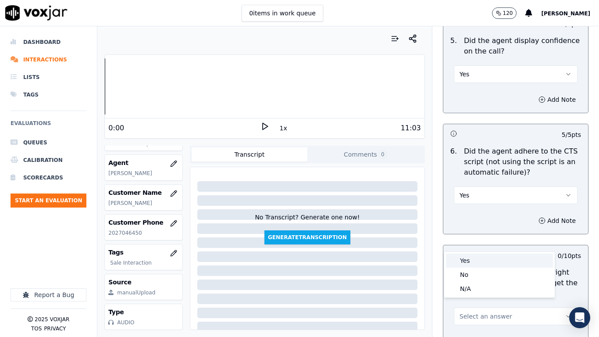
click at [470, 259] on div "Yes" at bounding box center [499, 260] width 107 height 14
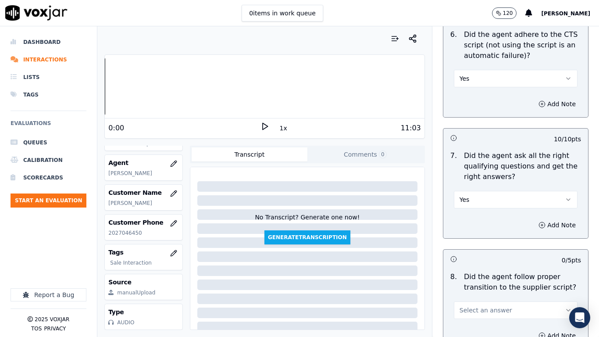
scroll to position [2148, 0]
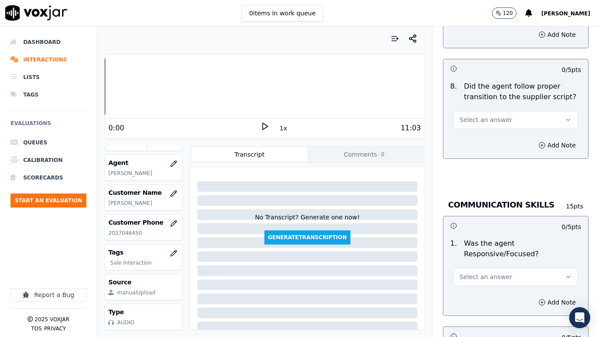
click at [481, 115] on span "Select an answer" at bounding box center [485, 119] width 53 height 9
click at [484, 127] on div "Yes" at bounding box center [499, 131] width 107 height 14
click at [485, 266] on span "Select an answer" at bounding box center [485, 276] width 53 height 9
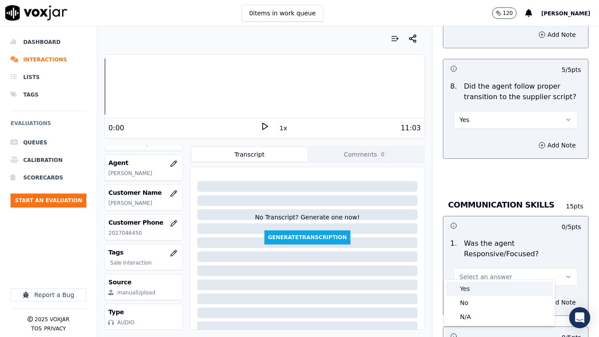
click at [476, 266] on div "Yes" at bounding box center [499, 288] width 107 height 14
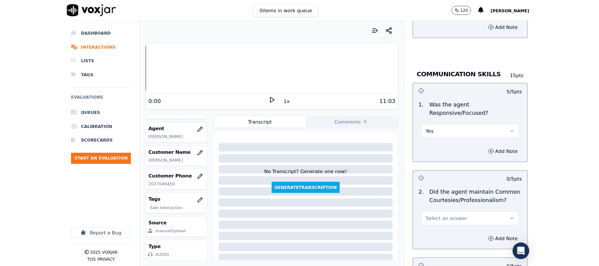
scroll to position [2411, 0]
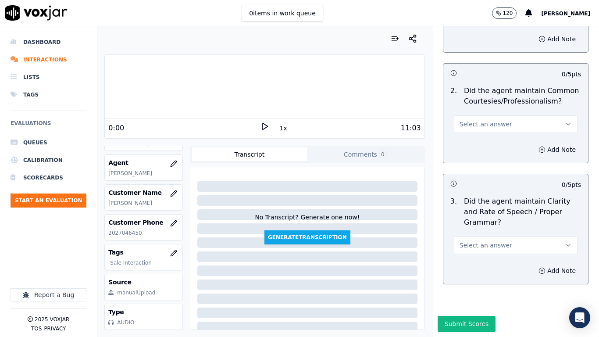
click at [488, 115] on button "Select an answer" at bounding box center [516, 124] width 124 height 18
click at [494, 140] on div "Yes" at bounding box center [499, 136] width 107 height 14
click at [481, 241] on span "Select an answer" at bounding box center [485, 245] width 53 height 9
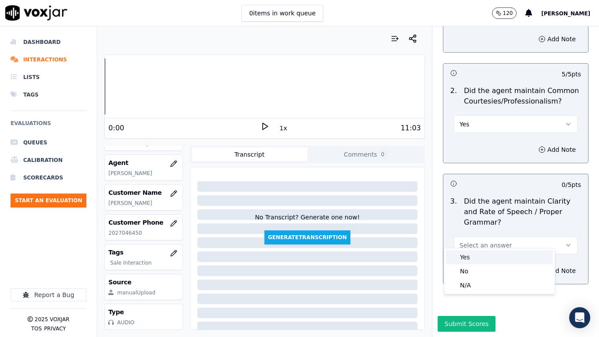
click at [476, 257] on div "Yes" at bounding box center [499, 257] width 107 height 14
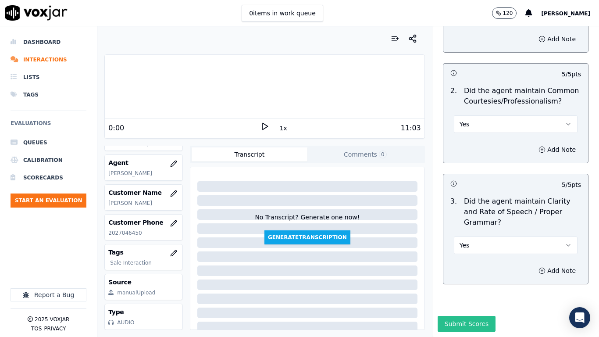
click at [466, 266] on button "Submit Scores" at bounding box center [466, 324] width 58 height 16
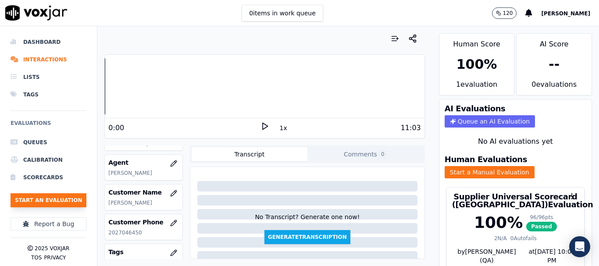
click at [64, 195] on button "Start an Evaluation" at bounding box center [49, 200] width 76 height 14
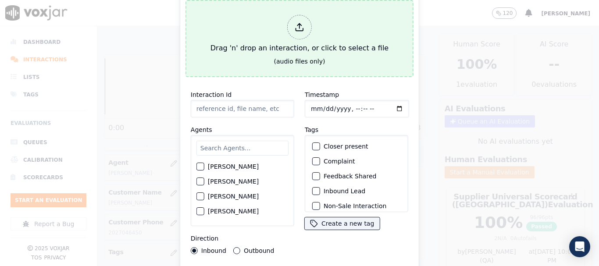
click at [279, 41] on div "Drag 'n' drop an interaction, or click to select a file" at bounding box center [299, 34] width 185 height 46
type input "20250902-170045_2156314756-all.mp3"
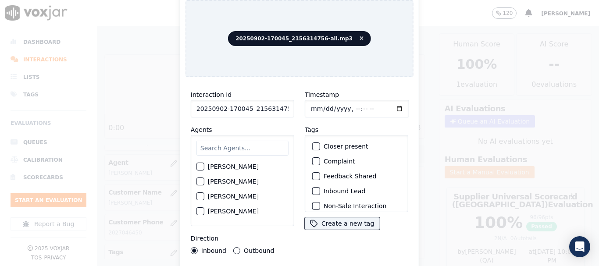
click at [249, 144] on input "text" at bounding box center [242, 148] width 92 height 15
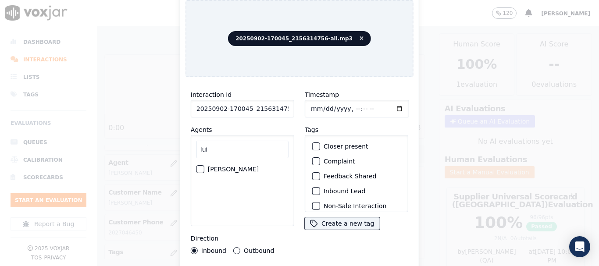
type input "lui"
click at [238, 166] on label "[PERSON_NAME]" at bounding box center [233, 169] width 51 height 6
click at [204, 165] on button "[PERSON_NAME]" at bounding box center [200, 169] width 8 height 8
click at [308, 106] on input "Timestamp" at bounding box center [357, 109] width 104 height 18
type input "[DATE]T16:48"
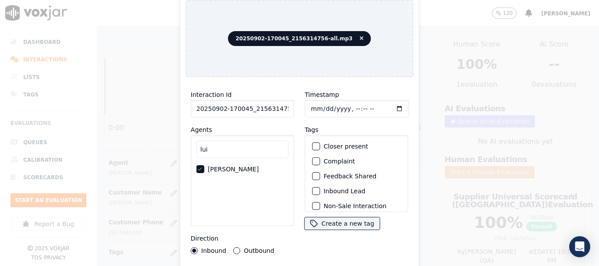
scroll to position [77, 0]
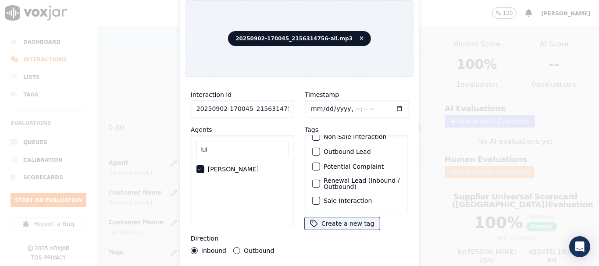
click at [354, 198] on label "Sale Interaction" at bounding box center [348, 201] width 48 height 6
click at [320, 197] on button "Sale Interaction" at bounding box center [316, 201] width 8 height 8
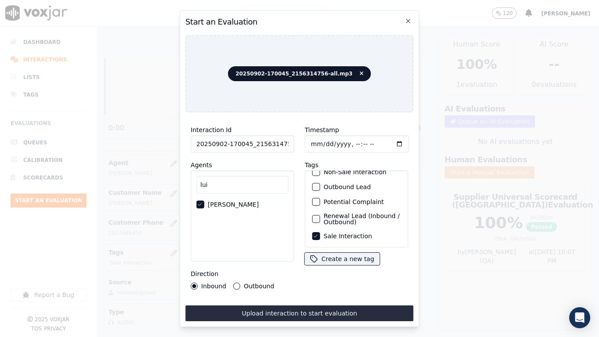
drag, startPoint x: 317, startPoint y: 309, endPoint x: 321, endPoint y: 316, distance: 7.5
click at [317, 266] on button "Upload interaction to start evaluation" at bounding box center [299, 313] width 228 height 16
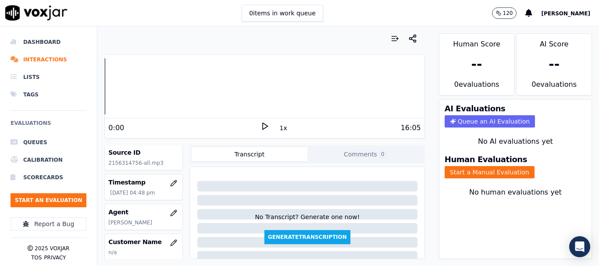
scroll to position [88, 0]
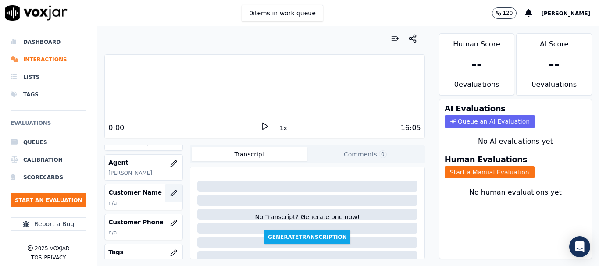
click at [171, 193] on icon "button" at bounding box center [174, 193] width 6 height 6
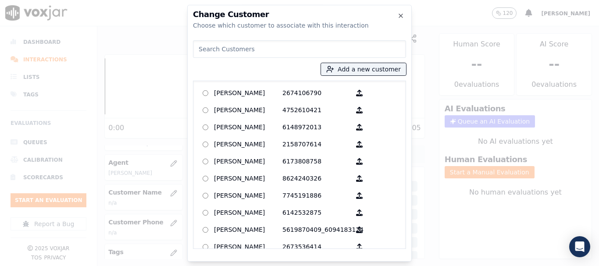
paste input "[PERSON_NAME]"
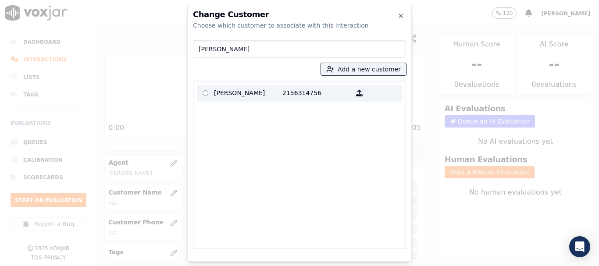
type input "[PERSON_NAME]"
click at [244, 92] on p "[PERSON_NAME]" at bounding box center [248, 93] width 68 height 14
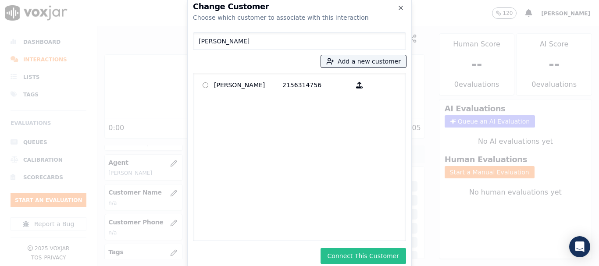
click at [364, 251] on button "Connect This Customer" at bounding box center [362, 256] width 85 height 16
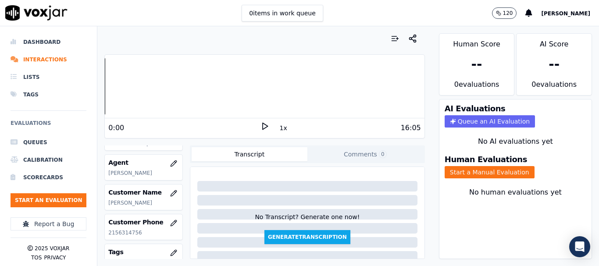
click at [496, 172] on button "Start a Manual Evaluation" at bounding box center [489, 172] width 90 height 12
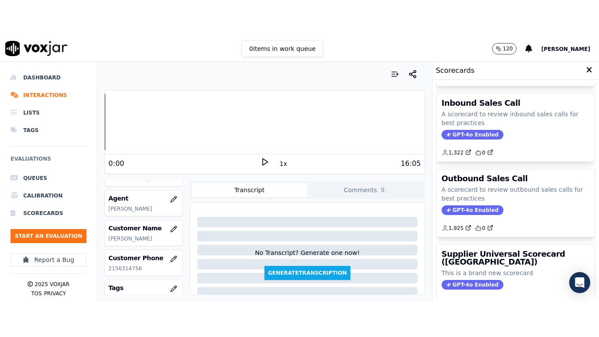
scroll to position [175, 0]
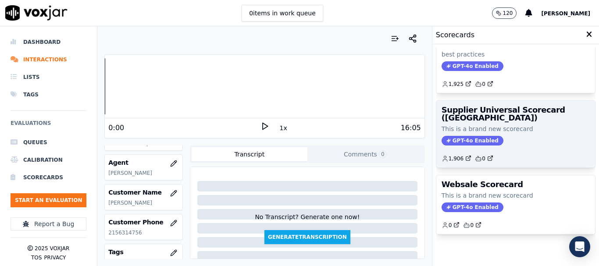
click at [482, 136] on span "GPT-4o Enabled" at bounding box center [472, 141] width 62 height 10
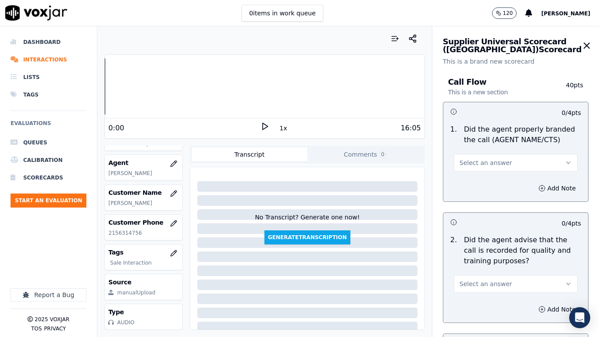
click at [483, 164] on span "Select an answer" at bounding box center [485, 162] width 53 height 9
click at [482, 181] on div "Yes" at bounding box center [499, 182] width 107 height 14
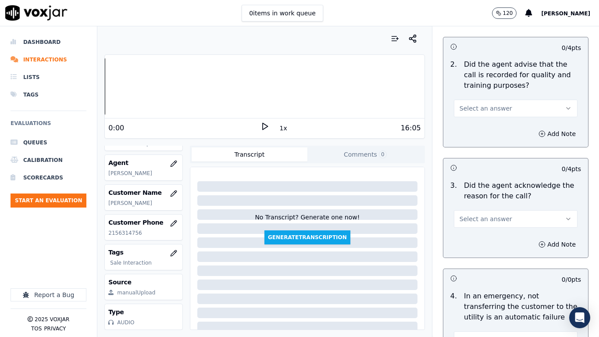
click at [473, 110] on span "Select an answer" at bounding box center [485, 108] width 53 height 9
click at [481, 131] on div "Yes" at bounding box center [499, 128] width 107 height 14
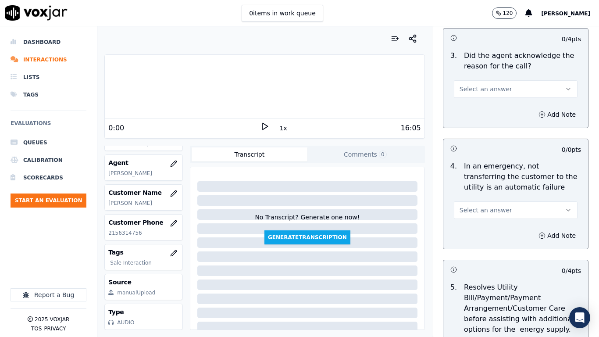
scroll to position [307, 0]
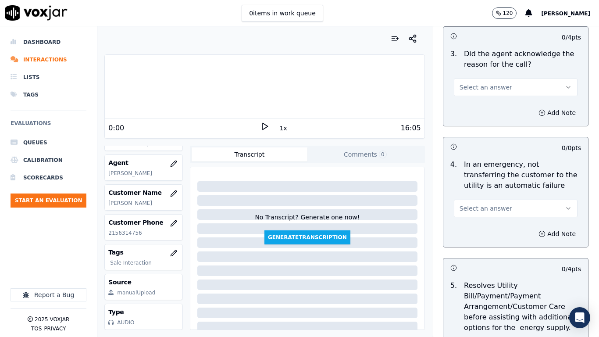
click at [480, 89] on span "Select an answer" at bounding box center [485, 87] width 53 height 9
click at [483, 104] on div "Yes" at bounding box center [499, 107] width 107 height 14
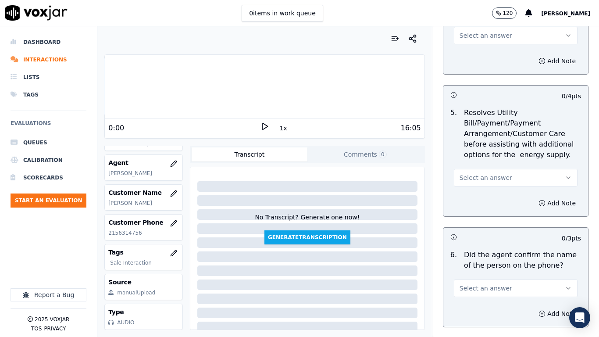
scroll to position [482, 0]
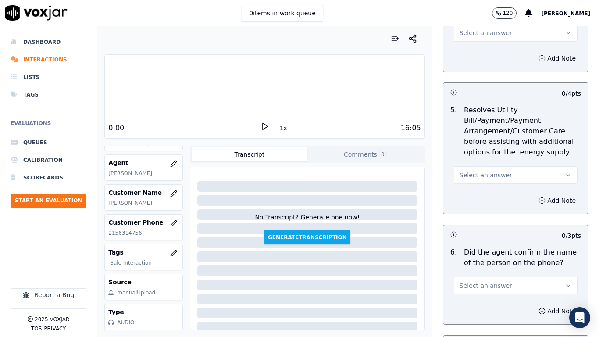
click at [478, 37] on span "Select an answer" at bounding box center [485, 32] width 53 height 9
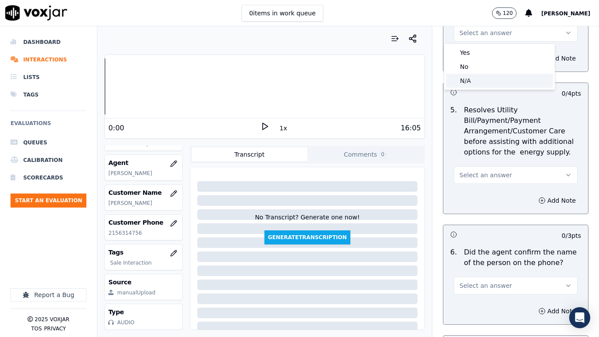
click at [482, 78] on div "N/A" at bounding box center [499, 81] width 107 height 14
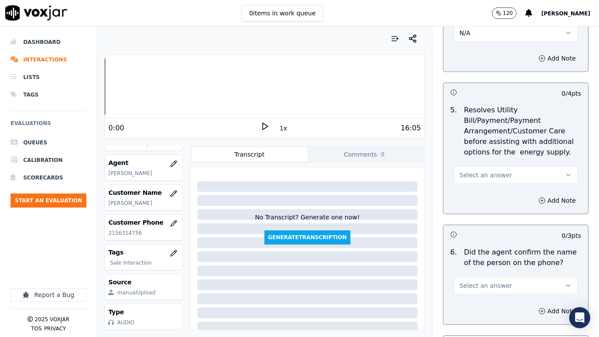
click at [490, 178] on span "Select an answer" at bounding box center [485, 175] width 53 height 9
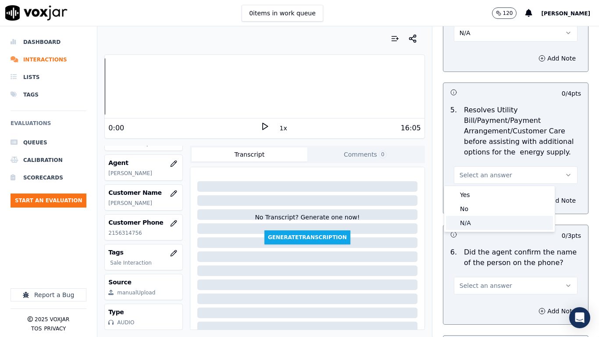
click at [483, 224] on div "N/A" at bounding box center [499, 223] width 107 height 14
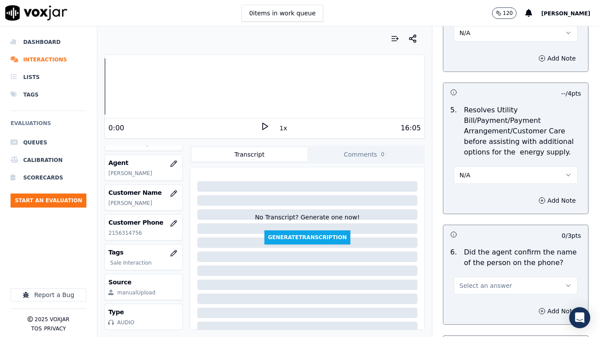
click at [479, 266] on span "Select an answer" at bounding box center [485, 285] width 53 height 9
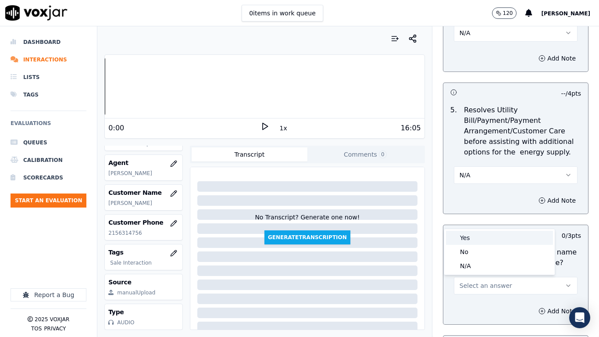
click at [473, 238] on div "Yes" at bounding box center [499, 238] width 107 height 14
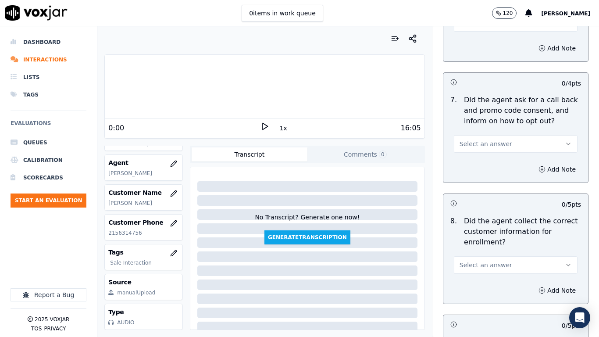
scroll to position [745, 0]
click at [484, 137] on button "Select an answer" at bounding box center [516, 144] width 124 height 18
click at [487, 157] on div "Yes" at bounding box center [499, 163] width 107 height 14
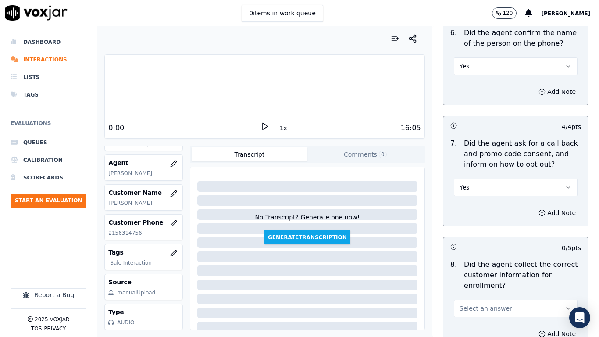
scroll to position [833, 0]
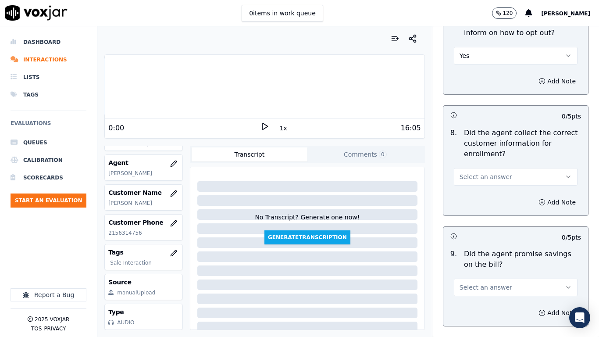
click at [473, 181] on button "Select an answer" at bounding box center [516, 177] width 124 height 18
click at [476, 201] on div "Yes" at bounding box center [499, 196] width 107 height 14
click at [473, 266] on span "Select an answer" at bounding box center [485, 287] width 53 height 9
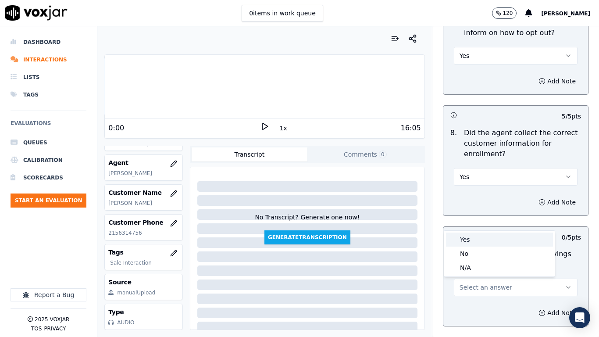
click at [471, 241] on div "Yes" at bounding box center [499, 239] width 107 height 14
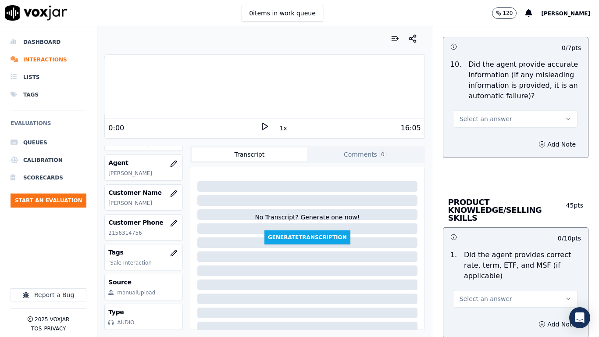
scroll to position [1140, 0]
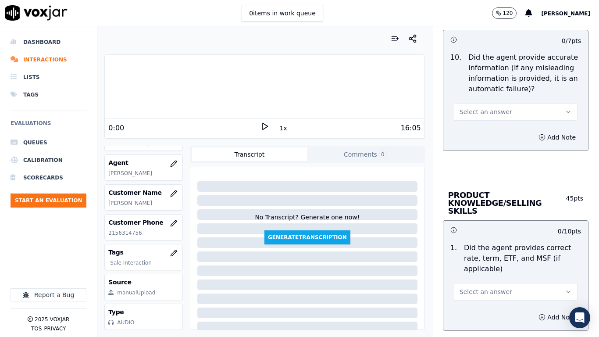
click at [480, 110] on span "Select an answer" at bounding box center [485, 111] width 53 height 9
click at [485, 133] on div "Yes" at bounding box center [499, 131] width 107 height 14
click at [482, 266] on span "Select an answer" at bounding box center [485, 291] width 53 height 9
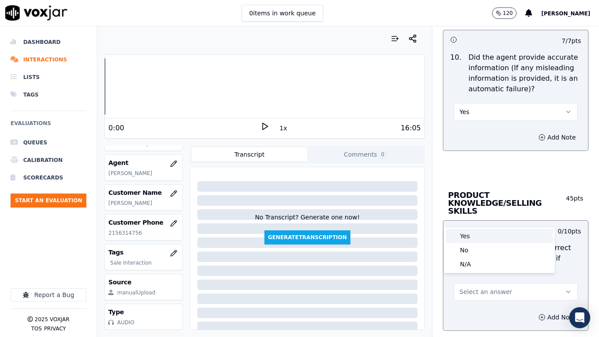
click at [473, 235] on div "Yes" at bounding box center [499, 236] width 107 height 14
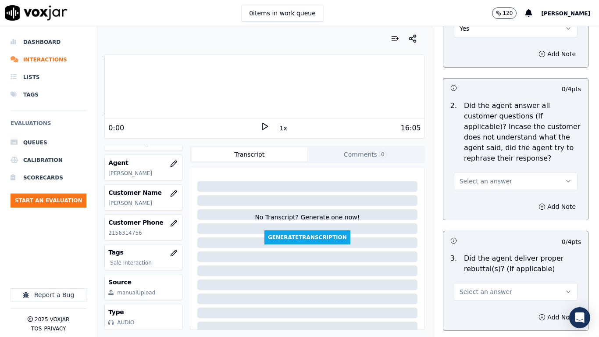
scroll to position [1359, 0]
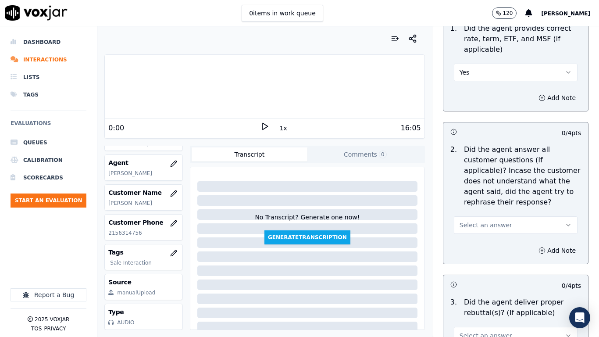
drag, startPoint x: 488, startPoint y: 217, endPoint x: 482, endPoint y: 223, distance: 8.4
click at [487, 220] on span "Select an answer" at bounding box center [485, 224] width 53 height 9
click at [470, 237] on div "Yes" at bounding box center [499, 237] width 107 height 14
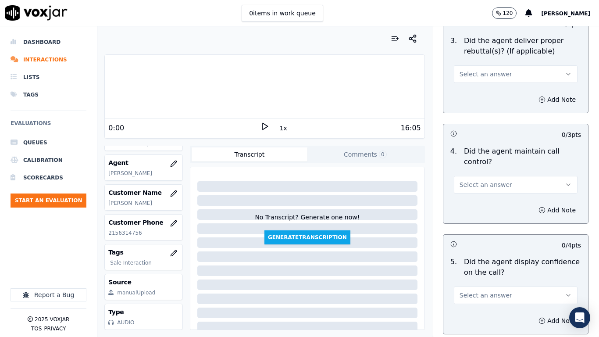
scroll to position [1622, 0]
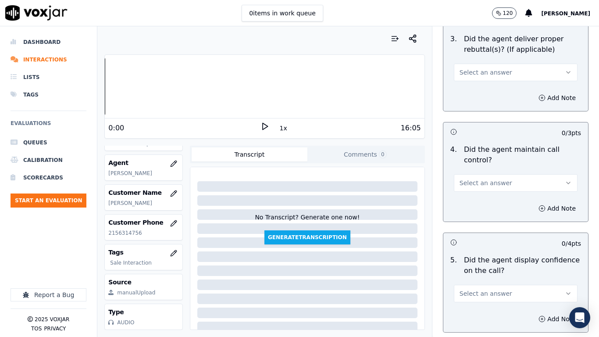
click at [473, 68] on span "Select an answer" at bounding box center [485, 72] width 53 height 9
drag, startPoint x: 478, startPoint y: 83, endPoint x: 491, endPoint y: 176, distance: 93.9
click at [478, 84] on div "Yes" at bounding box center [499, 84] width 107 height 14
click at [486, 181] on button "Select an answer" at bounding box center [516, 183] width 124 height 18
click at [475, 195] on div "Yes" at bounding box center [499, 195] width 107 height 14
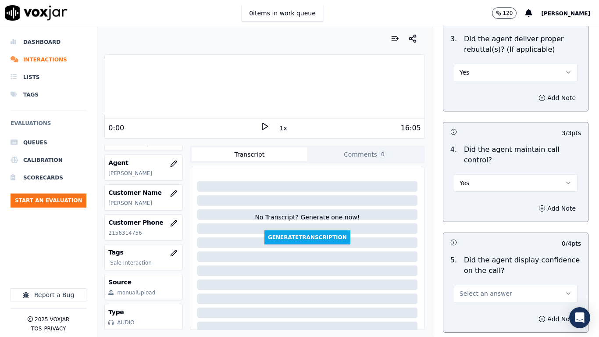
click at [478, 266] on span "Select an answer" at bounding box center [485, 293] width 53 height 9
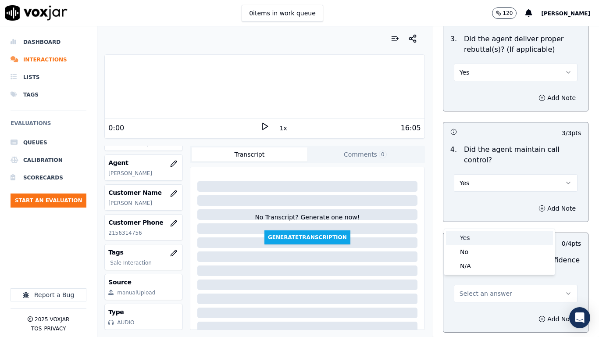
click at [472, 237] on div "Yes" at bounding box center [499, 238] width 107 height 14
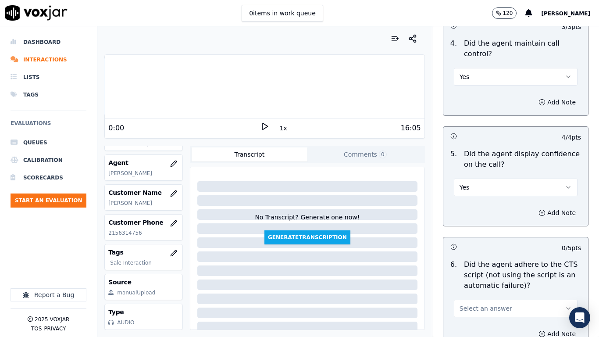
scroll to position [1929, 0]
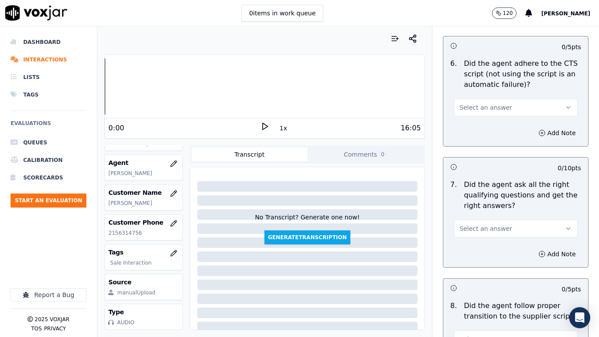
click at [485, 103] on span "Select an answer" at bounding box center [485, 107] width 53 height 9
click at [489, 121] on div "Yes" at bounding box center [499, 119] width 107 height 14
click at [475, 224] on span "Select an answer" at bounding box center [485, 228] width 53 height 9
click at [476, 237] on div "Yes" at bounding box center [499, 240] width 107 height 14
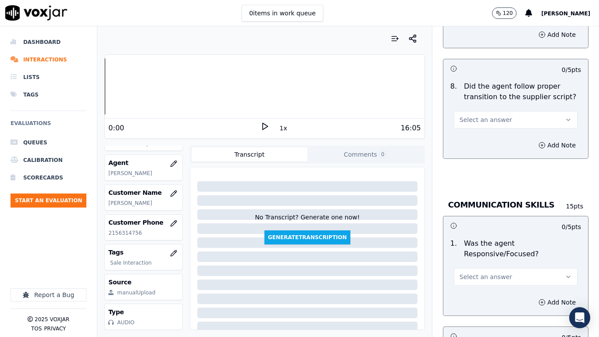
drag, startPoint x: 484, startPoint y: 109, endPoint x: 485, endPoint y: 119, distance: 9.8
click at [484, 115] on span "Select an answer" at bounding box center [485, 119] width 53 height 9
click at [491, 139] on div "No" at bounding box center [499, 146] width 107 height 14
click at [484, 116] on button "No" at bounding box center [516, 120] width 124 height 18
click at [489, 130] on div "Yes" at bounding box center [499, 131] width 107 height 14
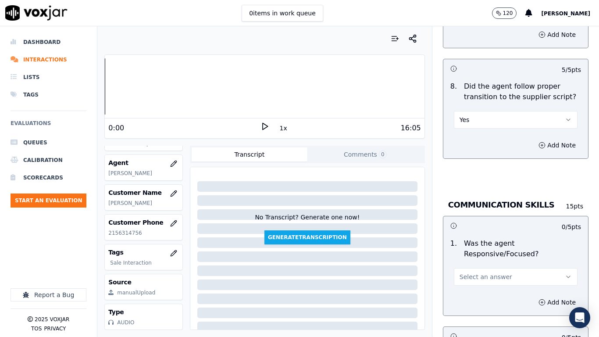
click at [489, 266] on span "Select an answer" at bounding box center [485, 276] width 53 height 9
click at [478, 266] on div "Yes" at bounding box center [499, 288] width 107 height 14
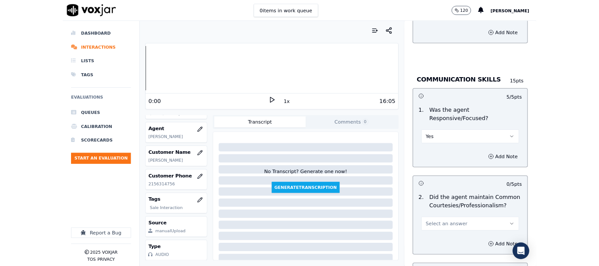
scroll to position [2425, 0]
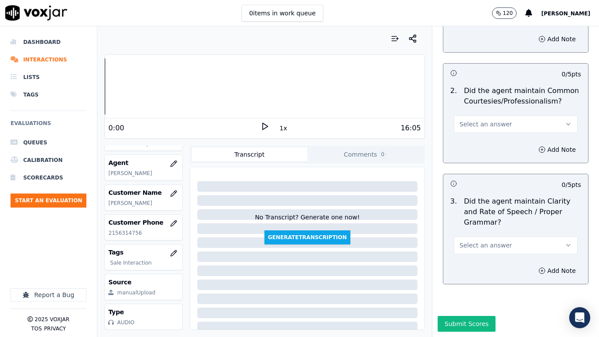
click at [476, 120] on span "Select an answer" at bounding box center [485, 124] width 53 height 9
click at [481, 120] on div "Yes" at bounding box center [499, 121] width 107 height 14
click at [471, 241] on span "Select an answer" at bounding box center [485, 245] width 53 height 9
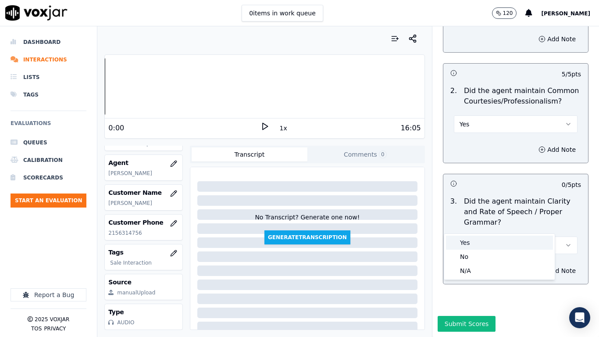
click at [470, 239] on div "Yes" at bounding box center [499, 242] width 107 height 14
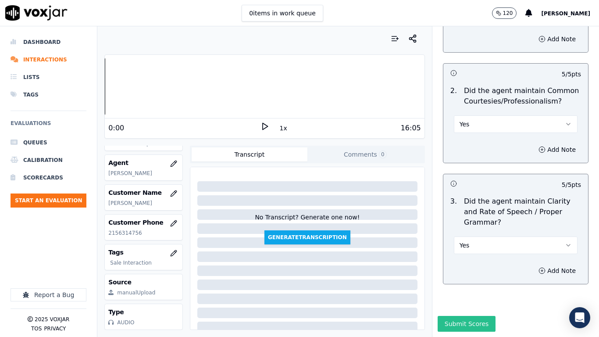
click at [467, 266] on button "Submit Scores" at bounding box center [466, 324] width 58 height 16
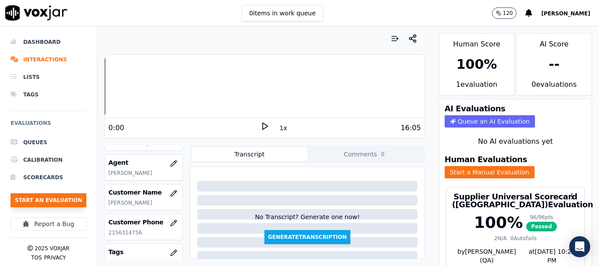
click at [59, 199] on button "Start an Evaluation" at bounding box center [49, 200] width 76 height 14
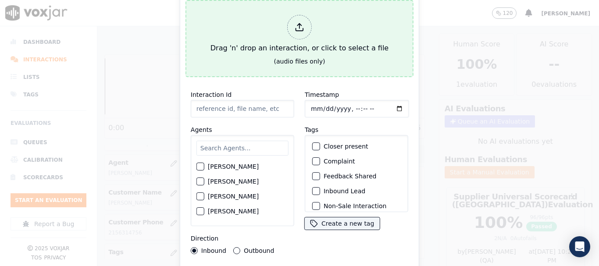
click at [277, 37] on div "Drag 'n' drop an interaction, or click to select a file" at bounding box center [299, 34] width 185 height 46
type input "20250902-161900_7177797685-all.mp3"
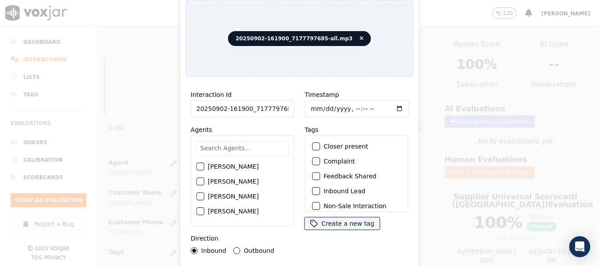
click at [234, 146] on input "text" at bounding box center [242, 148] width 92 height 15
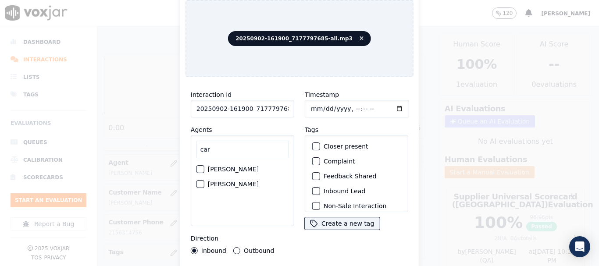
type input "car"
click at [242, 166] on label "[PERSON_NAME]" at bounding box center [233, 169] width 51 height 6
click at [204, 166] on button "[PERSON_NAME]" at bounding box center [200, 169] width 8 height 8
click at [309, 105] on input "Timestamp" at bounding box center [357, 109] width 104 height 18
type input "[DATE]T17:18"
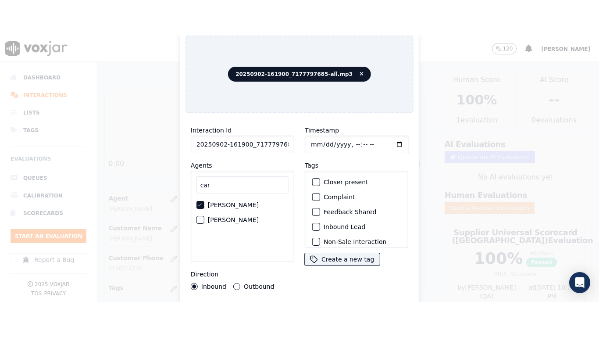
scroll to position [77, 0]
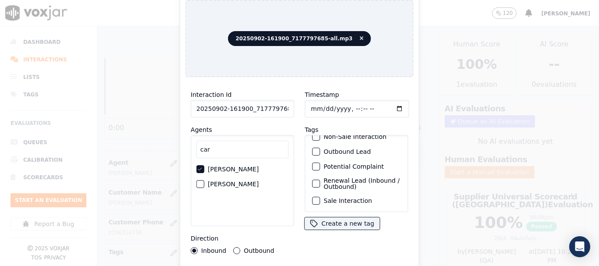
click at [347, 194] on div "Sale Interaction" at bounding box center [357, 200] width 96 height 15
click at [343, 198] on label "Sale Interaction" at bounding box center [348, 201] width 48 height 6
click at [320, 197] on button "Sale Interaction" at bounding box center [316, 201] width 8 height 8
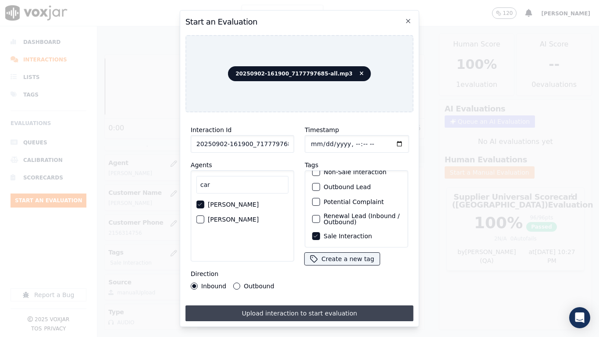
click at [331, 266] on button "Upload interaction to start evaluation" at bounding box center [299, 313] width 228 height 16
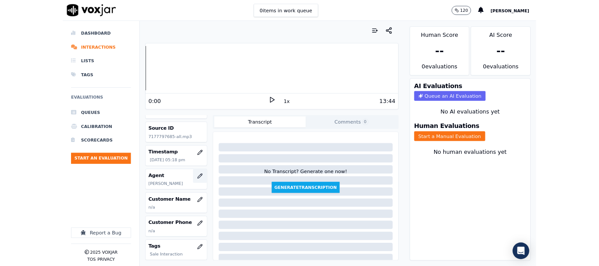
scroll to position [44, 0]
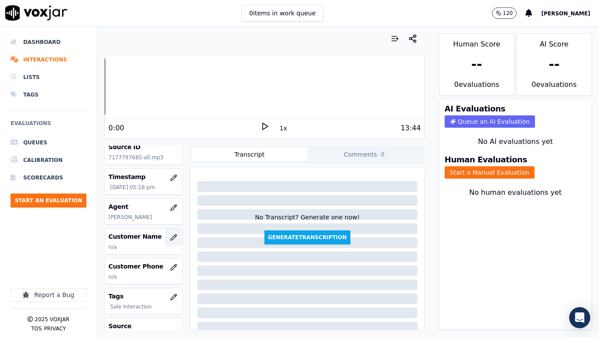
click at [171, 238] on icon "button" at bounding box center [174, 237] width 6 height 6
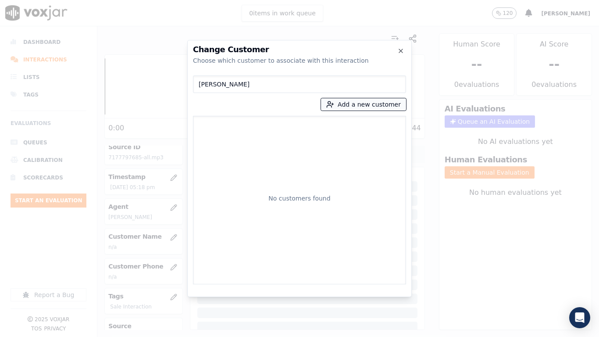
type input "[PERSON_NAME]"
click at [353, 104] on button "Add a new customer" at bounding box center [363, 104] width 85 height 12
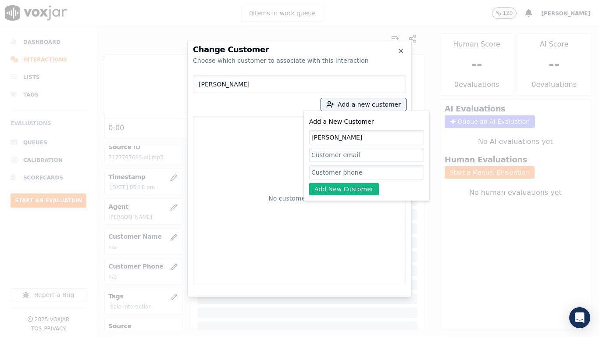
type input "[PERSON_NAME]"
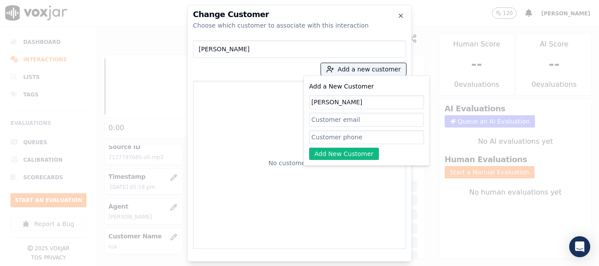
click at [329, 137] on input "Add a New Customer" at bounding box center [366, 137] width 115 height 14
paste input "7177797685"
paste input "7178172535"
type input "7177797685-7178172535"
click at [348, 150] on button "Add New Customer" at bounding box center [344, 154] width 70 height 12
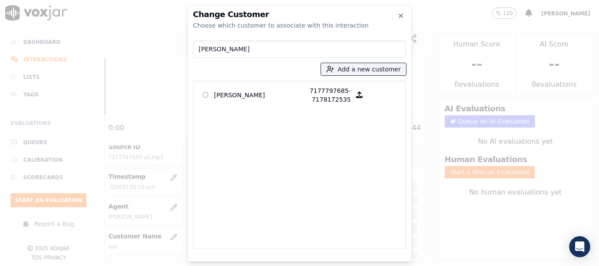
drag, startPoint x: 213, startPoint y: 96, endPoint x: 281, endPoint y: 144, distance: 82.8
click at [214, 96] on p "[PERSON_NAME]" at bounding box center [248, 95] width 68 height 18
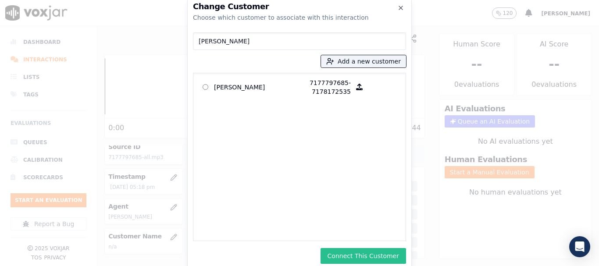
click at [352, 253] on button "Connect This Customer" at bounding box center [362, 256] width 85 height 16
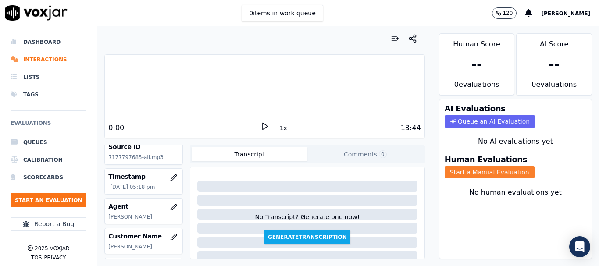
click at [491, 172] on button "Start a Manual Evaluation" at bounding box center [489, 172] width 90 height 12
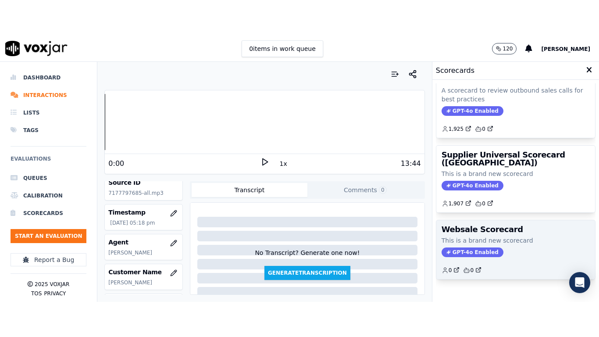
scroll to position [175, 0]
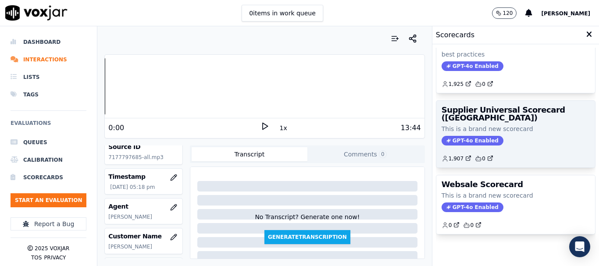
click at [482, 118] on h3 "Supplier Universal Scorecard ([GEOGRAPHIC_DATA])" at bounding box center [515, 114] width 148 height 16
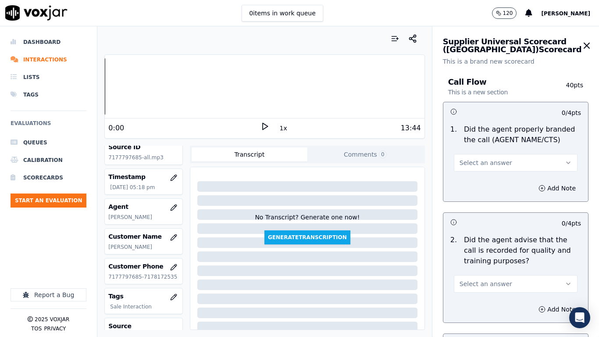
click at [485, 163] on span "Select an answer" at bounding box center [485, 162] width 53 height 9
click at [481, 180] on div "Yes" at bounding box center [499, 182] width 107 height 14
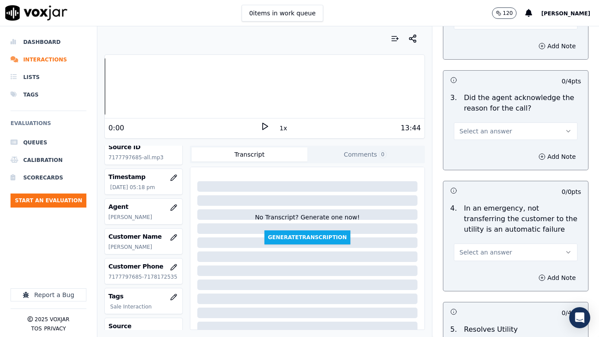
click at [465, 25] on div "0 items in work queue 120 [PERSON_NAME]" at bounding box center [299, 13] width 599 height 26
click at [464, 27] on button "Select an answer" at bounding box center [516, 21] width 124 height 18
click at [471, 36] on div "Yes" at bounding box center [499, 40] width 107 height 14
click at [478, 134] on span "Select an answer" at bounding box center [485, 131] width 53 height 9
click at [463, 154] on div "Yes" at bounding box center [499, 151] width 107 height 14
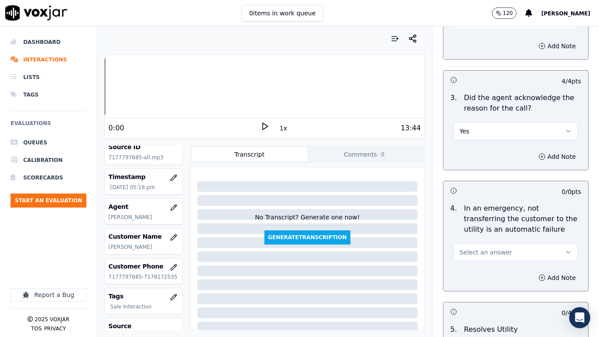
click at [489, 255] on span "Select an answer" at bounding box center [485, 252] width 53 height 9
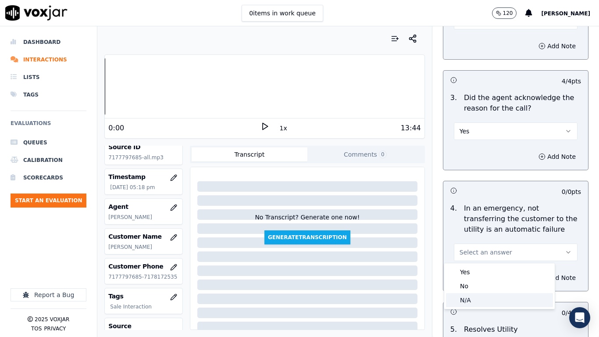
click at [462, 266] on div "N/A" at bounding box center [499, 300] width 107 height 14
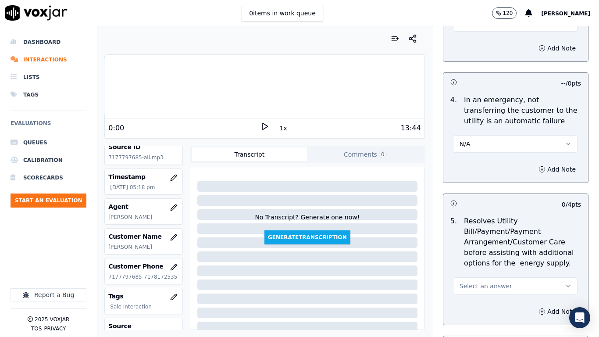
scroll to position [526, 0]
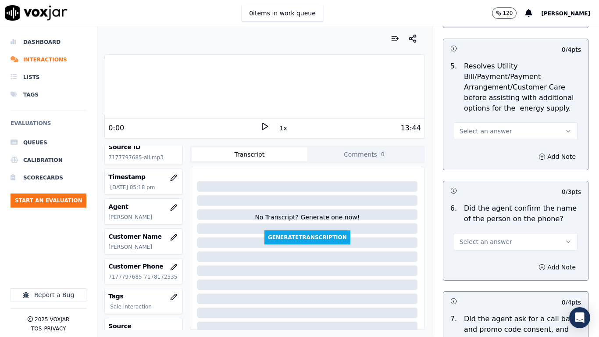
click at [490, 129] on span "Select an answer" at bounding box center [485, 131] width 53 height 9
click at [477, 180] on div "N/A" at bounding box center [499, 179] width 107 height 14
click at [485, 243] on span "Select an answer" at bounding box center [485, 241] width 53 height 9
click at [477, 266] on div "Yes" at bounding box center [499, 261] width 107 height 14
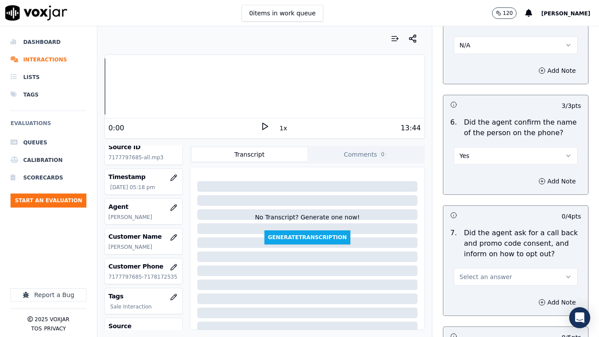
scroll to position [745, 0]
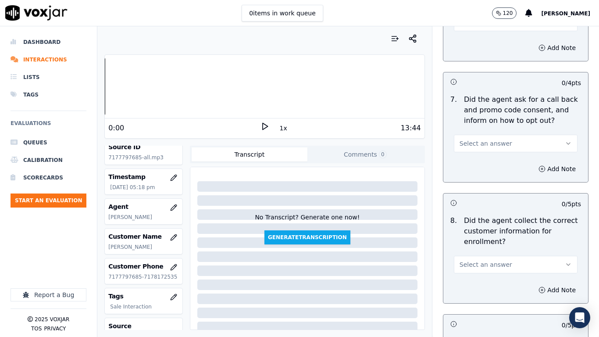
click at [483, 142] on span "Select an answer" at bounding box center [485, 143] width 53 height 9
click at [487, 165] on div "Yes" at bounding box center [499, 163] width 107 height 14
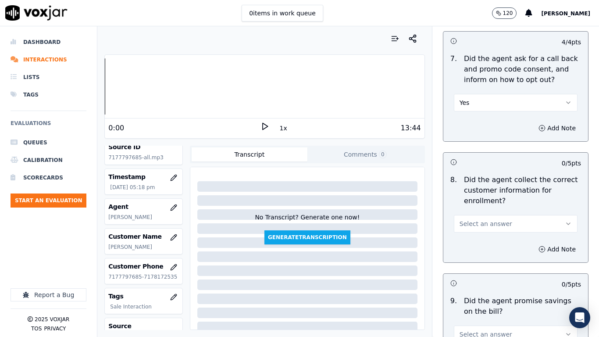
scroll to position [833, 0]
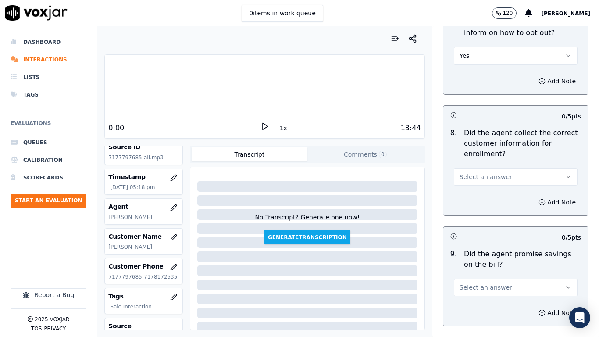
click at [482, 178] on span "Select an answer" at bounding box center [485, 176] width 53 height 9
click at [489, 193] on div "Yes" at bounding box center [499, 196] width 107 height 14
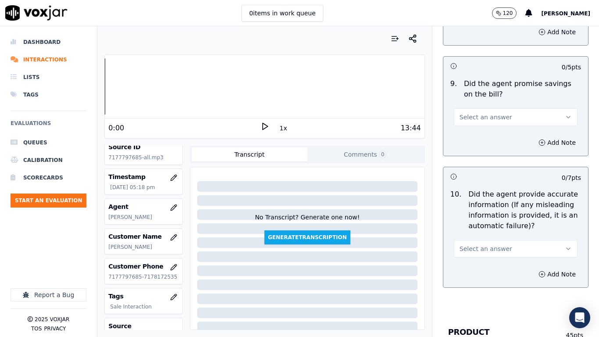
scroll to position [1008, 0]
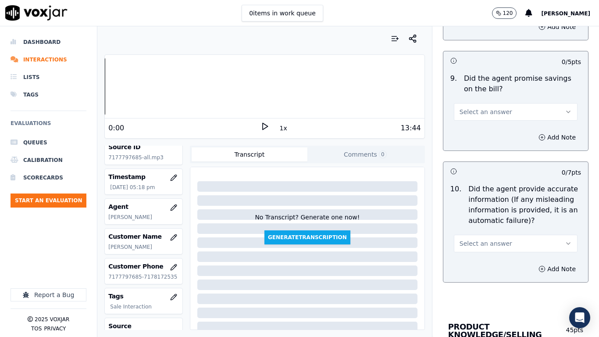
click at [477, 113] on span "Select an answer" at bounding box center [485, 111] width 53 height 9
click at [484, 126] on div "Yes" at bounding box center [499, 131] width 107 height 14
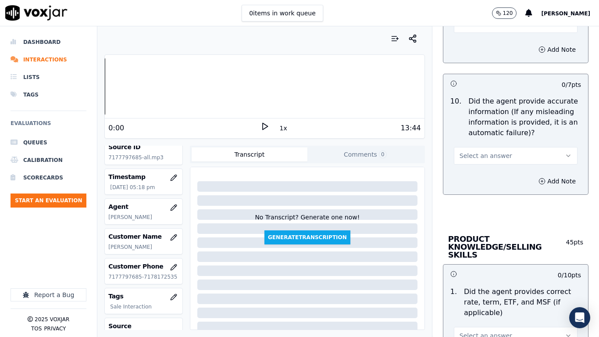
click at [479, 155] on span "Select an answer" at bounding box center [485, 155] width 53 height 9
click at [479, 176] on div "Yes" at bounding box center [499, 175] width 107 height 14
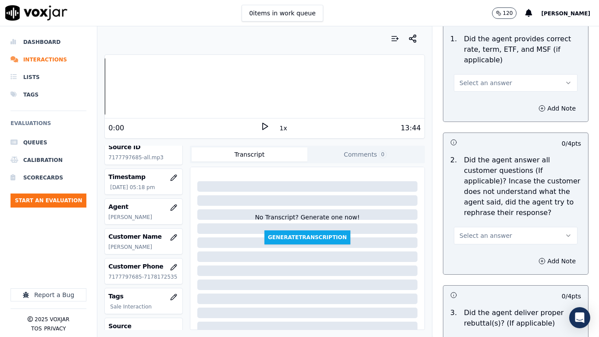
scroll to position [1359, 0]
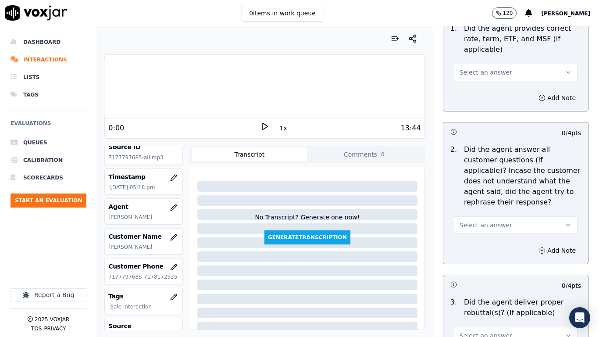
click at [483, 68] on span "Select an answer" at bounding box center [485, 72] width 53 height 9
click at [485, 84] on div "Yes" at bounding box center [499, 84] width 107 height 14
click at [479, 220] on span "Select an answer" at bounding box center [485, 224] width 53 height 9
click at [489, 238] on div "Yes" at bounding box center [499, 237] width 107 height 14
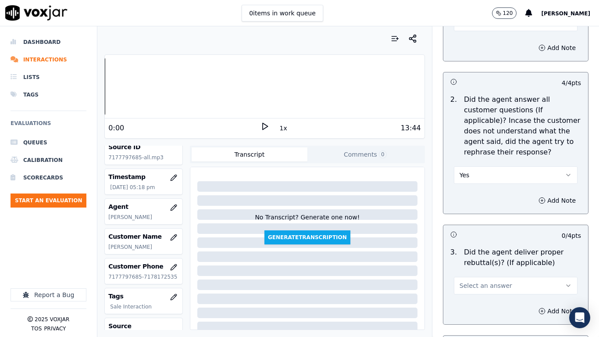
scroll to position [1490, 0]
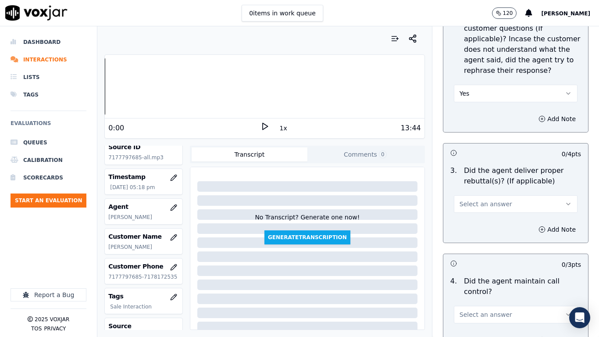
click at [480, 199] on span "Select an answer" at bounding box center [485, 203] width 53 height 9
click at [486, 219] on div "Yes" at bounding box center [499, 216] width 107 height 14
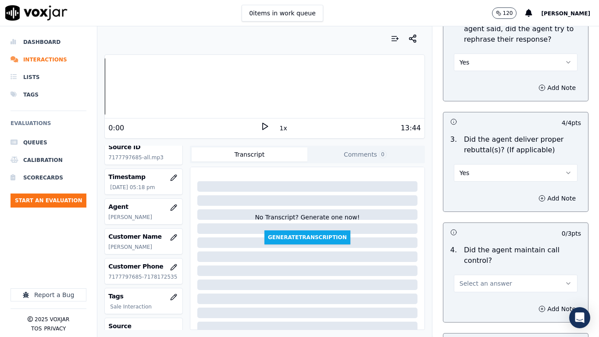
scroll to position [1622, 0]
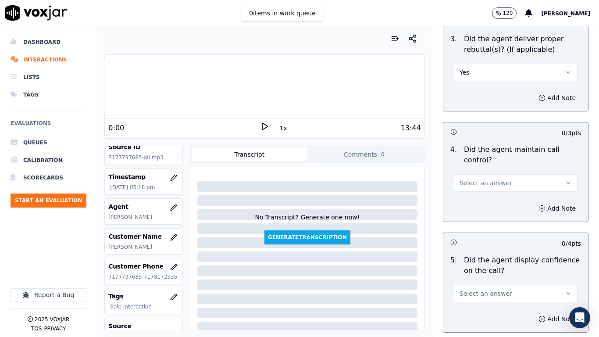
click at [471, 180] on button "Select an answer" at bounding box center [516, 183] width 124 height 18
click at [469, 195] on div "Yes" at bounding box center [499, 195] width 107 height 14
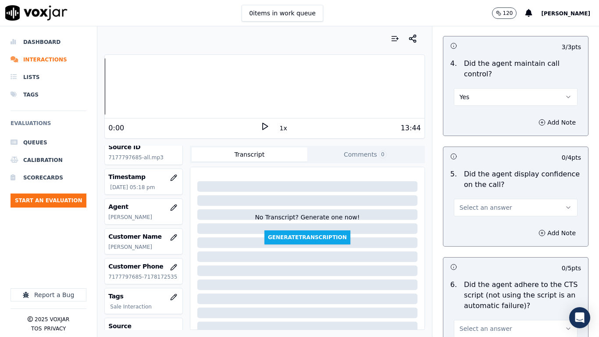
scroll to position [1710, 0]
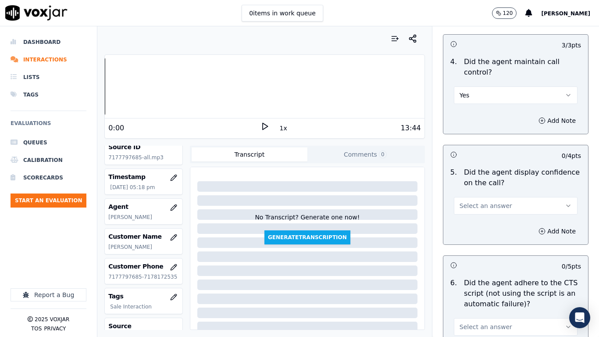
click at [479, 201] on span "Select an answer" at bounding box center [485, 205] width 53 height 9
click at [481, 217] on div "Yes" at bounding box center [499, 217] width 107 height 14
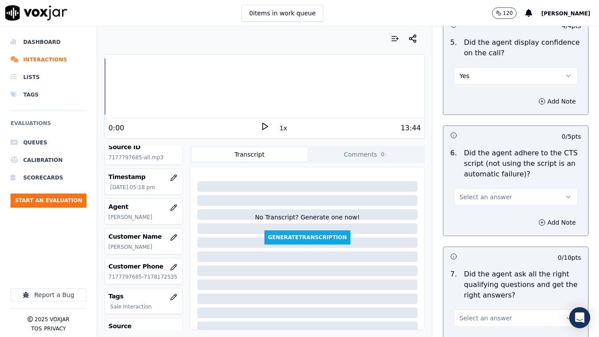
scroll to position [1841, 0]
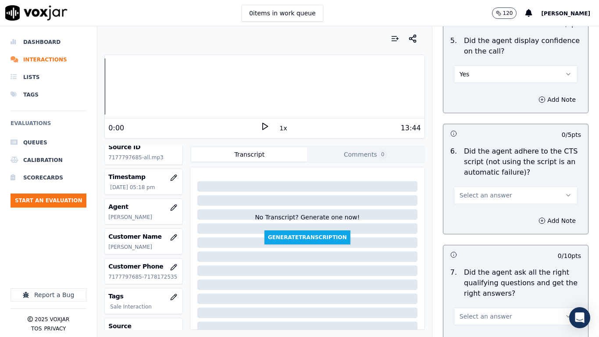
click at [487, 191] on span "Select an answer" at bounding box center [485, 195] width 53 height 9
click at [486, 224] on div "No" at bounding box center [499, 221] width 107 height 14
click at [535, 214] on button "Add Note" at bounding box center [557, 220] width 48 height 12
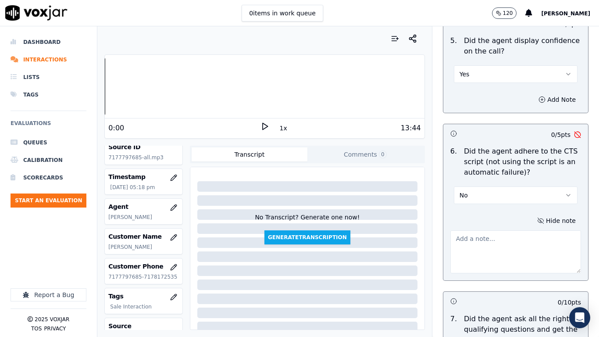
click at [465, 234] on textarea at bounding box center [515, 251] width 131 height 43
paste textarea "5.41sec Agent failed to obtain the required consent from the customer which is …"
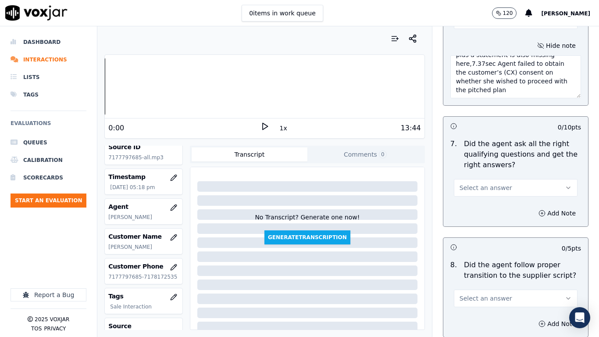
scroll to position [2060, 0]
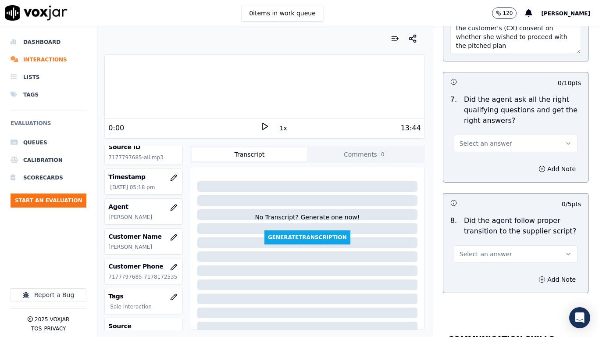
type textarea "5.41sec Agent failed to obtain the required consent from the customer which is …"
click at [483, 139] on span "Select an answer" at bounding box center [485, 143] width 53 height 9
click at [483, 151] on div "Yes" at bounding box center [499, 155] width 107 height 14
click at [479, 250] on button "Select an answer" at bounding box center [516, 254] width 124 height 18
click at [472, 260] on div "Yes" at bounding box center [499, 266] width 107 height 14
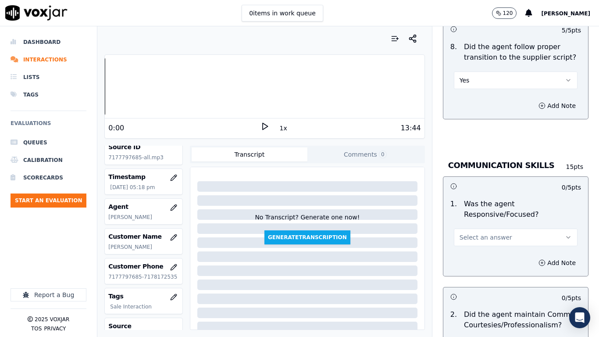
scroll to position [2236, 0]
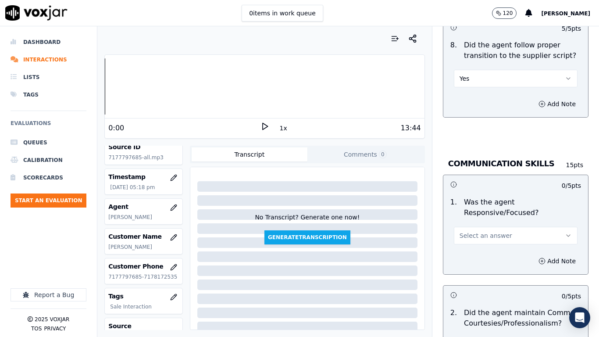
click at [480, 231] on span "Select an answer" at bounding box center [485, 235] width 53 height 9
click at [478, 250] on div "Yes" at bounding box center [499, 247] width 107 height 14
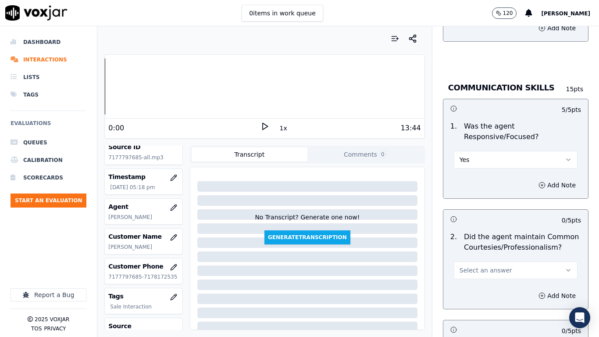
scroll to position [2411, 0]
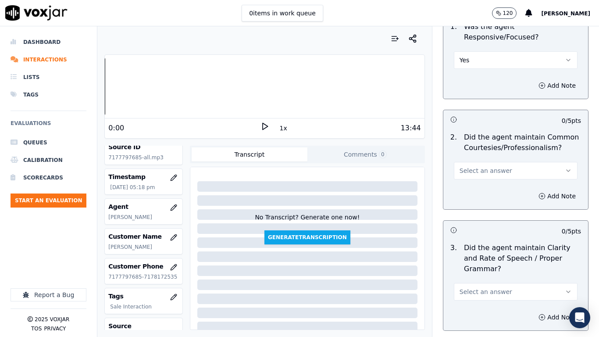
click at [475, 166] on span "Select an answer" at bounding box center [485, 170] width 53 height 9
click at [476, 179] on div "Yes" at bounding box center [499, 182] width 107 height 14
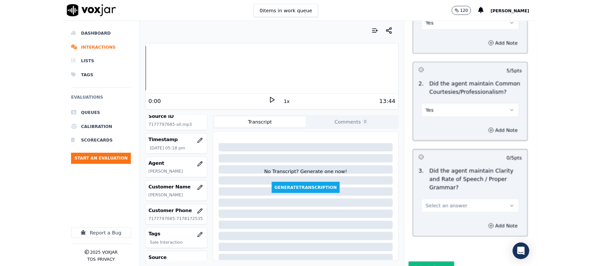
scroll to position [2472, 0]
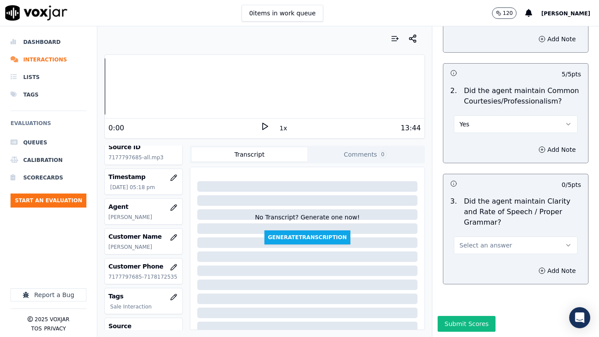
click at [494, 241] on span "Select an answer" at bounding box center [485, 245] width 53 height 9
drag, startPoint x: 491, startPoint y: 241, endPoint x: 467, endPoint y: 298, distance: 62.1
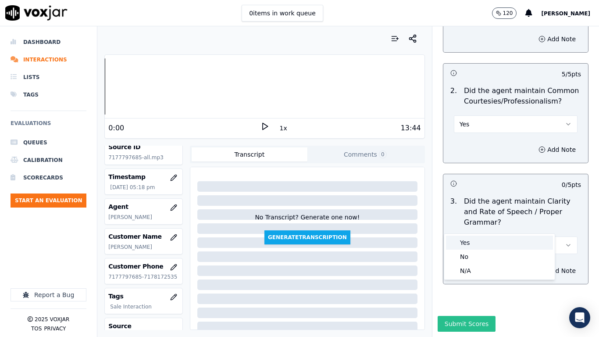
click at [491, 241] on div "Yes" at bounding box center [499, 242] width 107 height 14
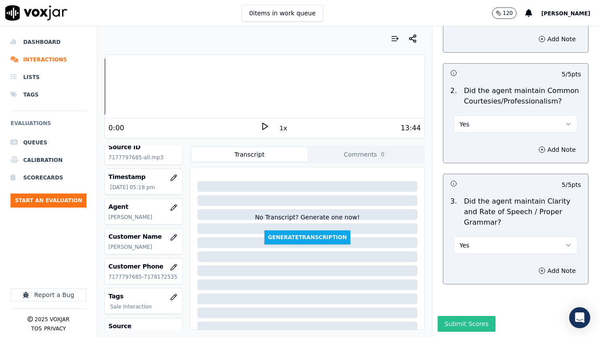
click at [466, 266] on button "Submit Scores" at bounding box center [466, 324] width 58 height 16
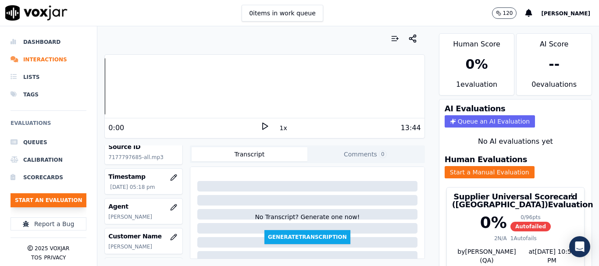
click at [63, 199] on button "Start an Evaluation" at bounding box center [49, 200] width 76 height 14
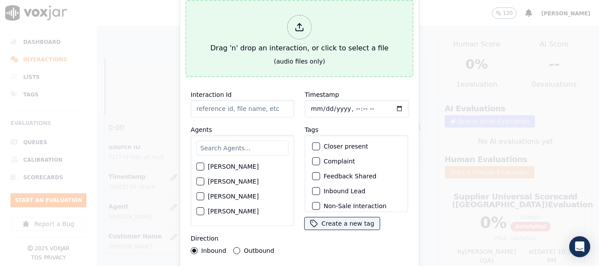
click at [264, 17] on div "Drag 'n' drop an interaction, or click to select a file" at bounding box center [299, 34] width 185 height 46
click at [249, 45] on div "Drag 'n' drop an interaction, or click to select a file" at bounding box center [299, 34] width 185 height 46
type input "20250902-155911_8143234197-all.mp3"
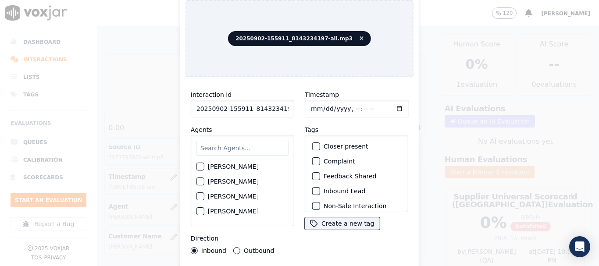
click at [241, 147] on input "text" at bounding box center [242, 148] width 92 height 15
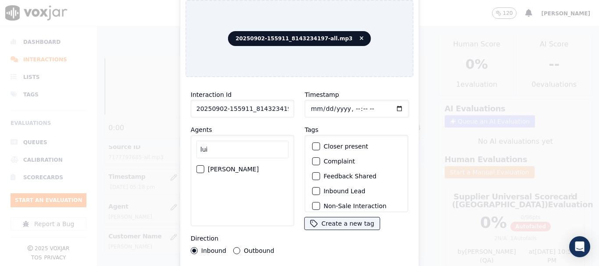
type input "lui"
click at [231, 166] on label "[PERSON_NAME]" at bounding box center [233, 169] width 51 height 6
click at [204, 166] on button "[PERSON_NAME]" at bounding box center [200, 169] width 8 height 8
click at [307, 103] on input "Timestamp" at bounding box center [357, 109] width 104 height 18
type input "[DATE]T17:33"
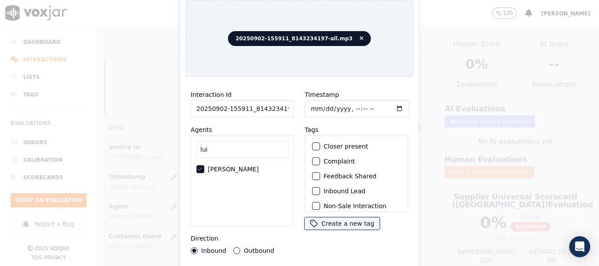
scroll to position [77, 0]
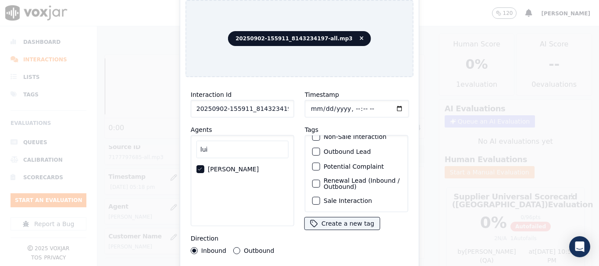
click at [336, 198] on label "Sale Interaction" at bounding box center [348, 201] width 48 height 6
click at [320, 197] on button "Sale Interaction" at bounding box center [316, 201] width 8 height 8
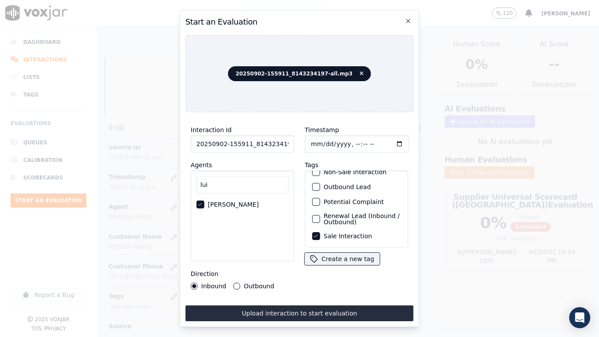
click at [284, 266] on button "Upload interaction to start evaluation" at bounding box center [299, 313] width 228 height 16
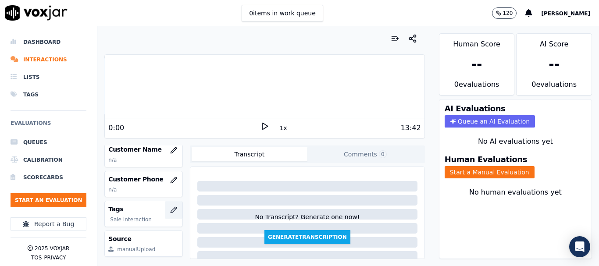
scroll to position [132, 0]
click at [170, 150] on icon "button" at bounding box center [173, 149] width 7 height 7
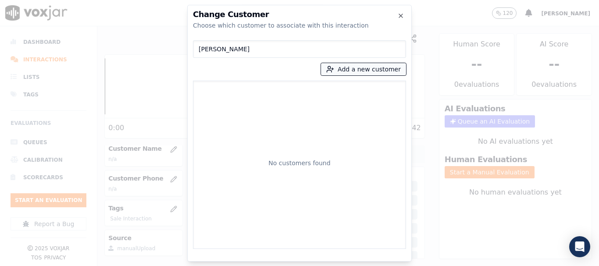
type input "[PERSON_NAME]"
click at [356, 71] on button "Add a new customer" at bounding box center [363, 69] width 85 height 12
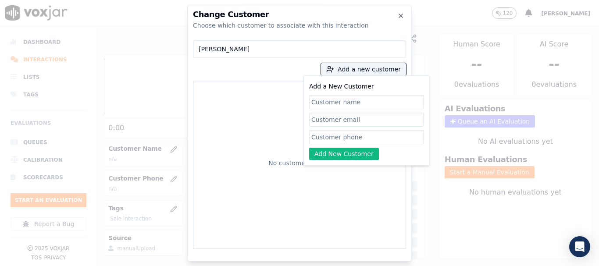
paste input "[PERSON_NAME]"
type input "[PERSON_NAME]"
click at [351, 138] on input "Add a New Customer" at bounding box center [366, 137] width 115 height 14
paste input "8143234197"
type input "8143234197"
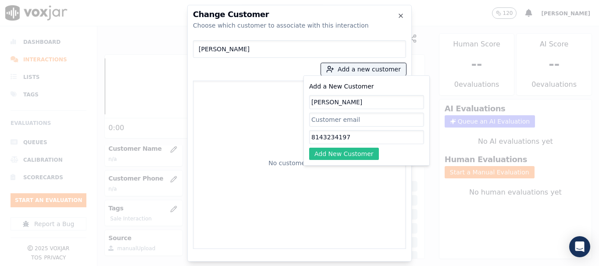
click at [335, 153] on button "Add New Customer" at bounding box center [344, 154] width 70 height 12
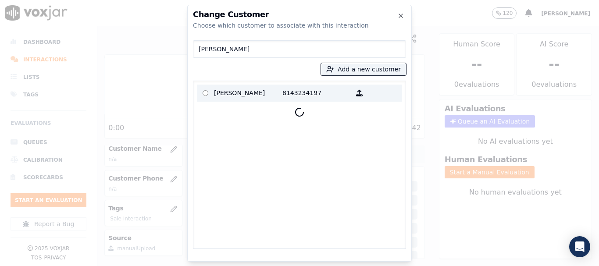
click at [230, 92] on p "[PERSON_NAME]" at bounding box center [248, 93] width 68 height 14
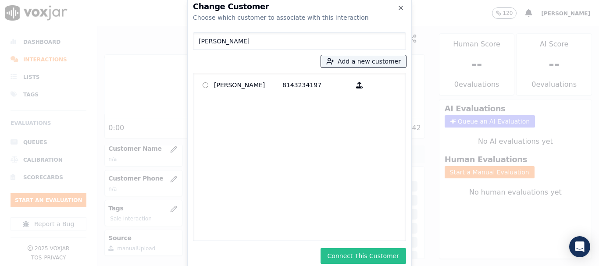
click at [358, 256] on button "Connect This Customer" at bounding box center [362, 256] width 85 height 16
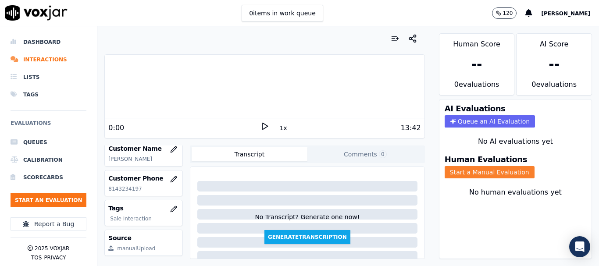
click at [475, 171] on button "Start a Manual Evaluation" at bounding box center [489, 172] width 90 height 12
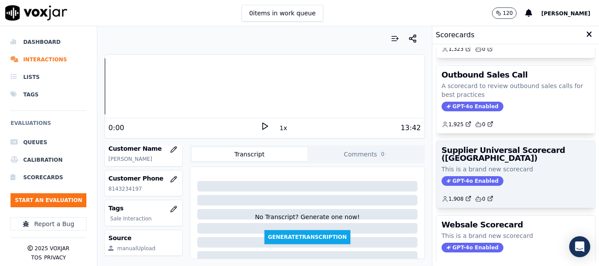
click at [490, 164] on div "Supplier Universal Scorecard ([GEOGRAPHIC_DATA]) This is a brand new scorecard …" at bounding box center [515, 174] width 159 height 67
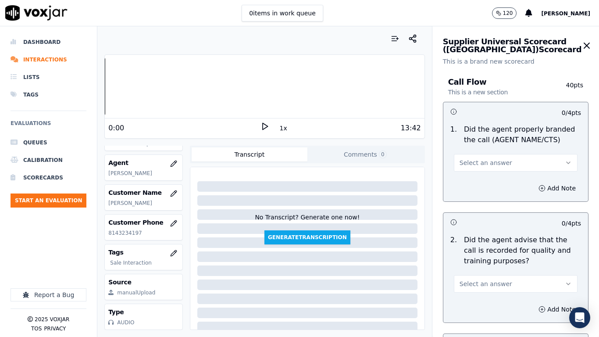
scroll to position [110, 0]
click at [475, 161] on span "Select an answer" at bounding box center [485, 162] width 53 height 9
click at [483, 186] on div "Yes" at bounding box center [499, 182] width 107 height 14
click at [493, 266] on span "Select an answer" at bounding box center [485, 283] width 53 height 9
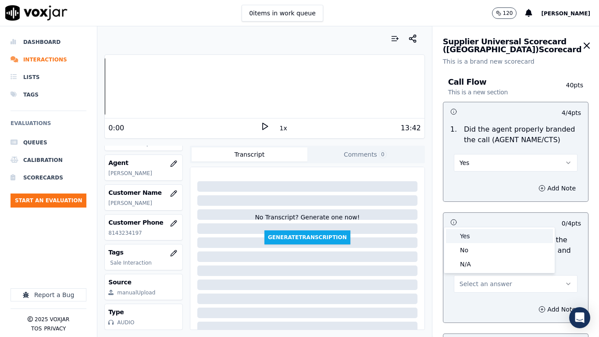
click at [476, 235] on div "Yes" at bounding box center [499, 236] width 107 height 14
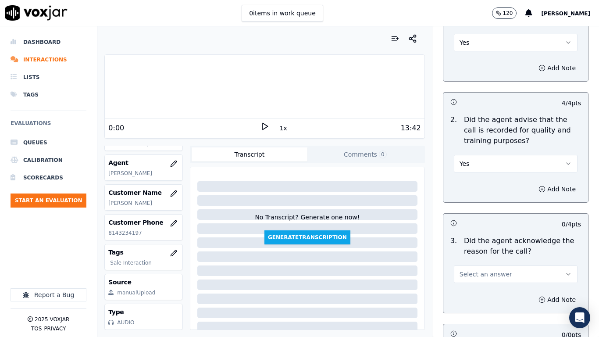
scroll to position [307, 0]
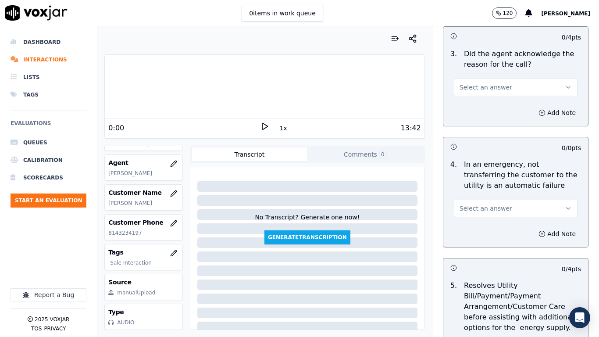
click at [484, 89] on span "Select an answer" at bounding box center [485, 87] width 53 height 9
click at [487, 109] on div "Yes" at bounding box center [499, 107] width 107 height 14
click at [504, 207] on button "Select an answer" at bounding box center [516, 208] width 124 height 18
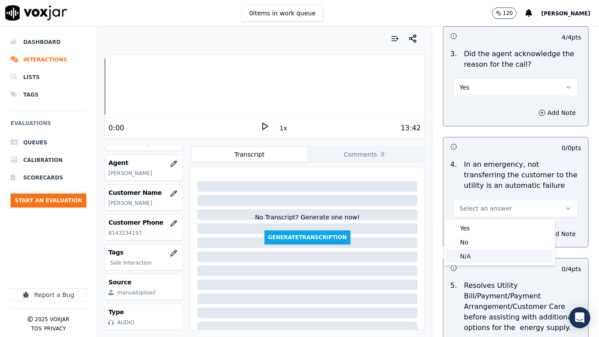
click at [488, 260] on div "N/A" at bounding box center [499, 256] width 107 height 14
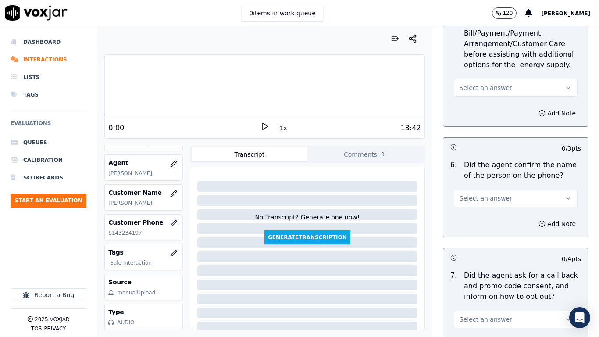
scroll to position [570, 0]
click at [470, 85] on span "Select an answer" at bounding box center [485, 87] width 53 height 9
click at [488, 136] on div "N/A" at bounding box center [499, 135] width 107 height 14
click at [487, 199] on span "Select an answer" at bounding box center [485, 197] width 53 height 9
click at [490, 217] on div "Yes" at bounding box center [499, 217] width 107 height 14
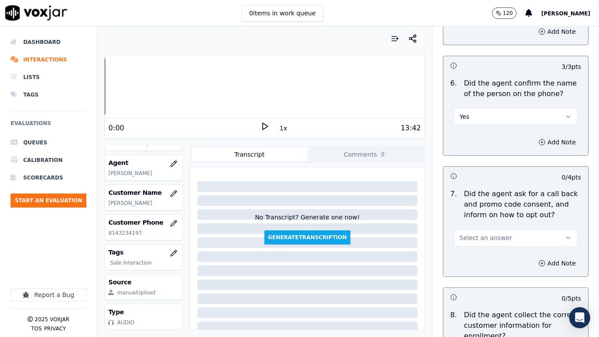
scroll to position [789, 0]
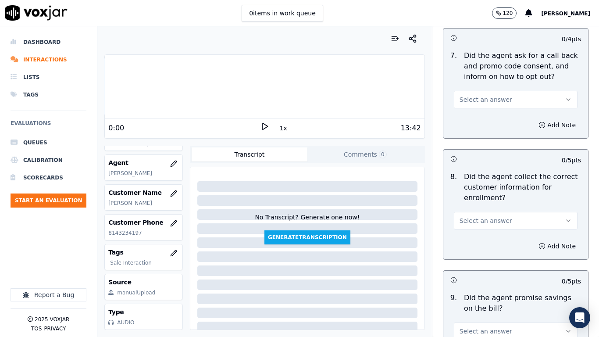
click at [481, 92] on button "Select an answer" at bounding box center [516, 100] width 124 height 18
click at [485, 119] on div "Yes" at bounding box center [499, 119] width 107 height 14
click at [486, 220] on span "Select an answer" at bounding box center [485, 220] width 53 height 9
click at [478, 245] on div "Yes" at bounding box center [499, 240] width 107 height 14
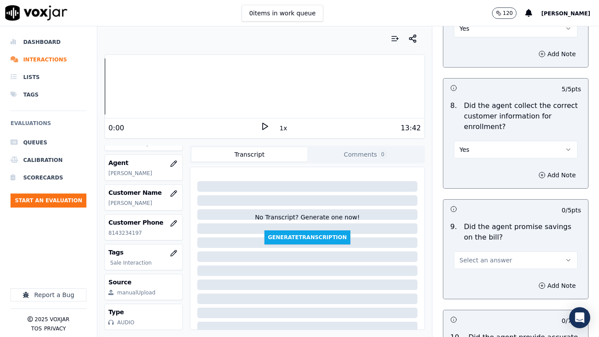
scroll to position [1008, 0]
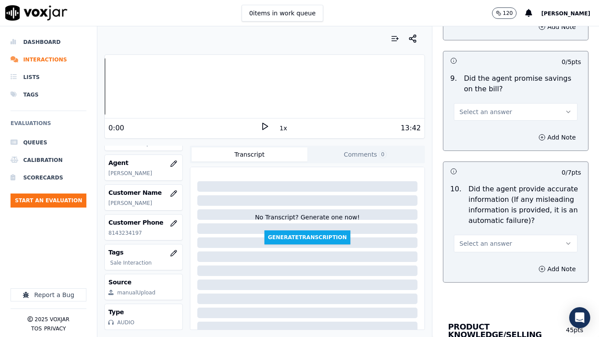
click at [481, 108] on span "Select an answer" at bounding box center [485, 111] width 53 height 9
click at [492, 135] on div "Yes" at bounding box center [499, 131] width 107 height 14
click at [499, 244] on button "Select an answer" at bounding box center [516, 244] width 124 height 18
click at [498, 265] on div "Yes" at bounding box center [499, 263] width 107 height 14
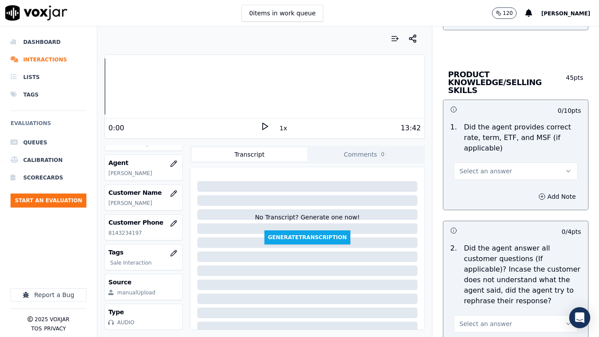
scroll to position [1271, 0]
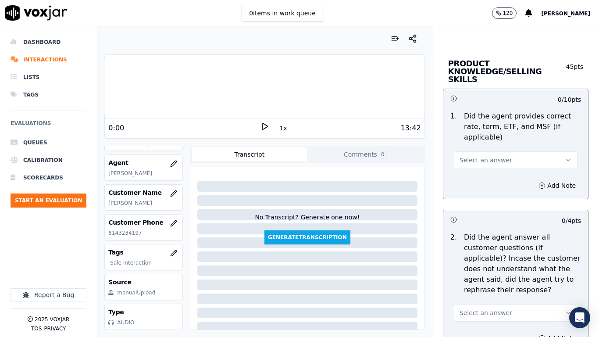
click at [480, 156] on span "Select an answer" at bounding box center [485, 160] width 53 height 9
click at [485, 174] on div "Yes" at bounding box center [499, 172] width 107 height 14
click at [493, 266] on span "Select an answer" at bounding box center [485, 312] width 53 height 9
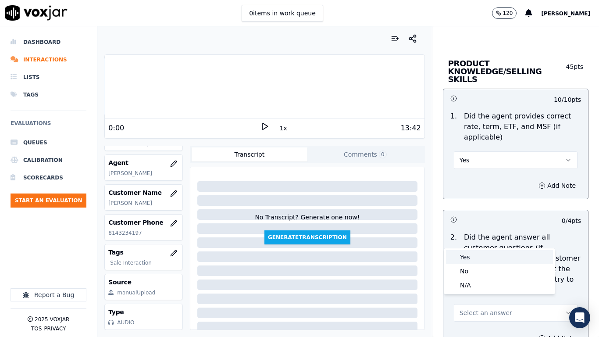
click at [479, 260] on div "Yes" at bounding box center [499, 257] width 107 height 14
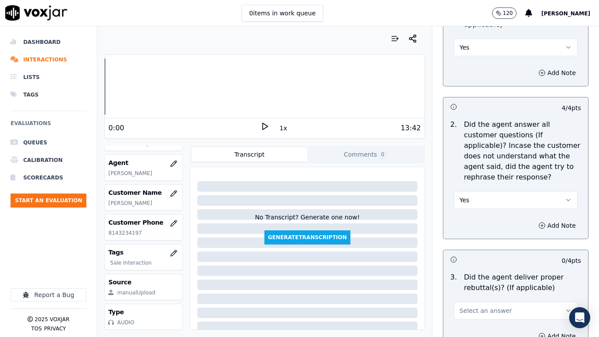
scroll to position [1534, 0]
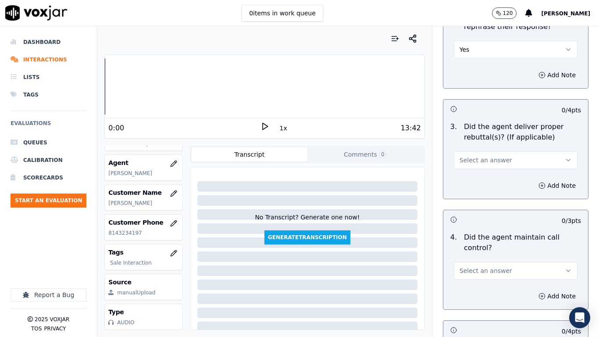
click at [488, 156] on span "Select an answer" at bounding box center [485, 160] width 53 height 9
click at [496, 171] on div "Yes" at bounding box center [499, 172] width 107 height 14
click at [490, 266] on span "Select an answer" at bounding box center [485, 270] width 53 height 9
click at [482, 266] on div "Yes" at bounding box center [499, 282] width 107 height 14
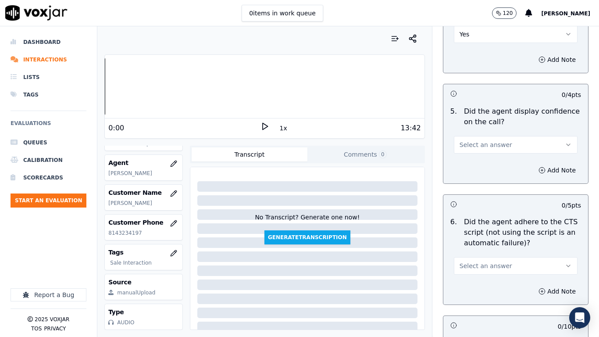
scroll to position [1797, 0]
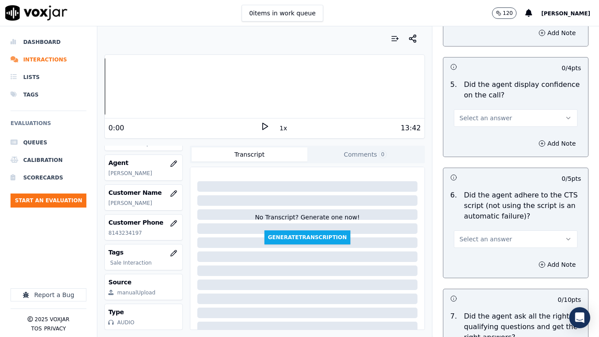
click at [482, 114] on span "Select an answer" at bounding box center [485, 118] width 53 height 9
click at [498, 132] on div "Yes" at bounding box center [499, 130] width 107 height 14
click at [477, 235] on span "Select an answer" at bounding box center [485, 239] width 53 height 9
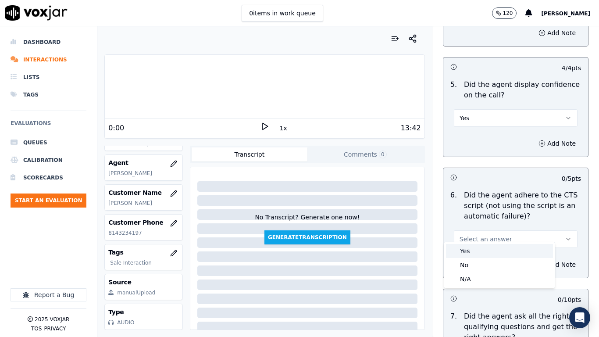
click at [479, 246] on div "Yes" at bounding box center [499, 251] width 107 height 14
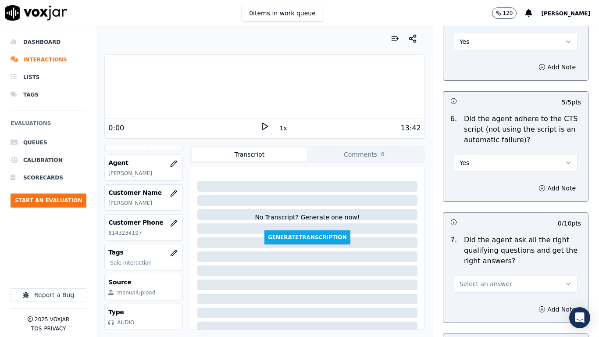
scroll to position [2016, 0]
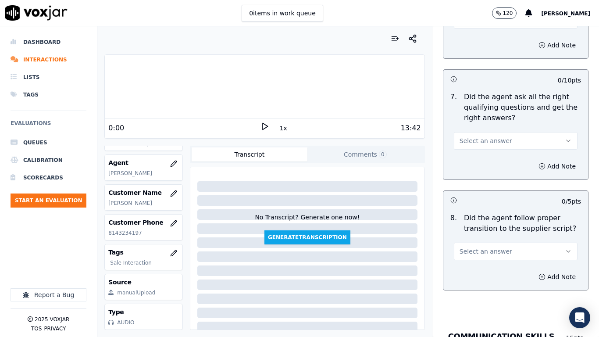
click at [474, 136] on span "Select an answer" at bounding box center [485, 140] width 53 height 9
click at [483, 157] on div "Yes" at bounding box center [499, 153] width 107 height 14
click at [475, 247] on span "Select an answer" at bounding box center [485, 251] width 53 height 9
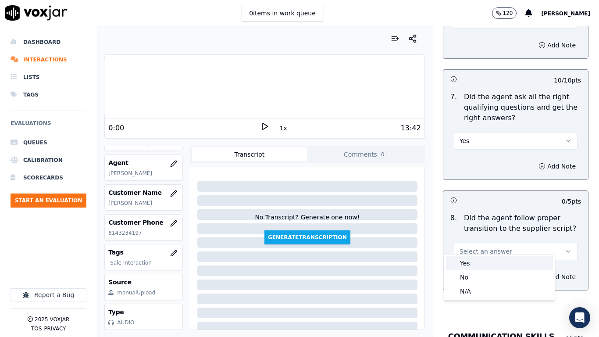
click at [474, 256] on div "Yes" at bounding box center [499, 263] width 107 height 14
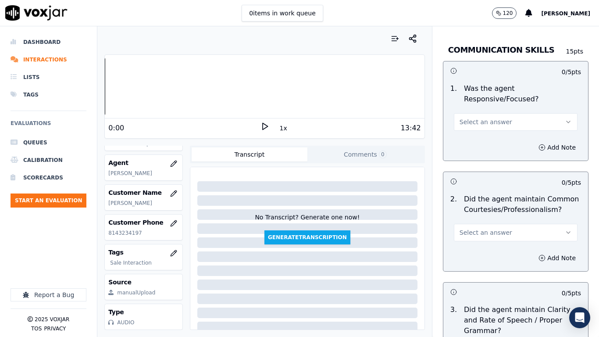
scroll to position [2323, 0]
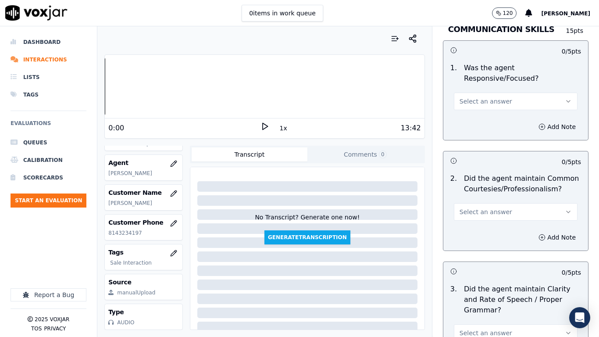
click at [471, 97] on span "Select an answer" at bounding box center [485, 101] width 53 height 9
click at [480, 112] on div "Yes" at bounding box center [499, 113] width 107 height 14
click at [482, 207] on span "Select an answer" at bounding box center [485, 211] width 53 height 9
click at [482, 227] on div "Yes" at bounding box center [499, 224] width 107 height 14
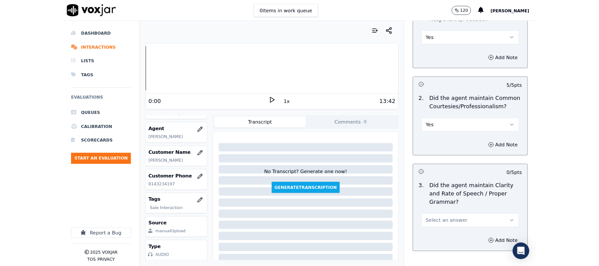
scroll to position [2425, 0]
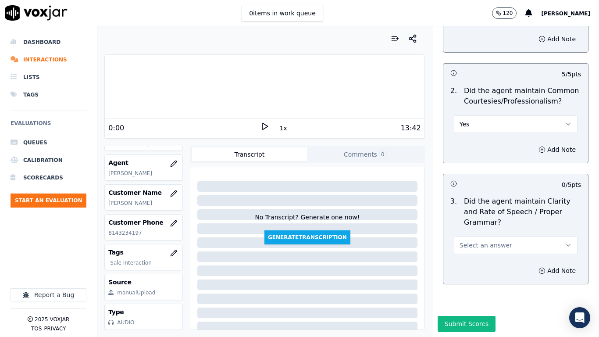
click at [473, 236] on button "Select an answer" at bounding box center [516, 245] width 124 height 18
click at [487, 241] on div "Yes" at bounding box center [499, 242] width 107 height 14
click at [472, 266] on button "Submit Scores" at bounding box center [466, 324] width 58 height 16
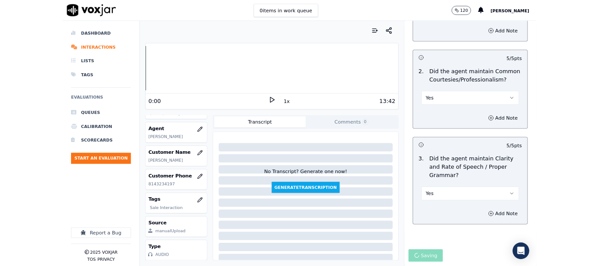
scroll to position [132, 0]
